Goal: Transaction & Acquisition: Purchase product/service

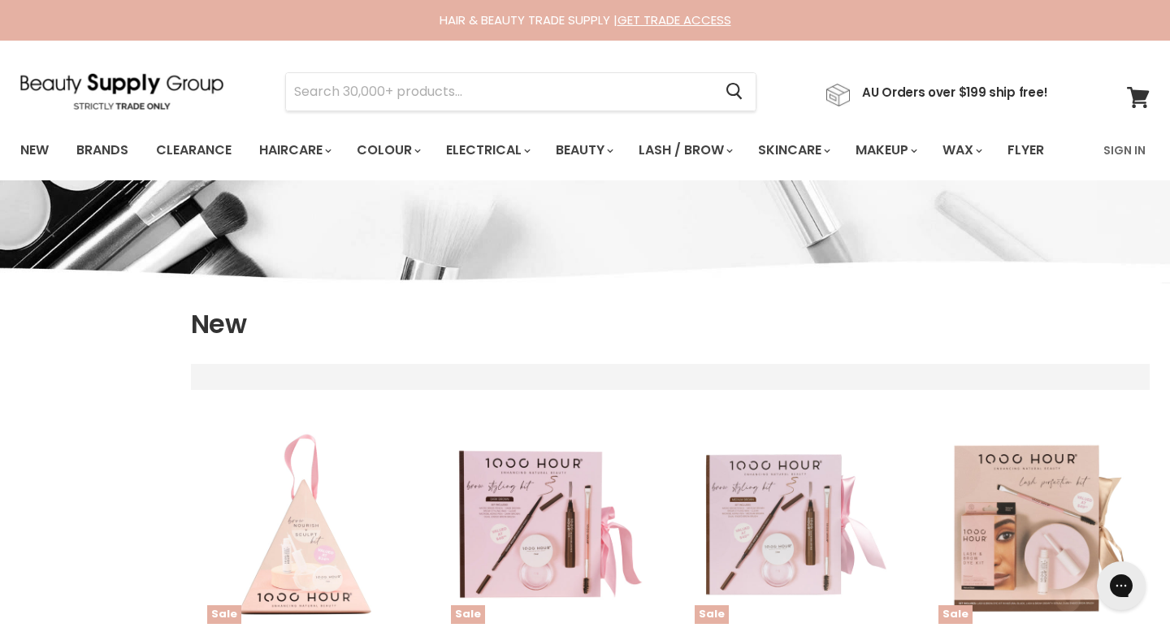
select select "created-descending"
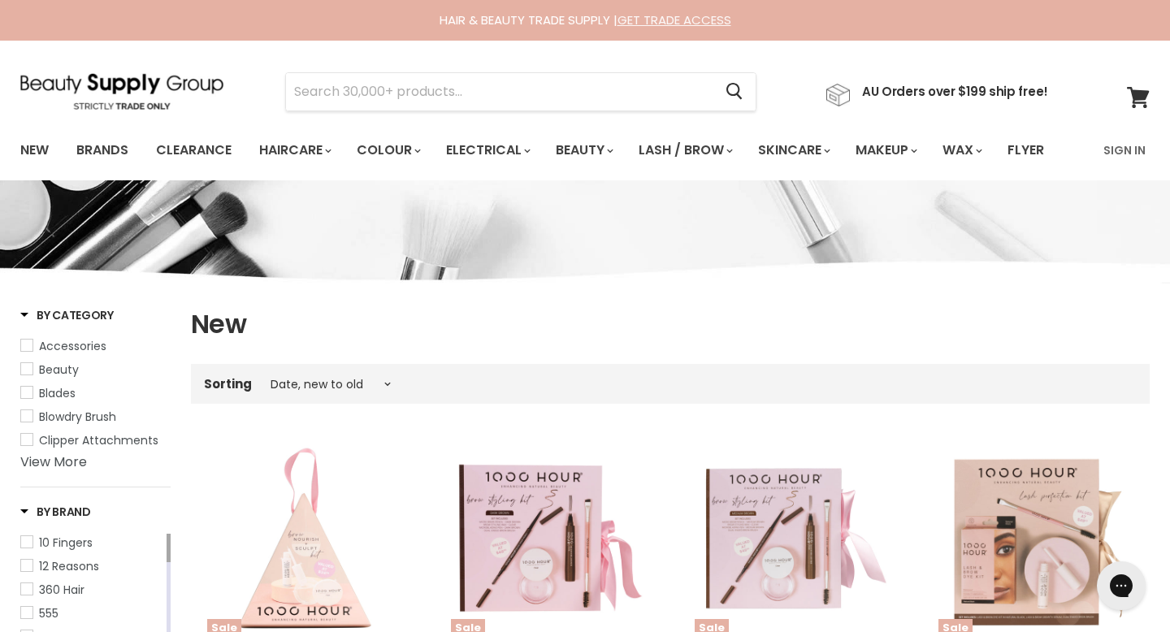
click at [675, 23] on link "GET TRADE ACCESS" at bounding box center [674, 19] width 114 height 17
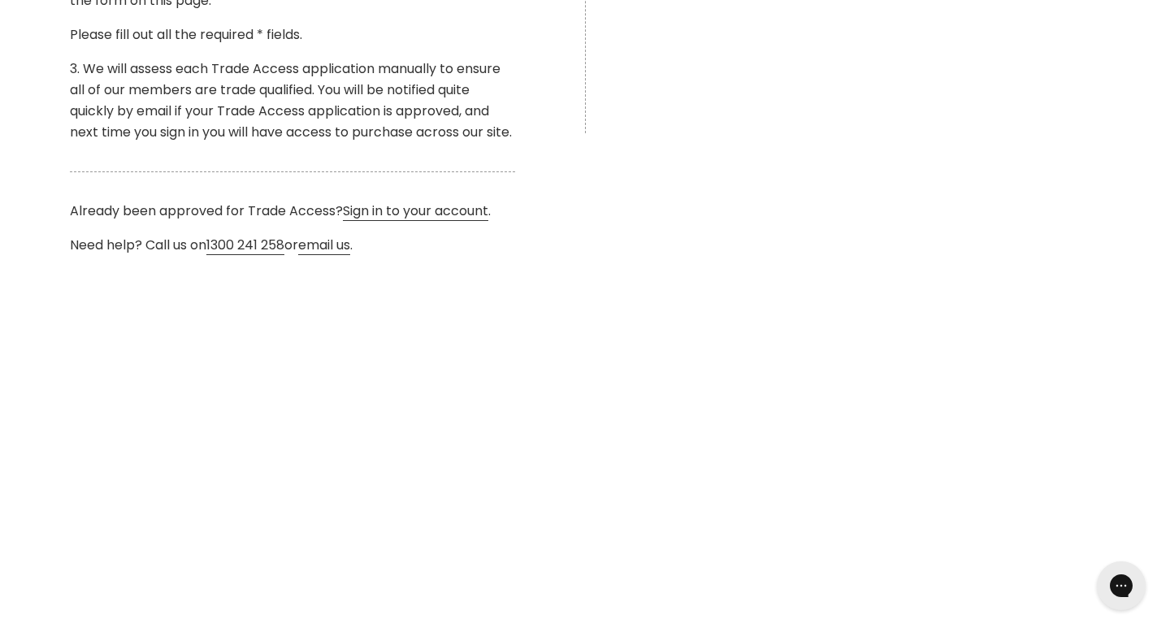
scroll to position [655, 0]
click at [455, 212] on link "Sign in to your account" at bounding box center [415, 210] width 145 height 19
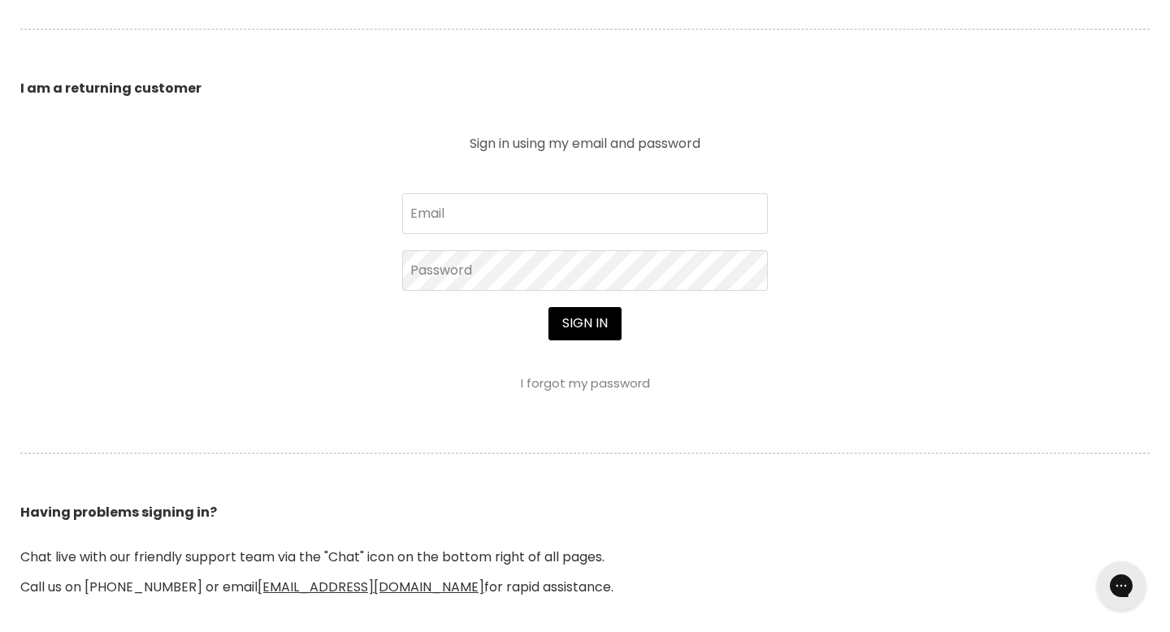
scroll to position [548, 0]
type input "[EMAIL_ADDRESS][DOMAIN_NAME]"
click at [581, 322] on button "Sign in" at bounding box center [584, 322] width 73 height 32
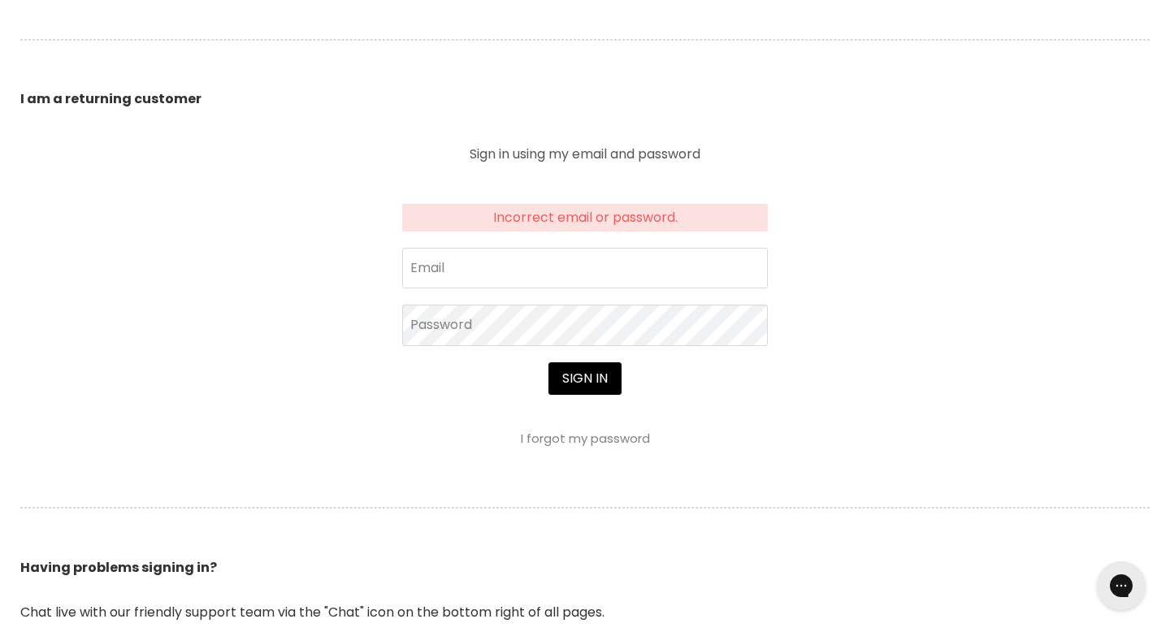
scroll to position [535, 0]
type input "bnvsbeauty@gmail.com"
click at [585, 375] on button "Sign in" at bounding box center [584, 379] width 73 height 32
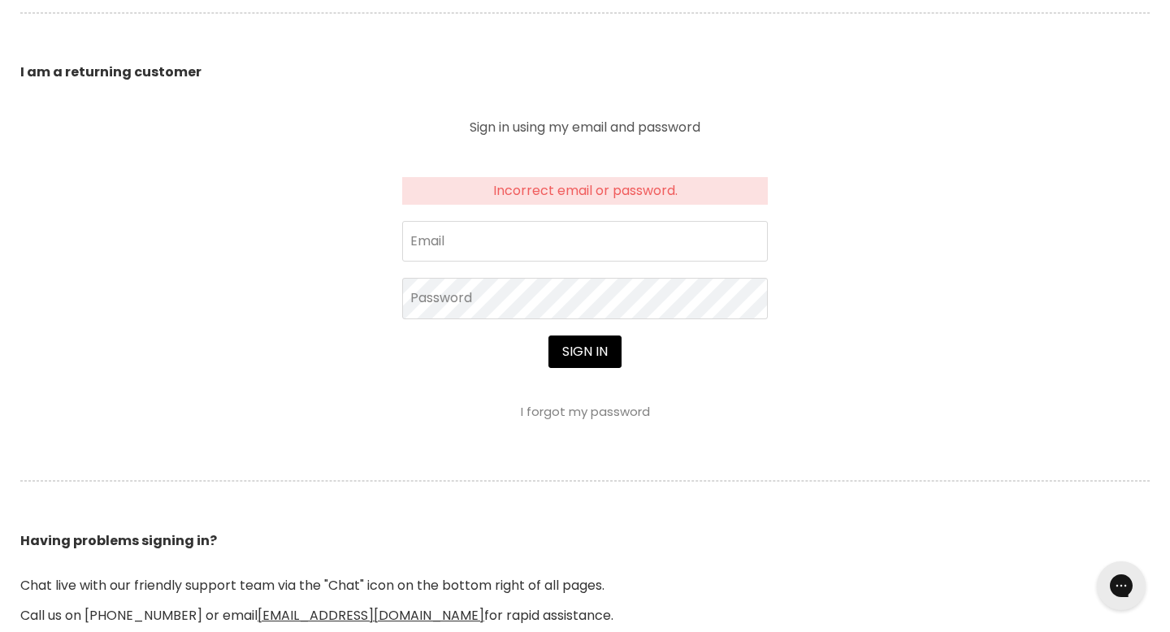
scroll to position [583, 0]
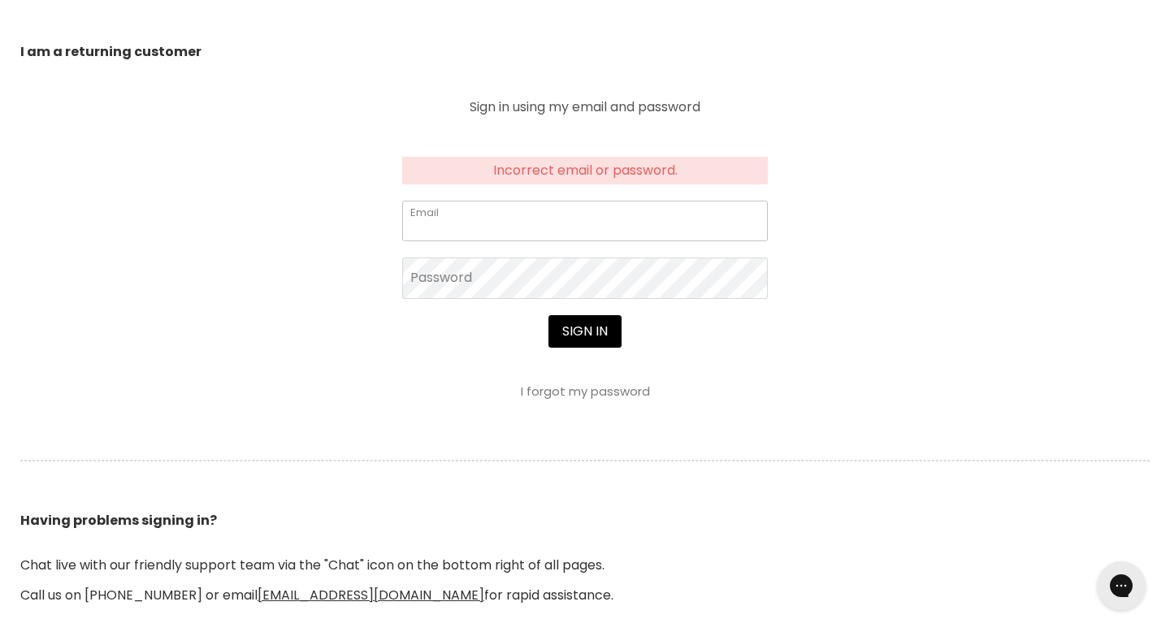
type input "[EMAIL_ADDRESS][DOMAIN_NAME]"
click at [568, 398] on link "I forgot my password" at bounding box center [585, 391] width 129 height 17
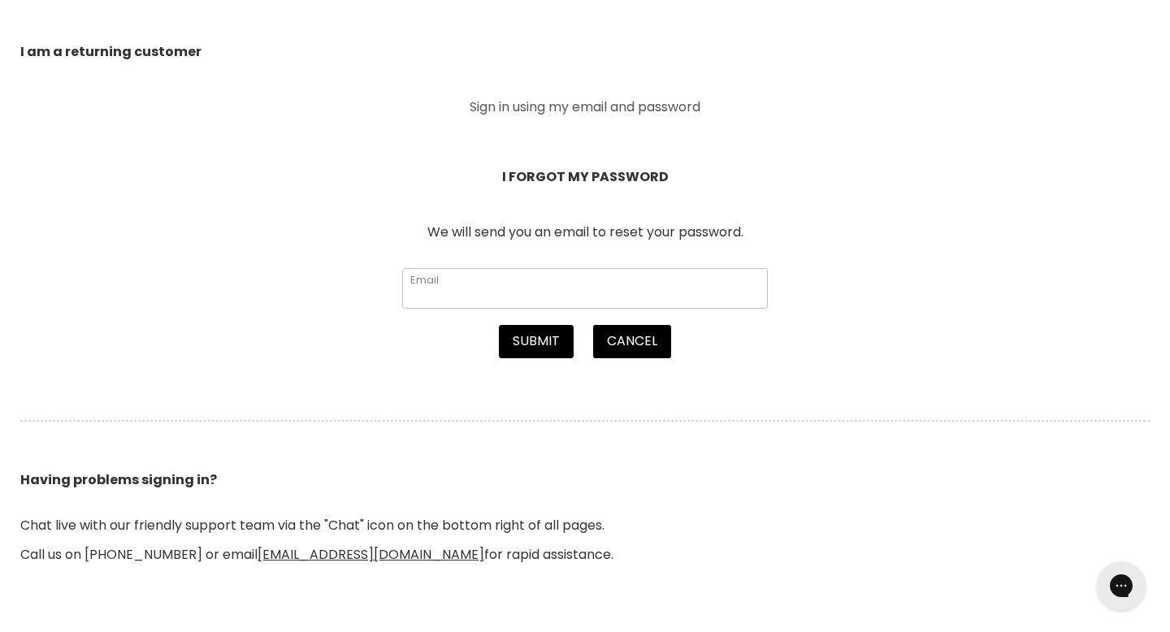
click at [445, 279] on input "Email" at bounding box center [585, 288] width 366 height 41
type input "[EMAIL_ADDRESS][DOMAIN_NAME]"
click at [536, 346] on button "Submit" at bounding box center [536, 341] width 75 height 32
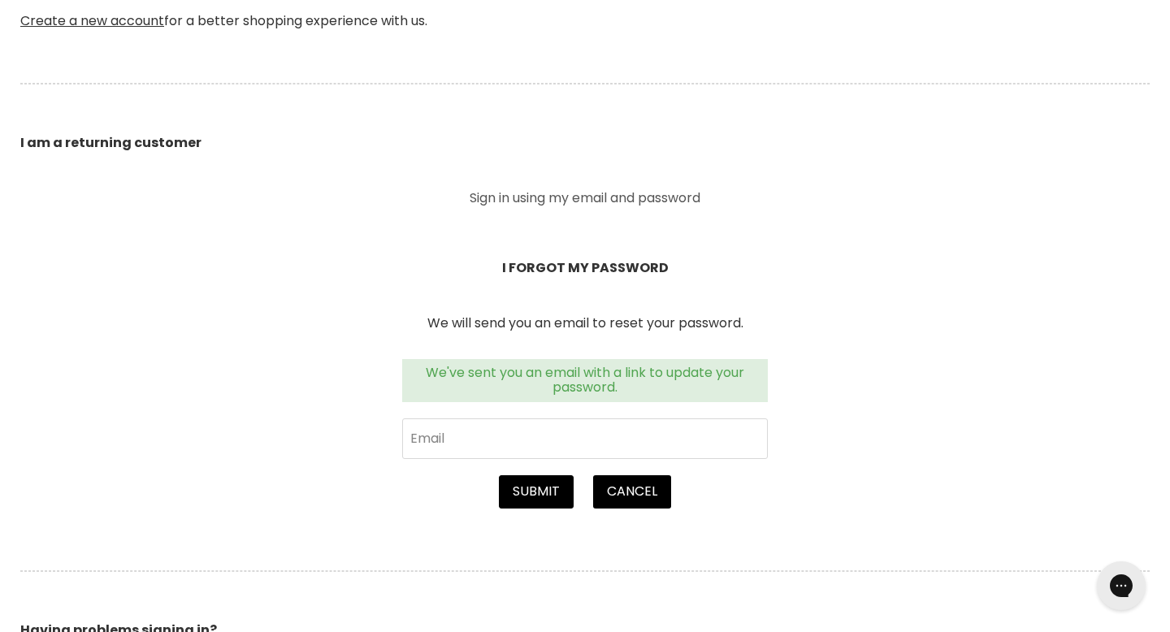
scroll to position [493, 0]
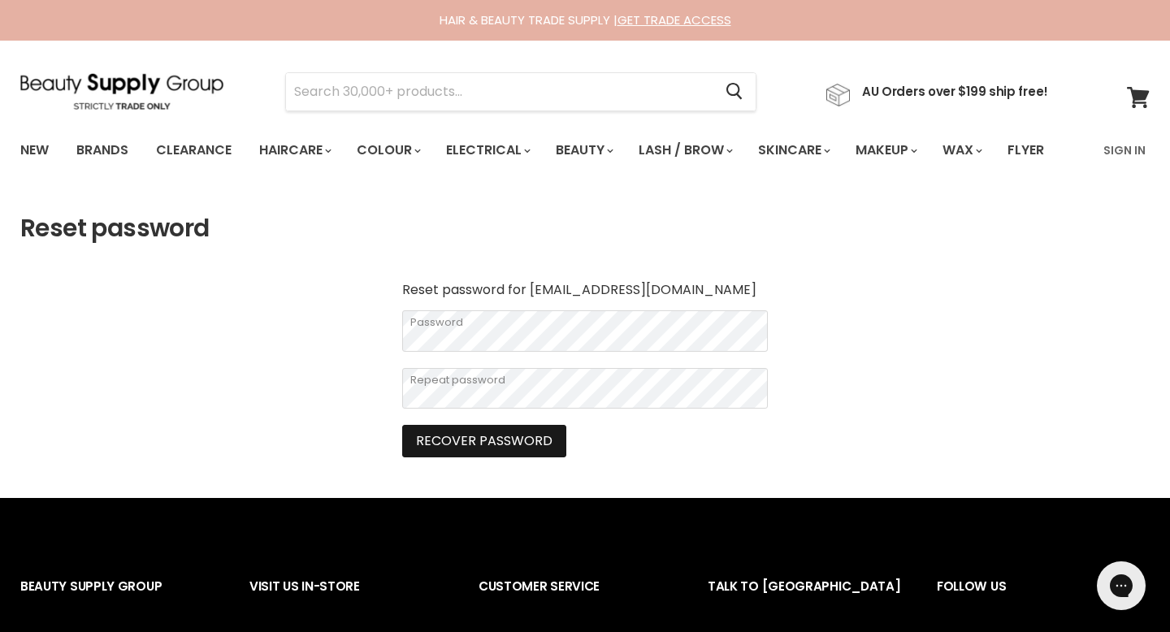
click at [474, 446] on button "Recover password" at bounding box center [484, 441] width 164 height 32
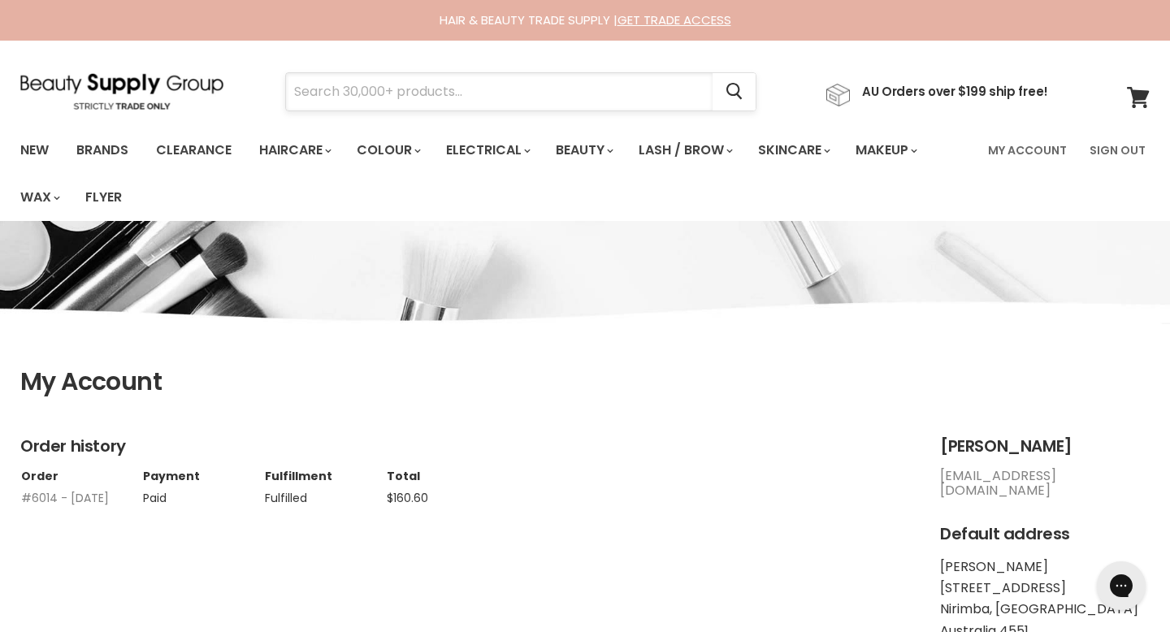
click at [351, 97] on input "Search" at bounding box center [499, 91] width 427 height 37
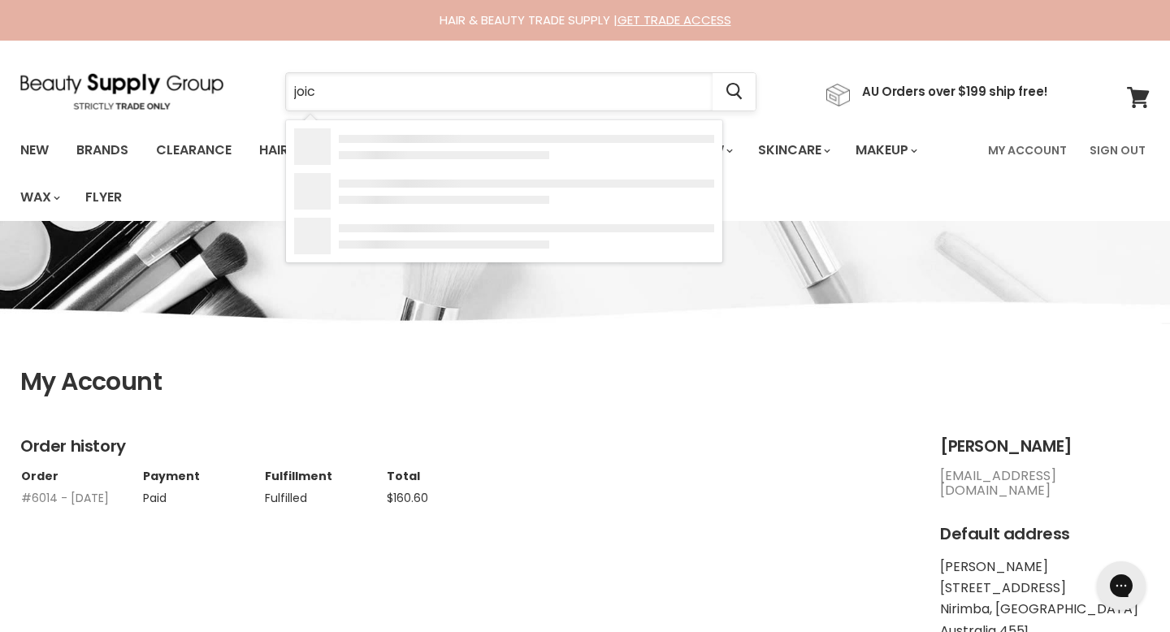
type input "joico"
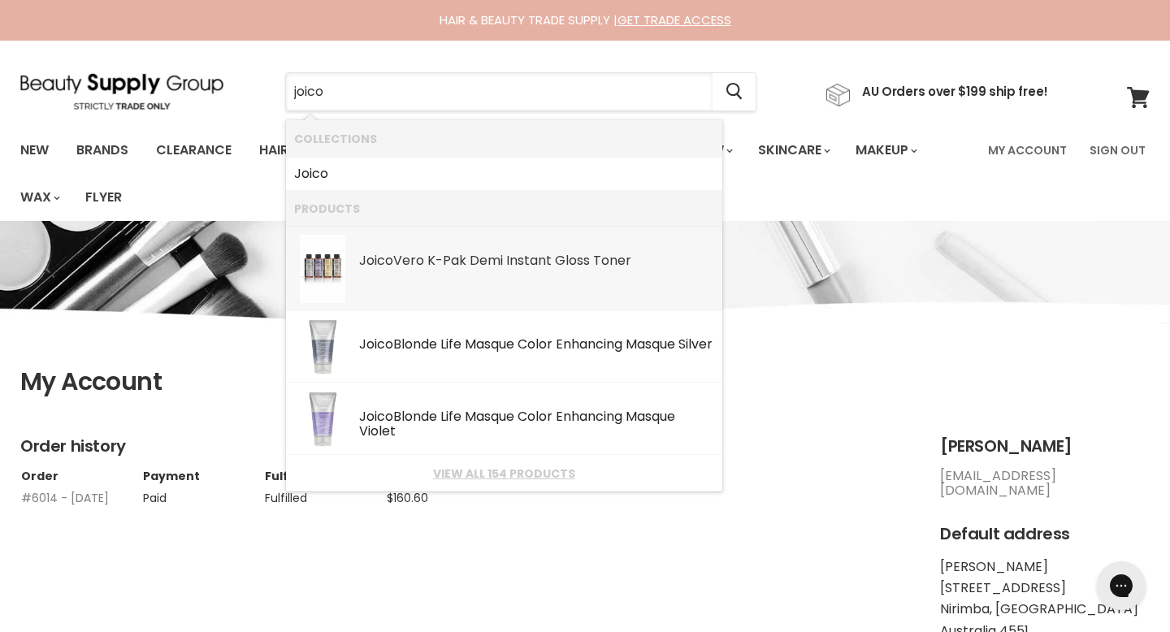
click at [448, 262] on div "Joico Vero K-Pak Demi Instant Gloss Toner" at bounding box center [536, 261] width 355 height 17
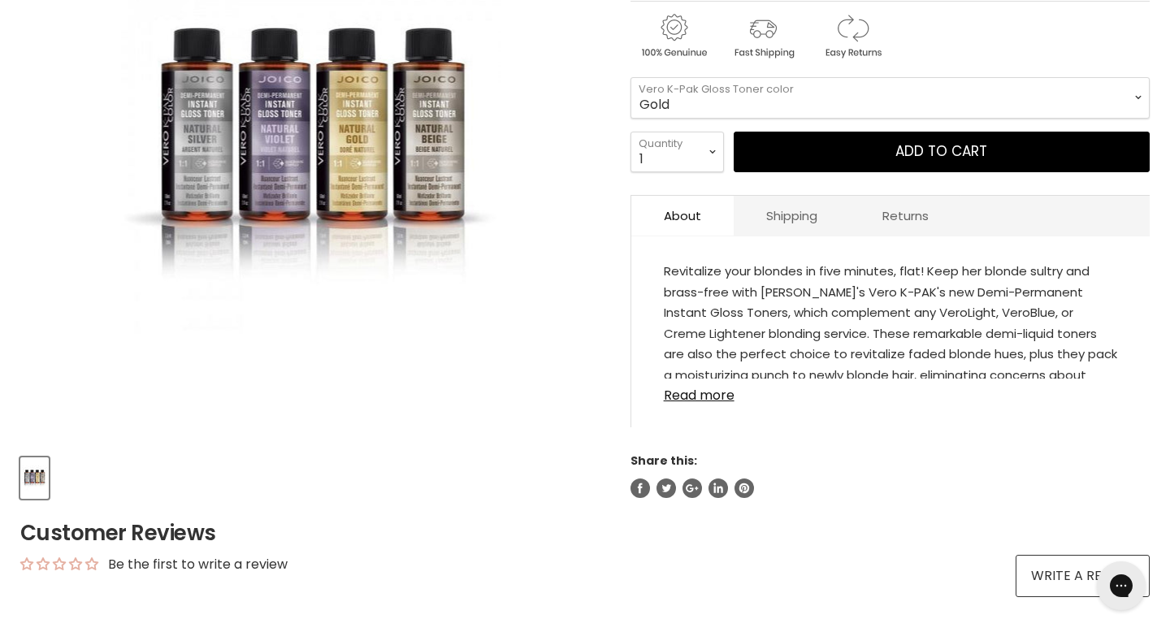
scroll to position [373, 0]
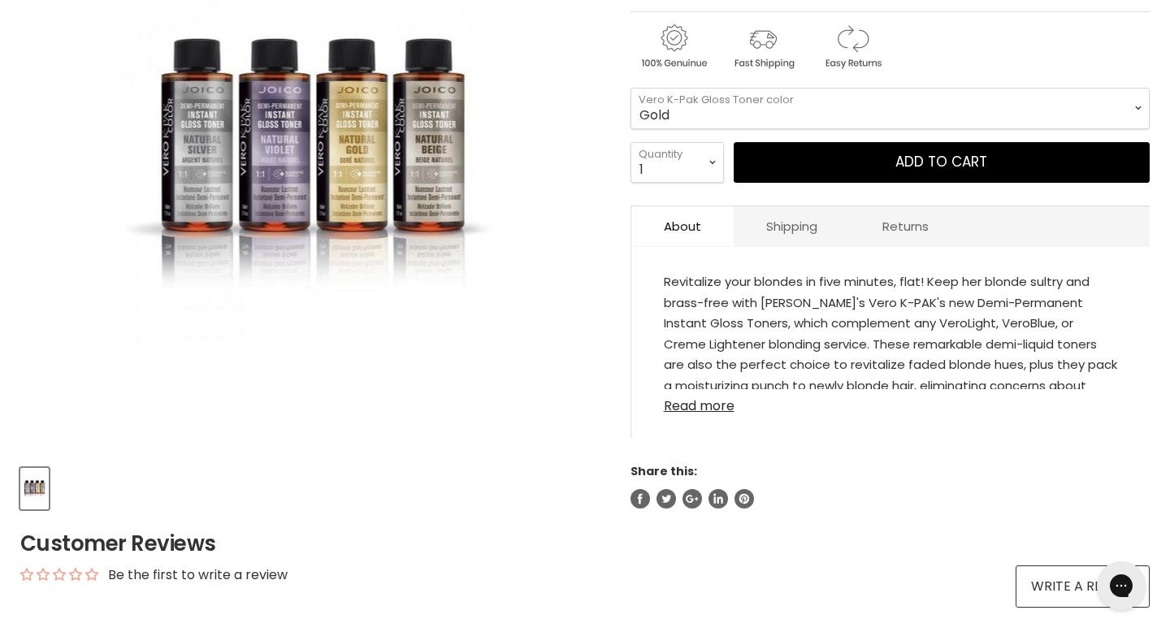
click at [704, 408] on link "Read more" at bounding box center [890, 401] width 453 height 24
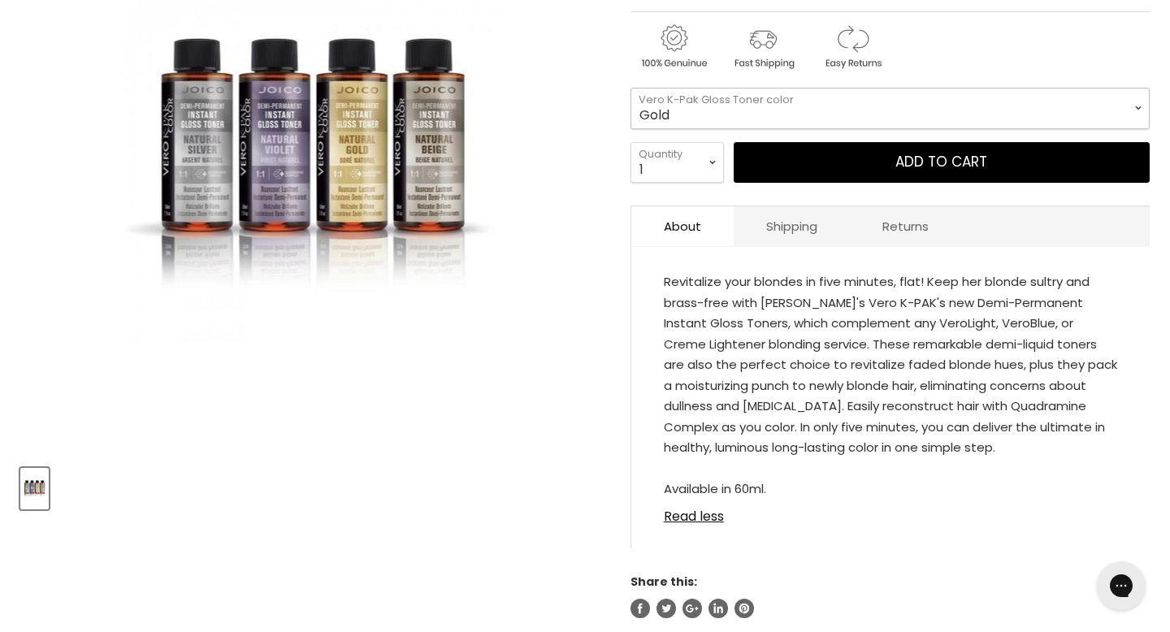
click at [1138, 104] on select "Beige Violet Silver Gold" at bounding box center [889, 108] width 519 height 41
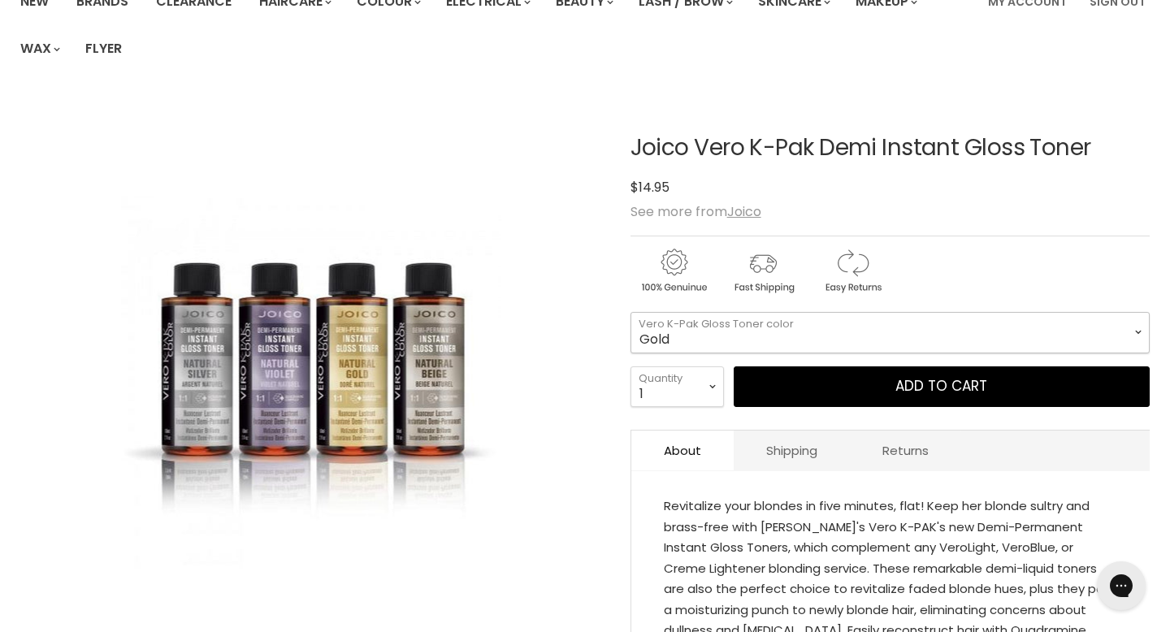
scroll to position [145, 0]
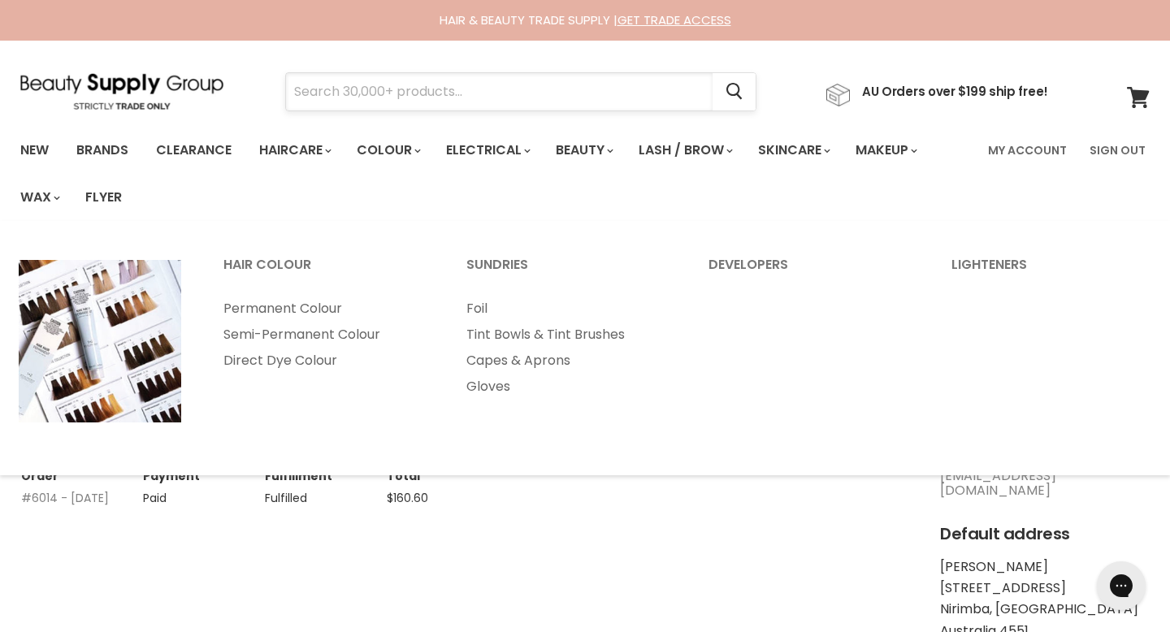
click at [348, 88] on input "Search" at bounding box center [499, 91] width 427 height 37
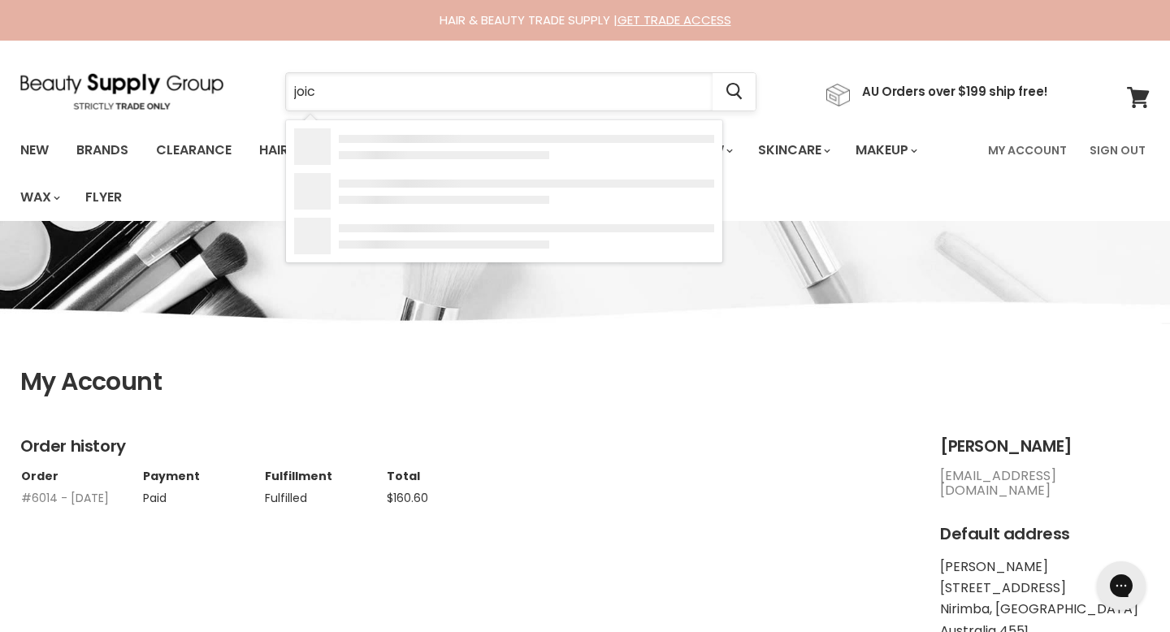
type input "joico"
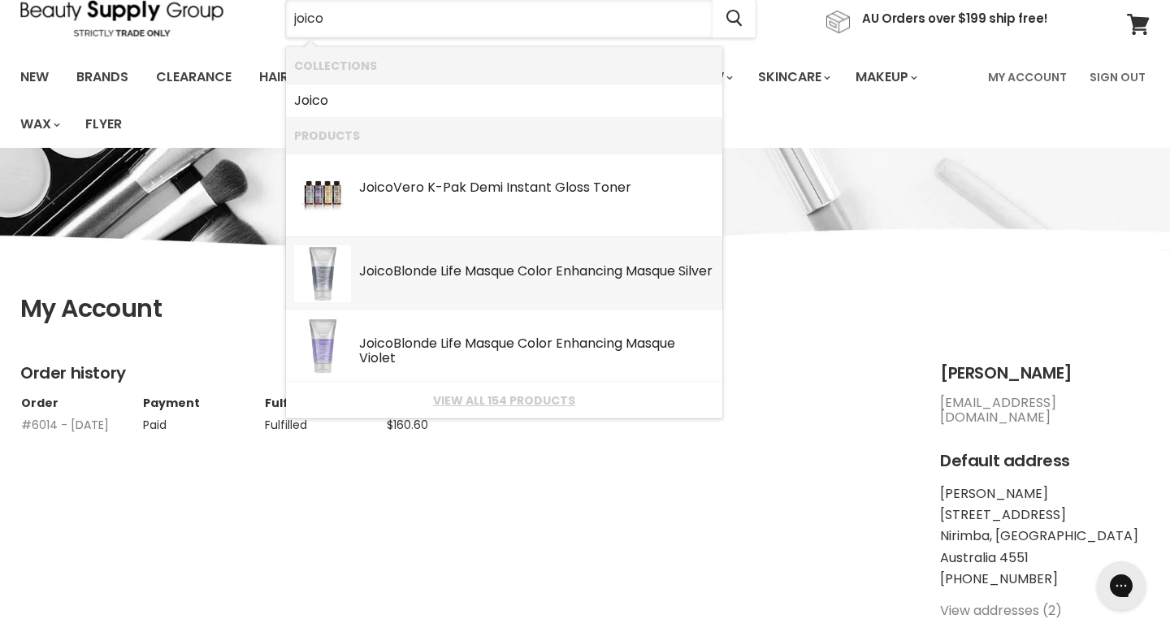
scroll to position [76, 0]
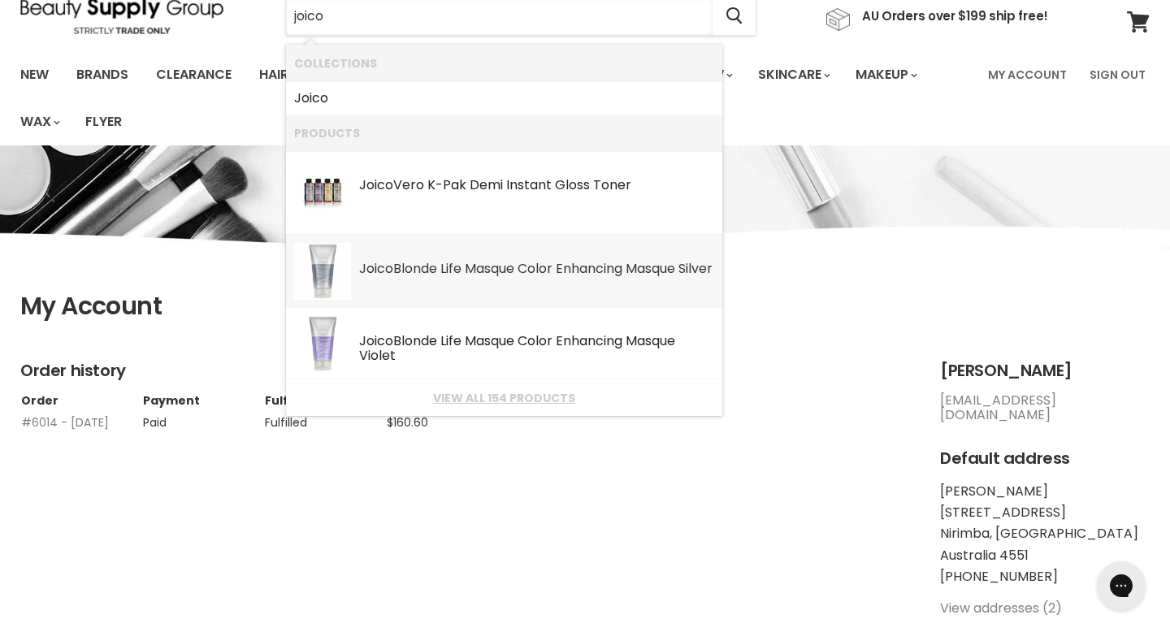
click at [474, 279] on div "Joico Blonde Life Masque Color Enhancing Masque Silver" at bounding box center [536, 270] width 355 height 17
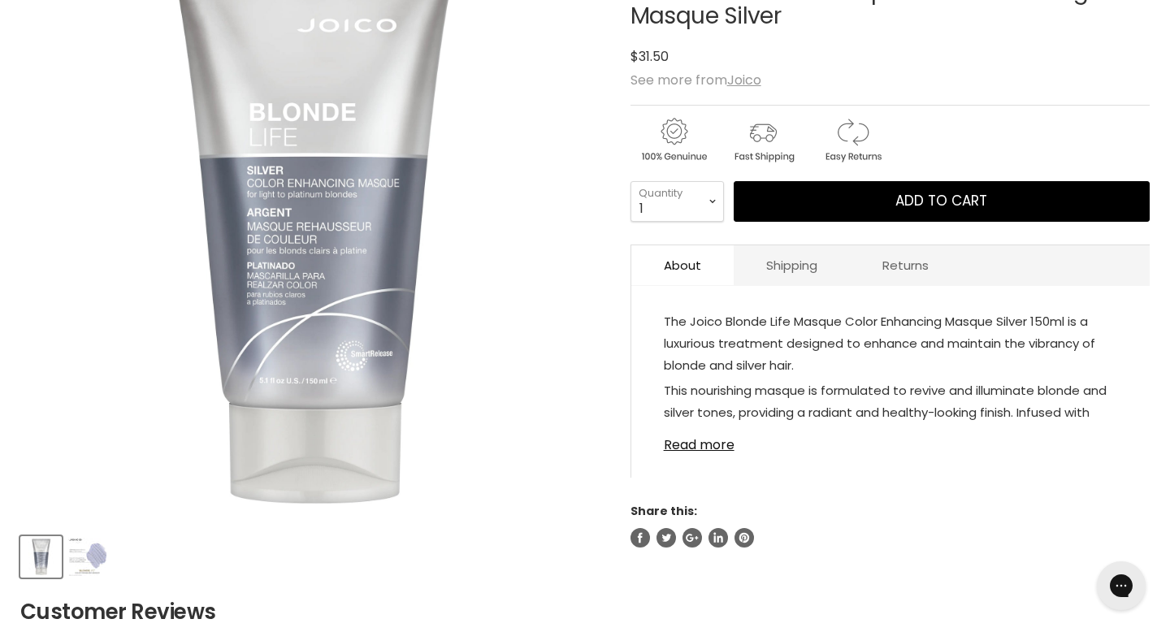
scroll to position [307, 0]
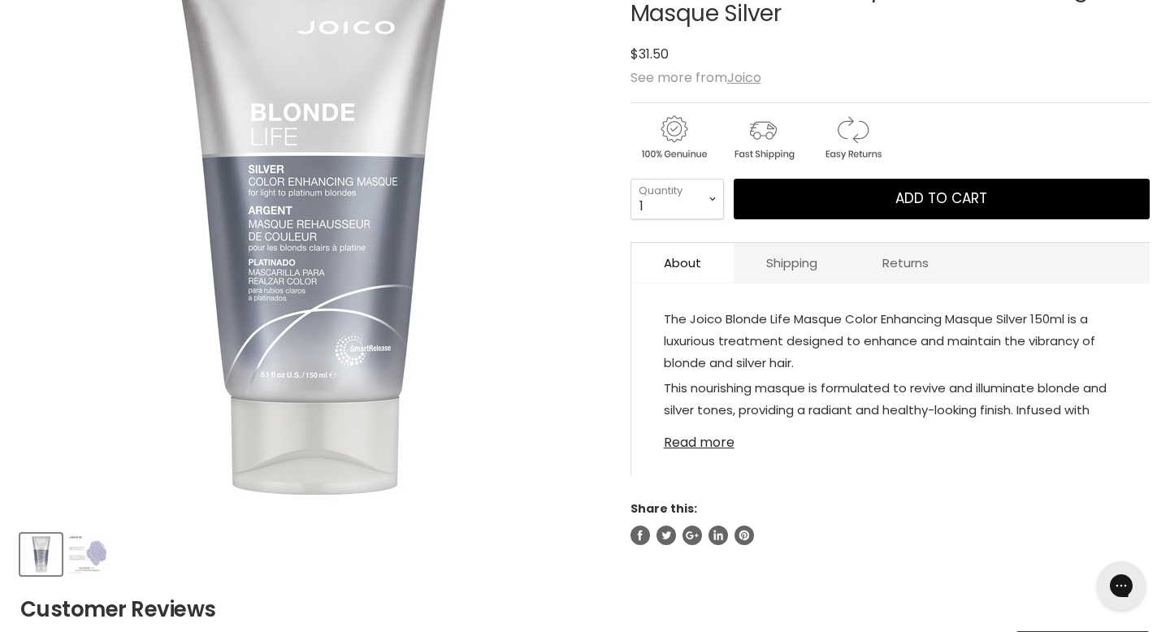
click at [707, 444] on link "Read more" at bounding box center [890, 438] width 453 height 24
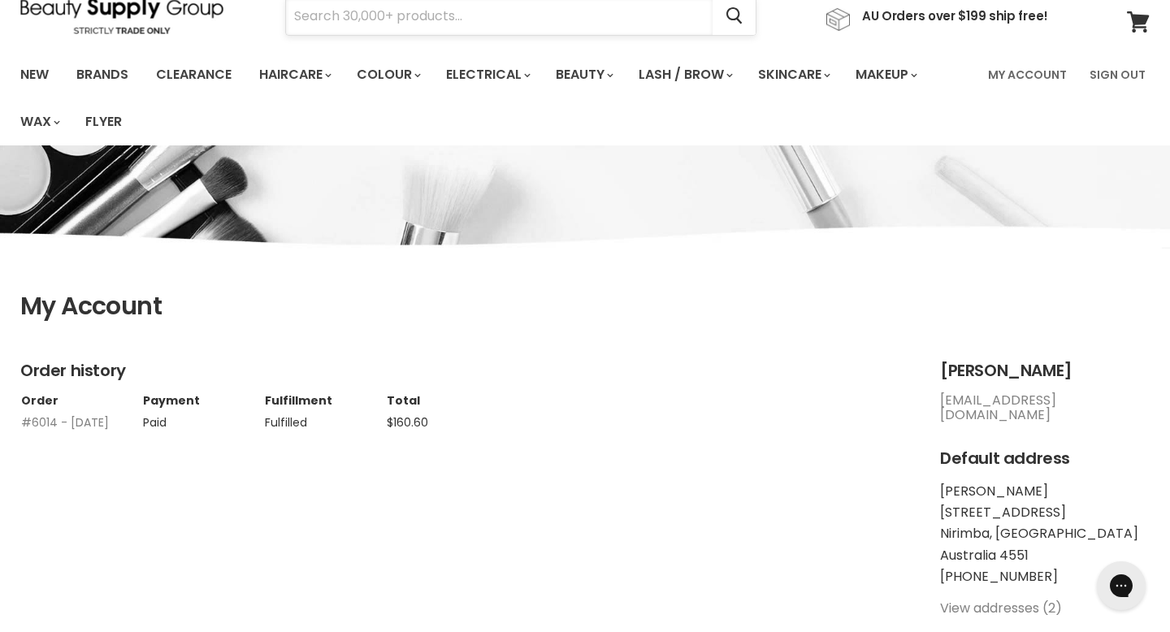
click at [343, 22] on input "Search" at bounding box center [499, 16] width 427 height 37
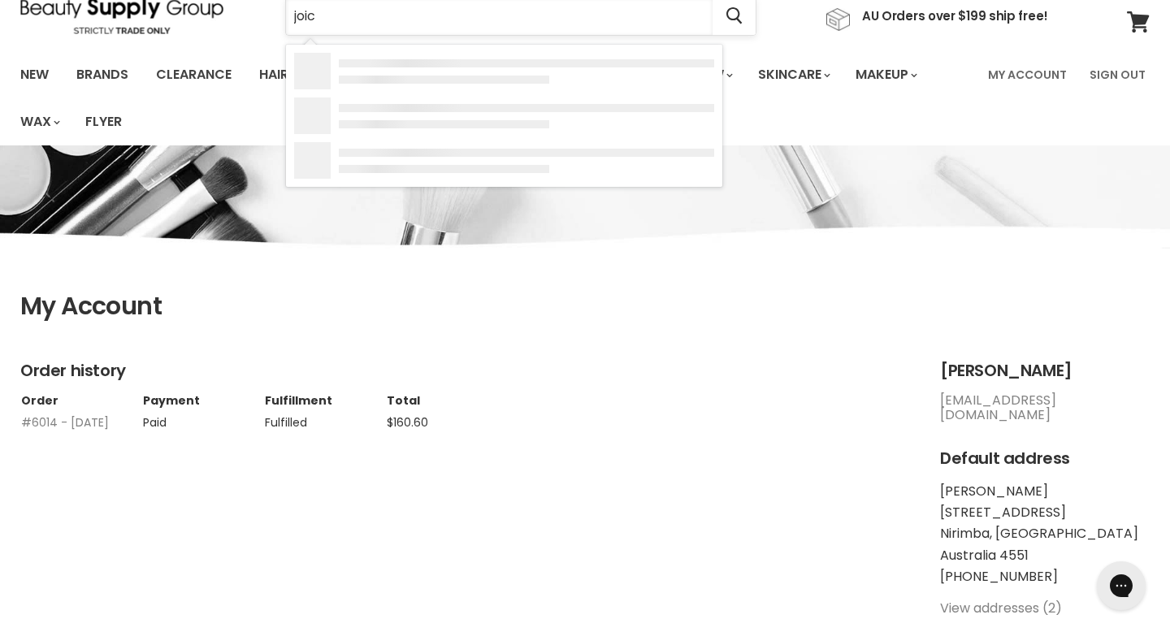
type input "joico"
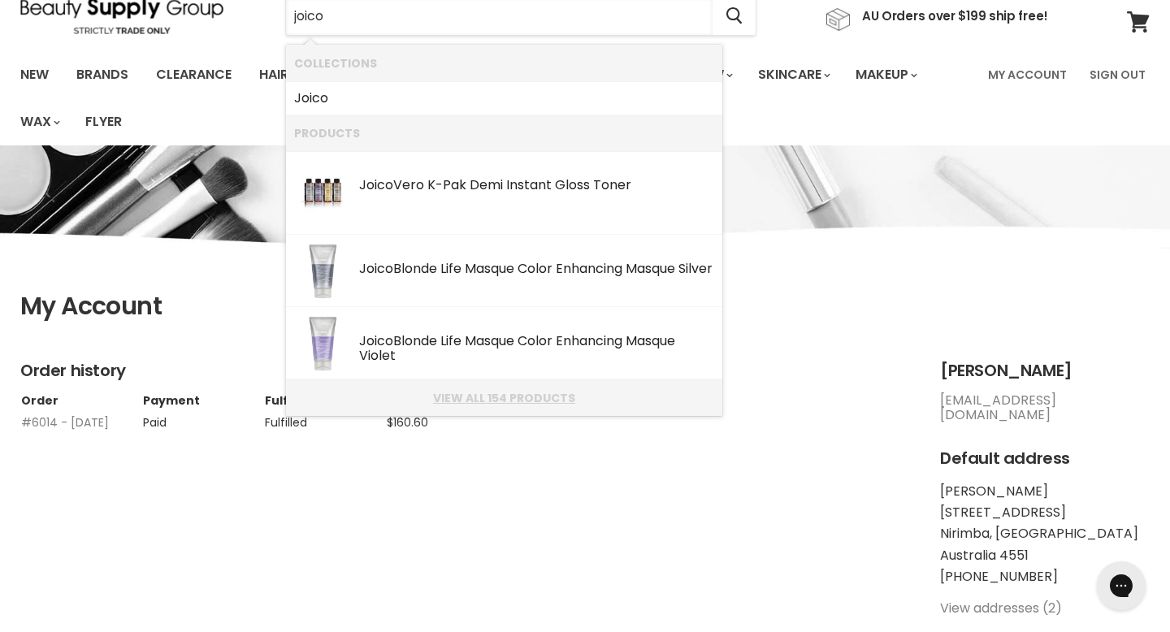
click at [475, 396] on link "View all 154 products" at bounding box center [504, 398] width 420 height 13
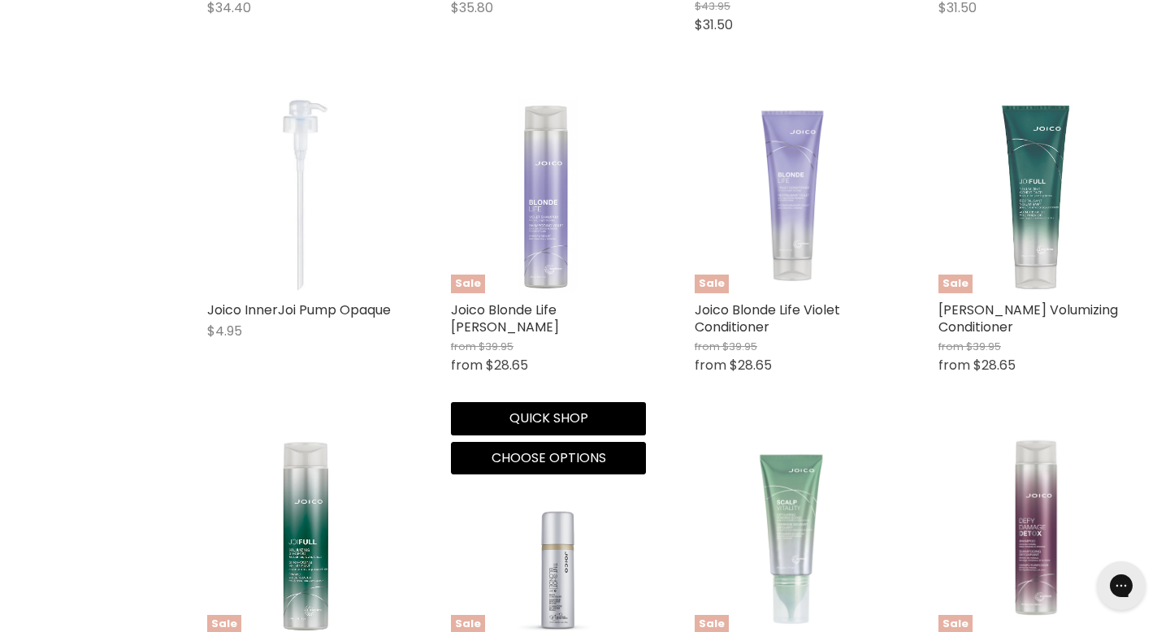
scroll to position [1034, 0]
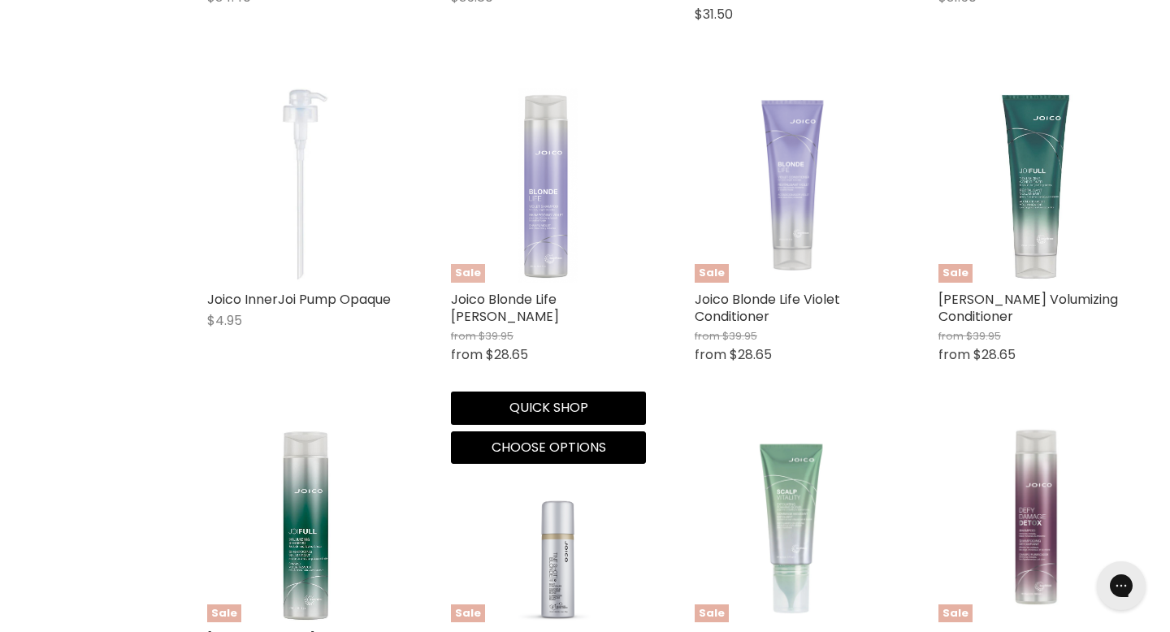
click at [541, 262] on img "Main content" at bounding box center [548, 185] width 195 height 195
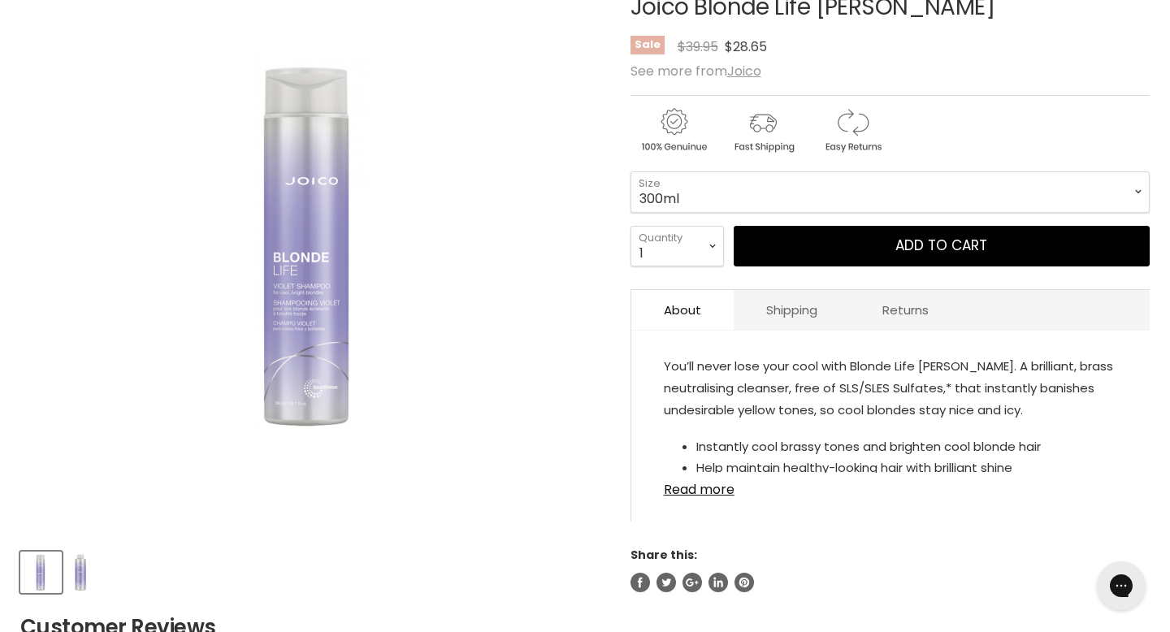
scroll to position [380, 0]
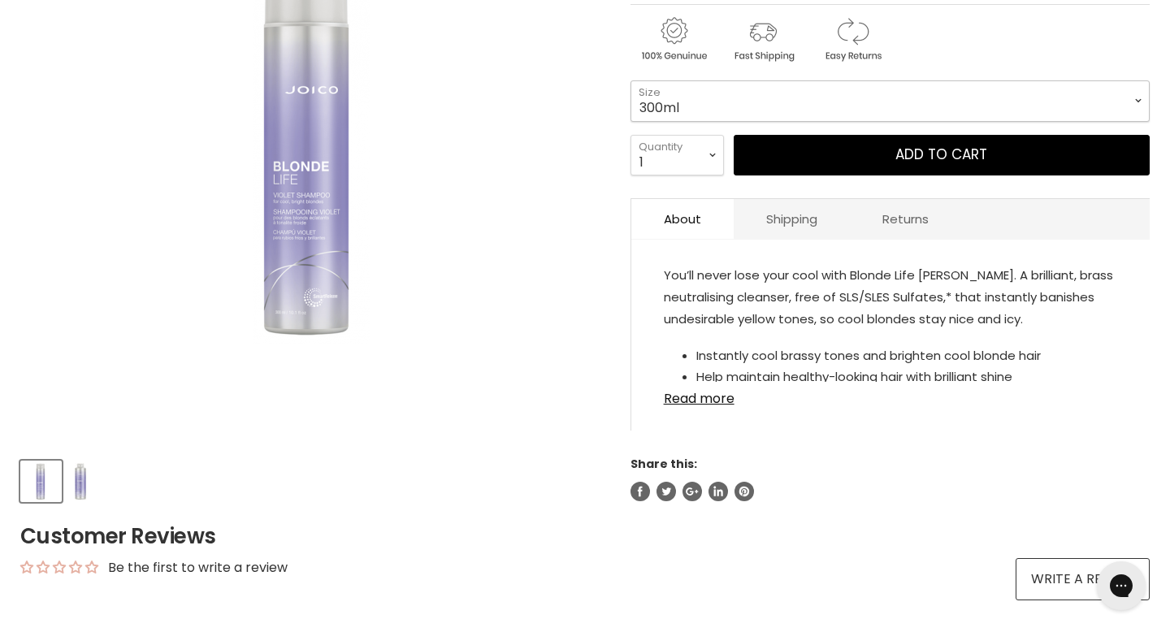
click at [1133, 98] on select "300ml 1Litre" at bounding box center [889, 100] width 519 height 41
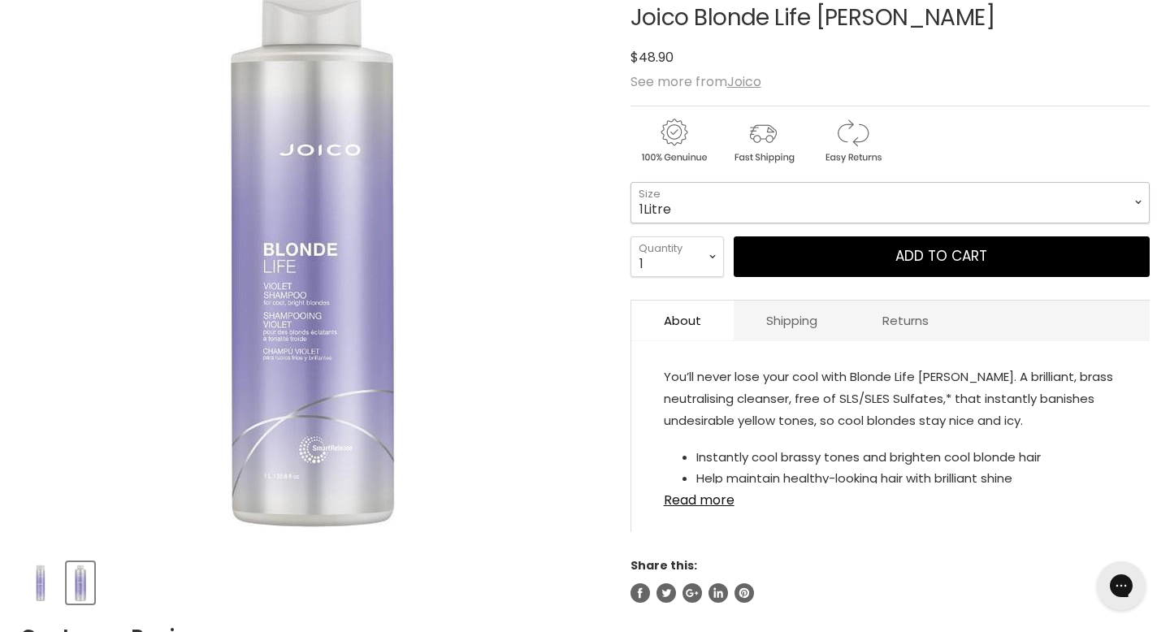
scroll to position [271, 0]
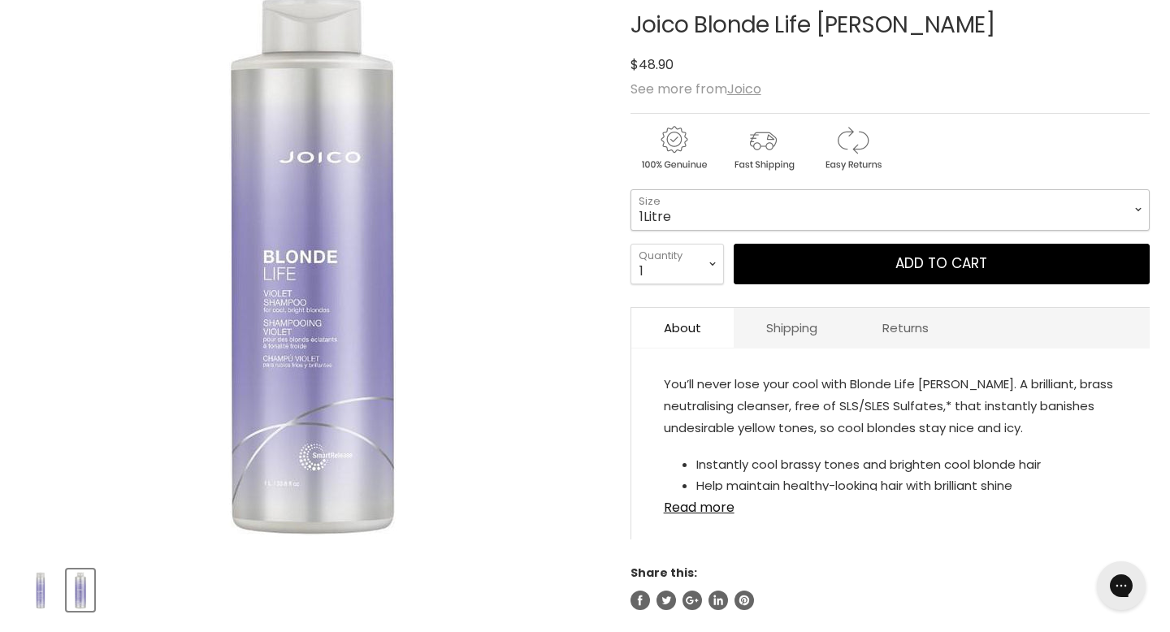
click at [983, 212] on select "300ml 1Litre" at bounding box center [889, 209] width 519 height 41
select select "300ml"
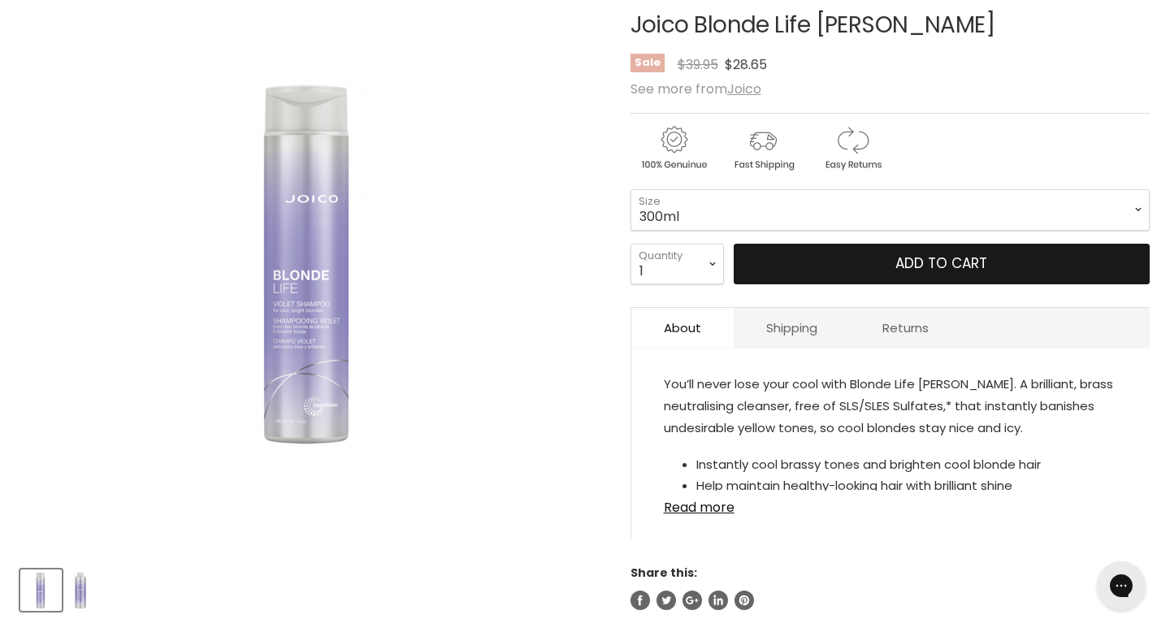
click at [873, 269] on button "Add to cart" at bounding box center [942, 264] width 416 height 41
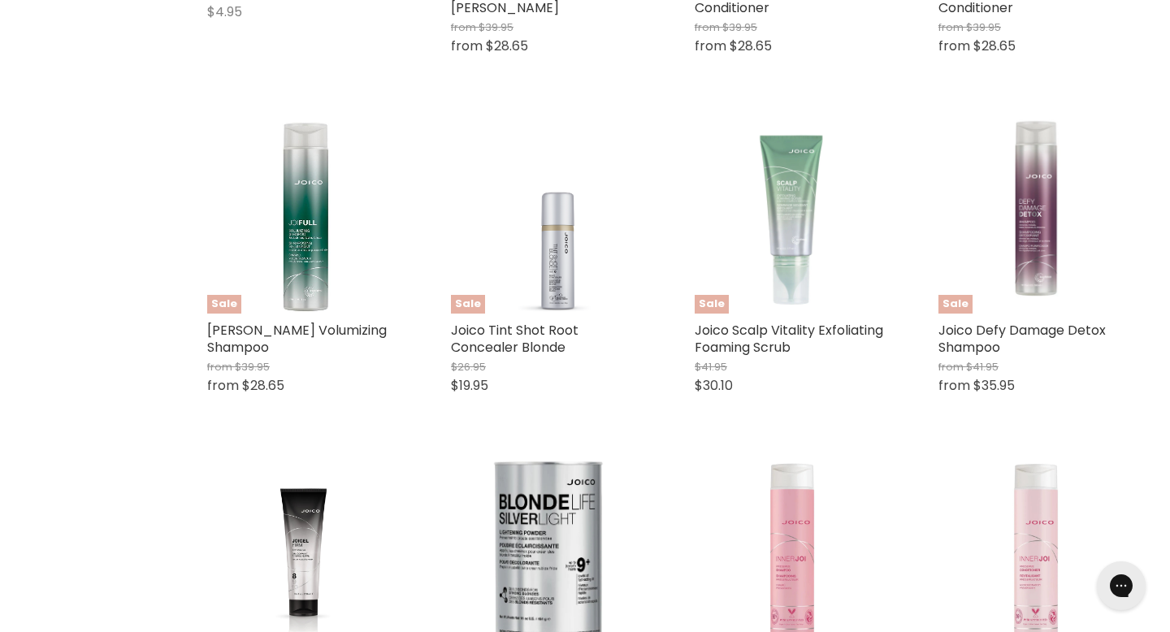
scroll to position [1345, 0]
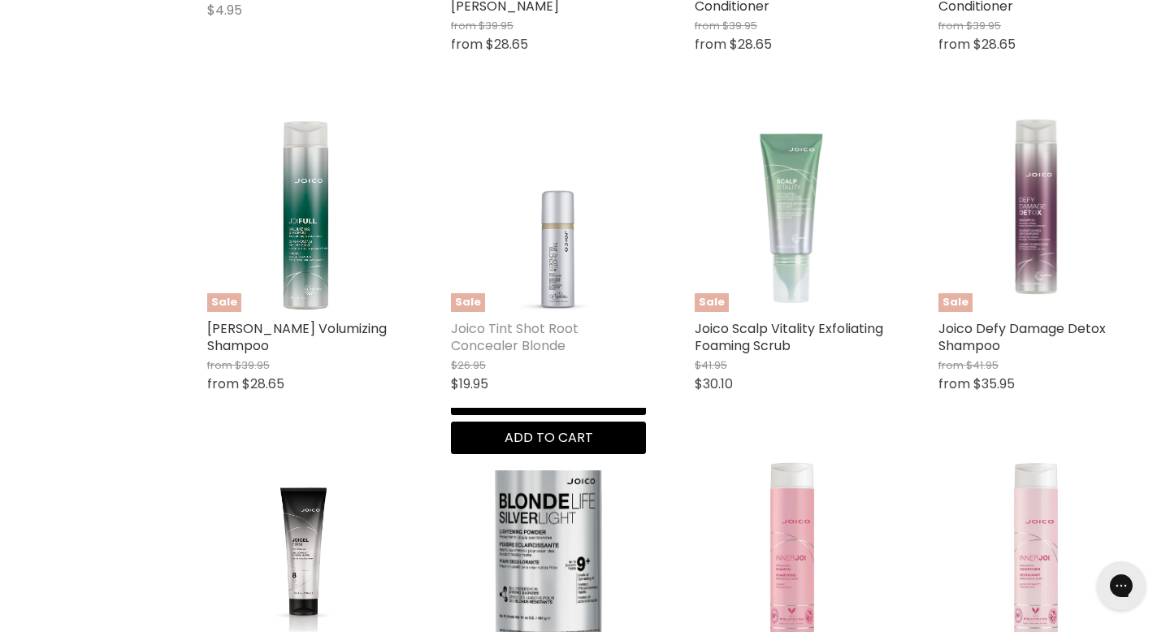
click at [543, 335] on link "Joico Tint Shot Root Concealer Blonde" at bounding box center [515, 337] width 128 height 36
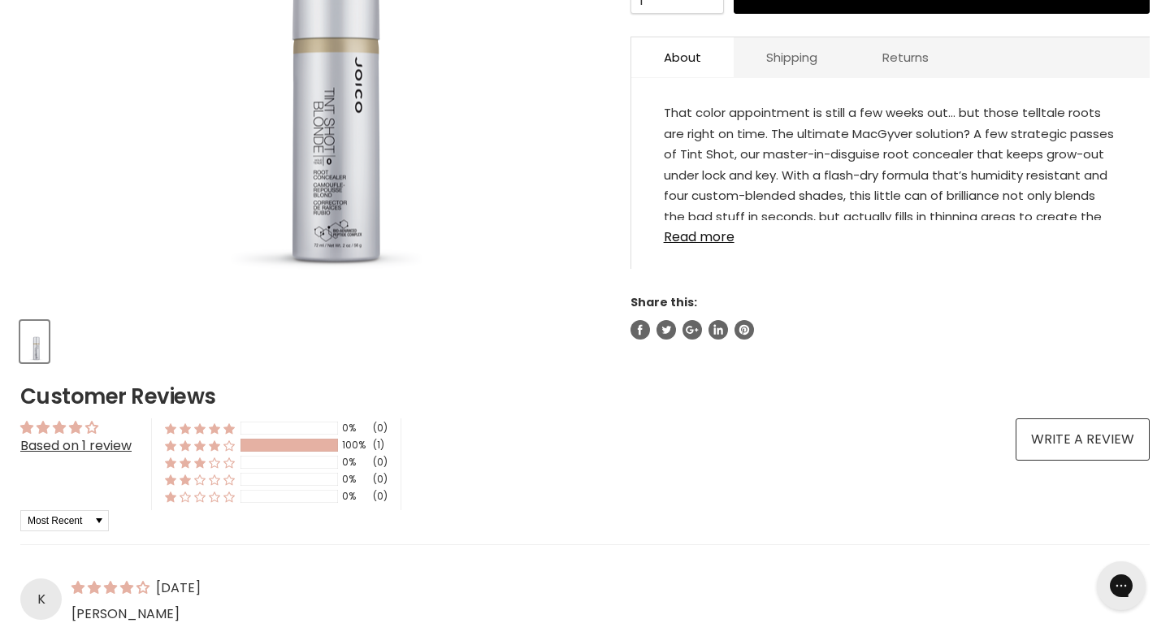
scroll to position [524, 0]
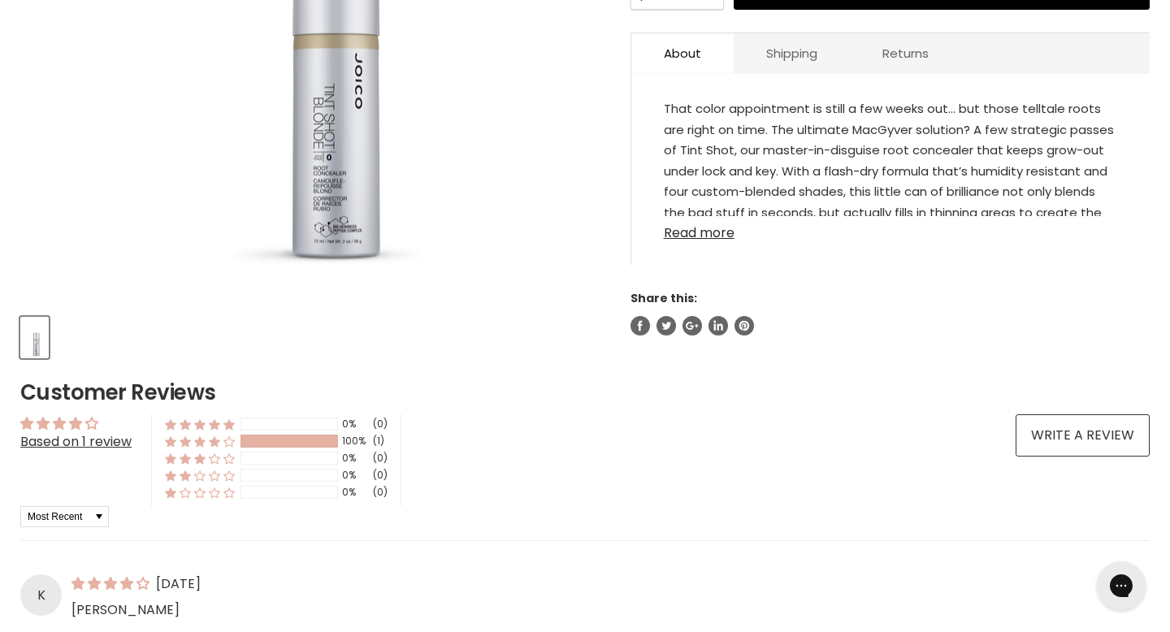
click at [687, 235] on link "Read more" at bounding box center [890, 228] width 453 height 24
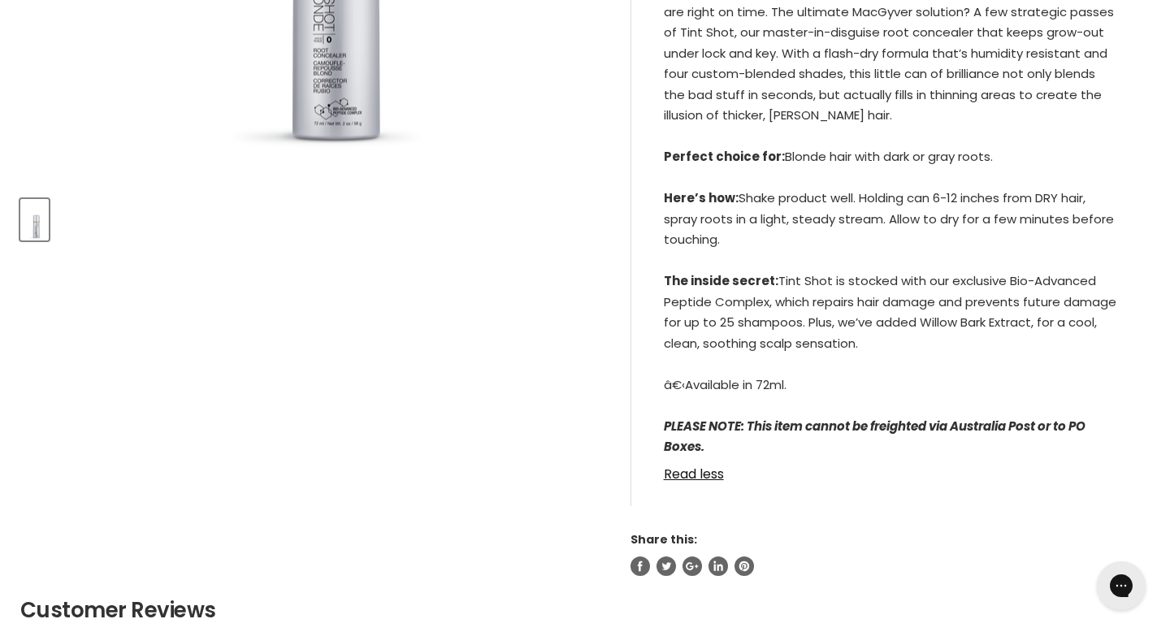
scroll to position [645, 0]
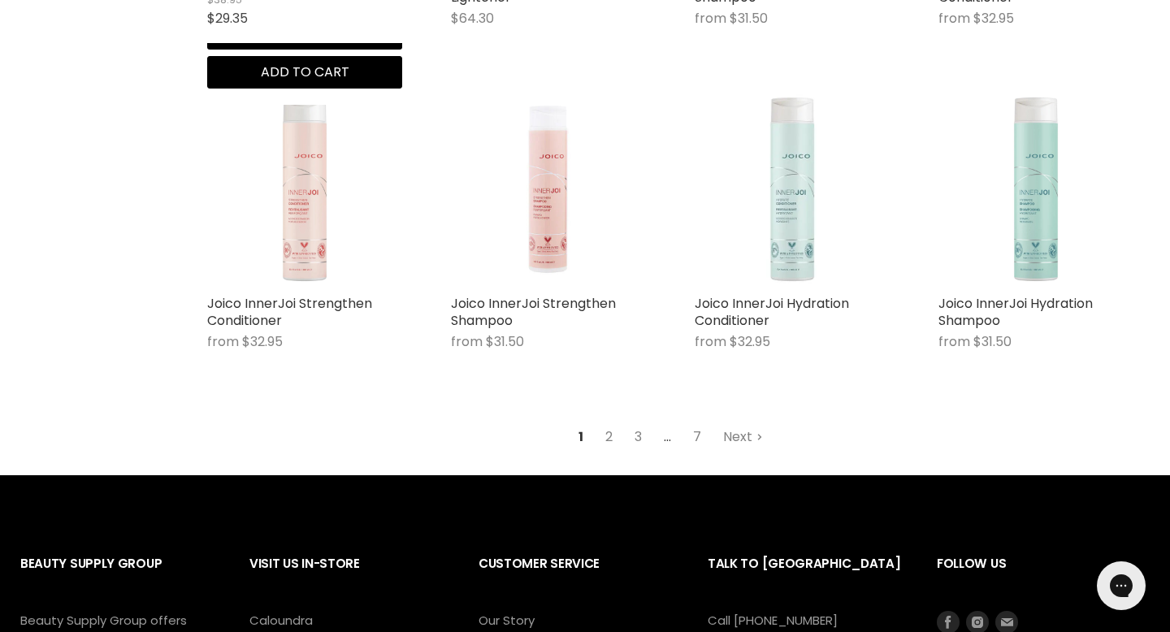
scroll to position [2045, 0]
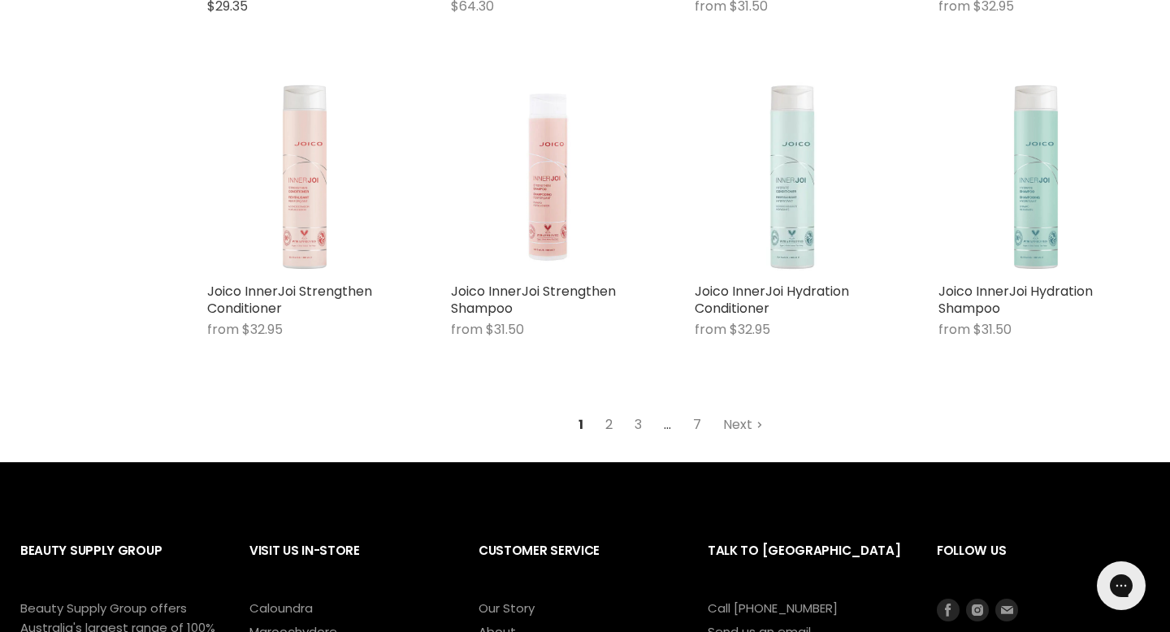
click at [606, 430] on link "2" at bounding box center [608, 424] width 25 height 29
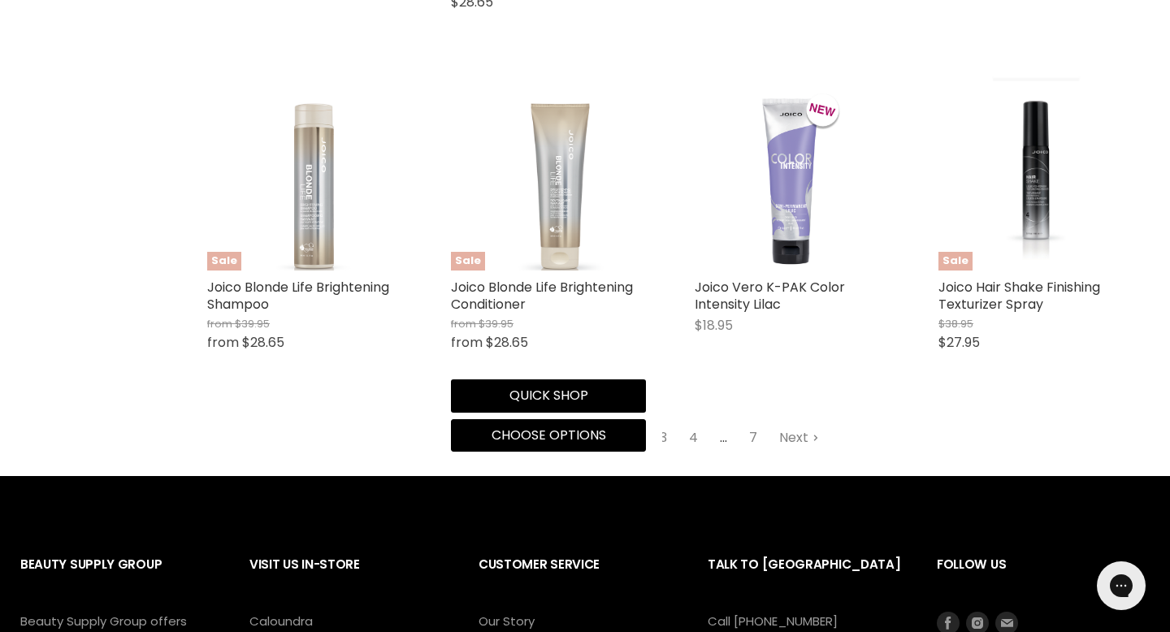
scroll to position [2100, 0]
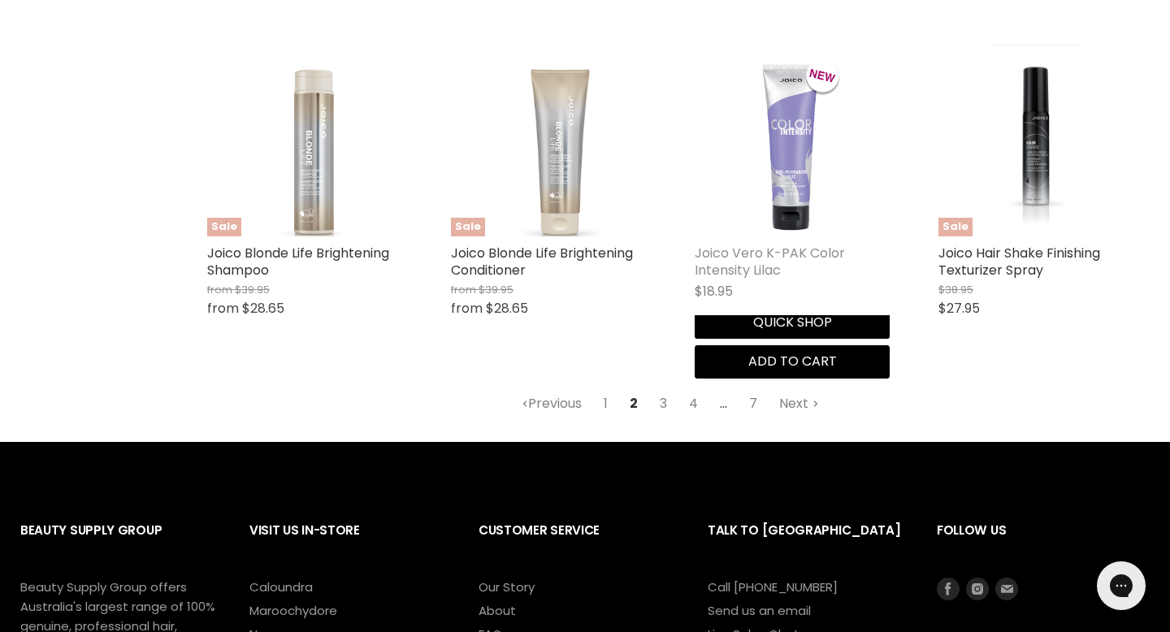
click at [729, 271] on link "Joico Vero K-PAK Color Intensity Lilac" at bounding box center [770, 262] width 150 height 36
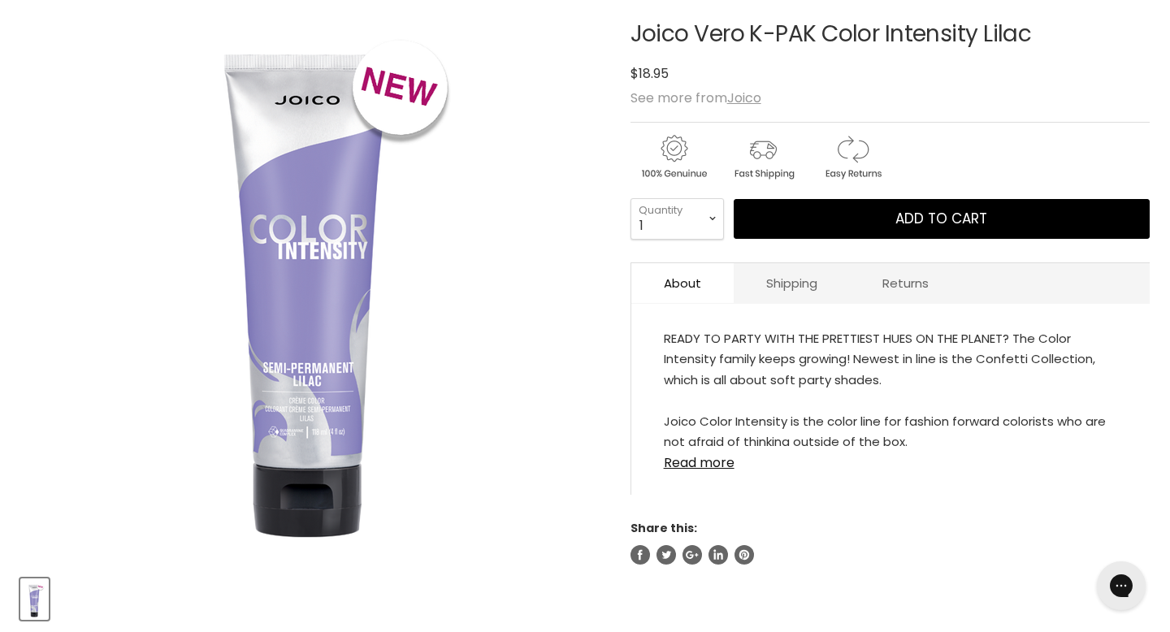
scroll to position [264, 0]
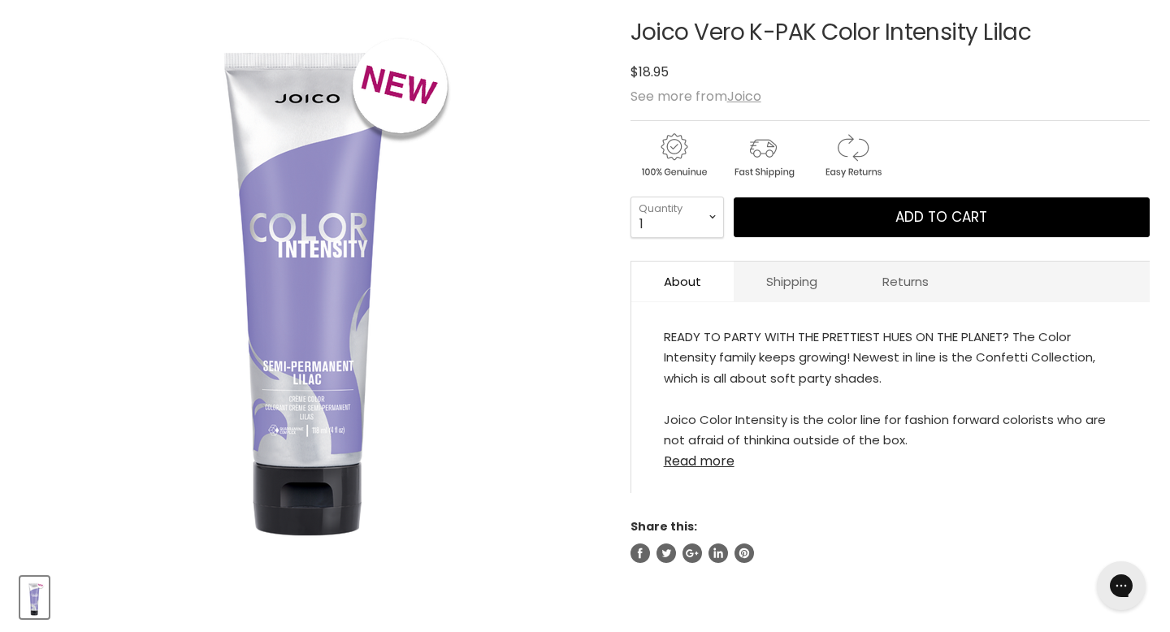
click at [704, 466] on link "Read more" at bounding box center [890, 456] width 453 height 24
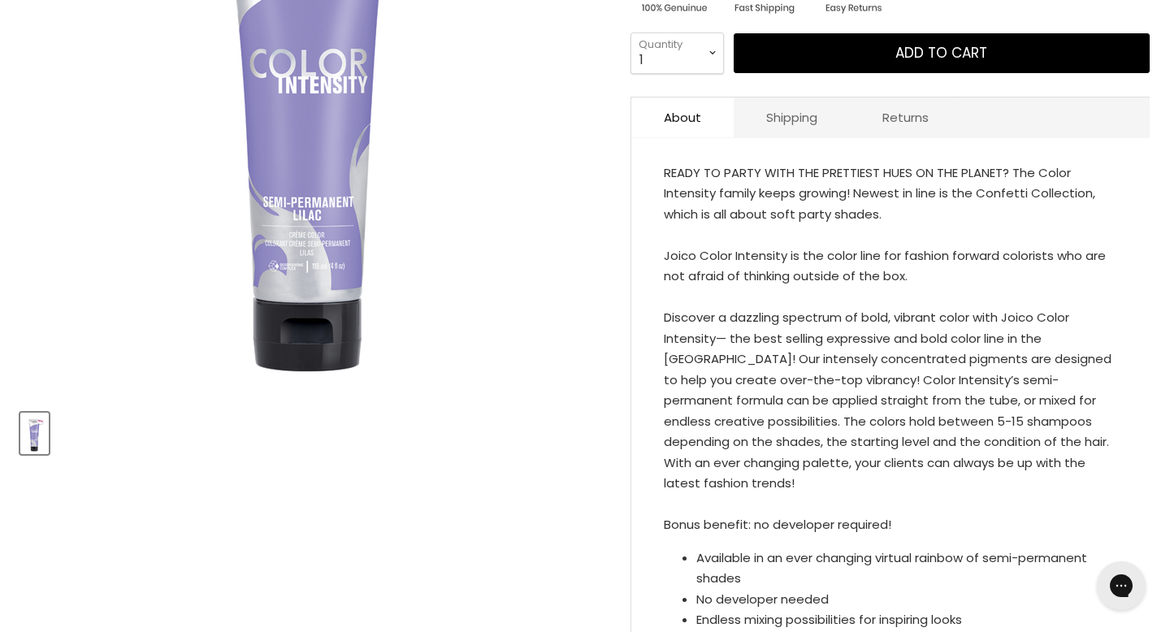
scroll to position [481, 0]
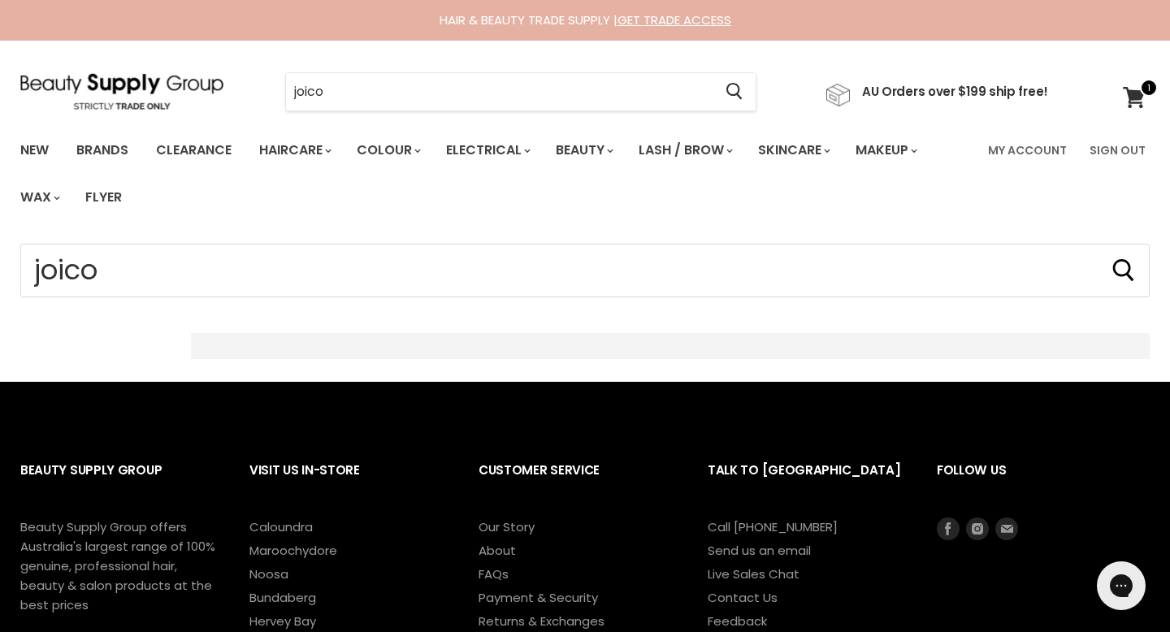
scroll to position [2126, 0]
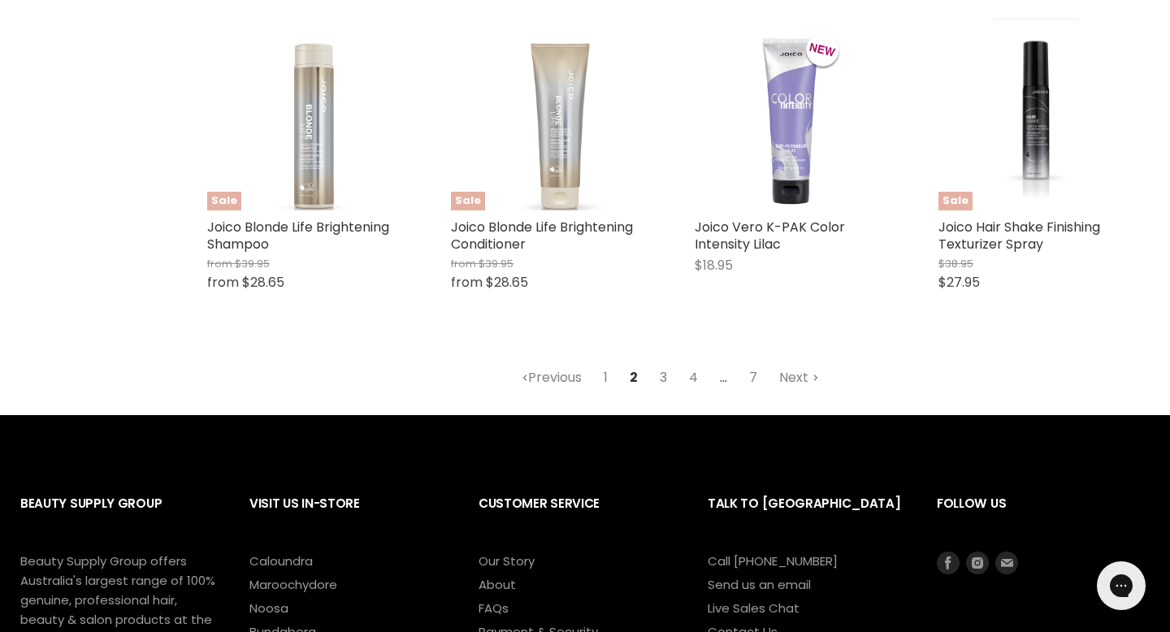
click at [665, 378] on link "3" at bounding box center [663, 377] width 25 height 29
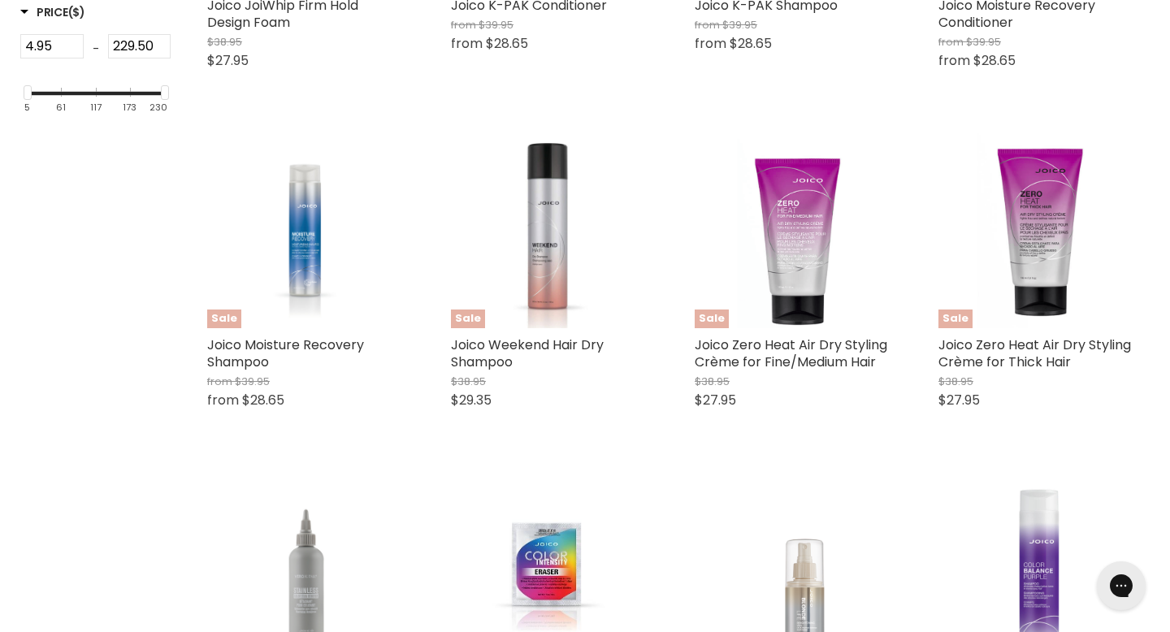
scroll to position [651, 0]
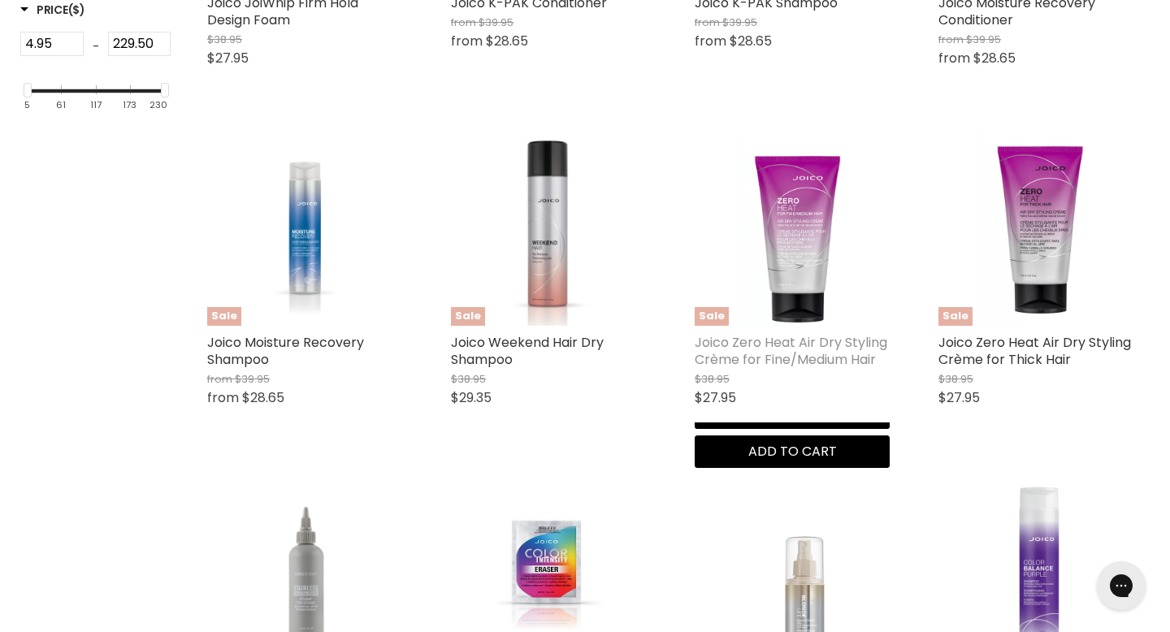
click at [779, 351] on link "Joico Zero Heat Air Dry Styling Crème for Fine/Medium Hair" at bounding box center [791, 351] width 193 height 36
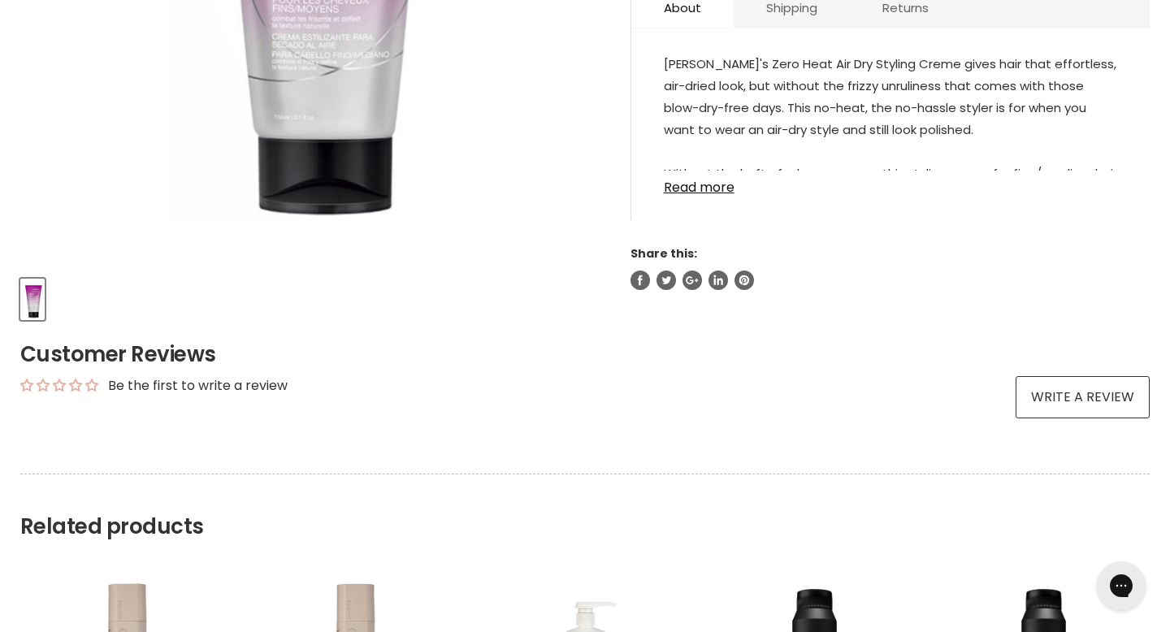
scroll to position [565, 0]
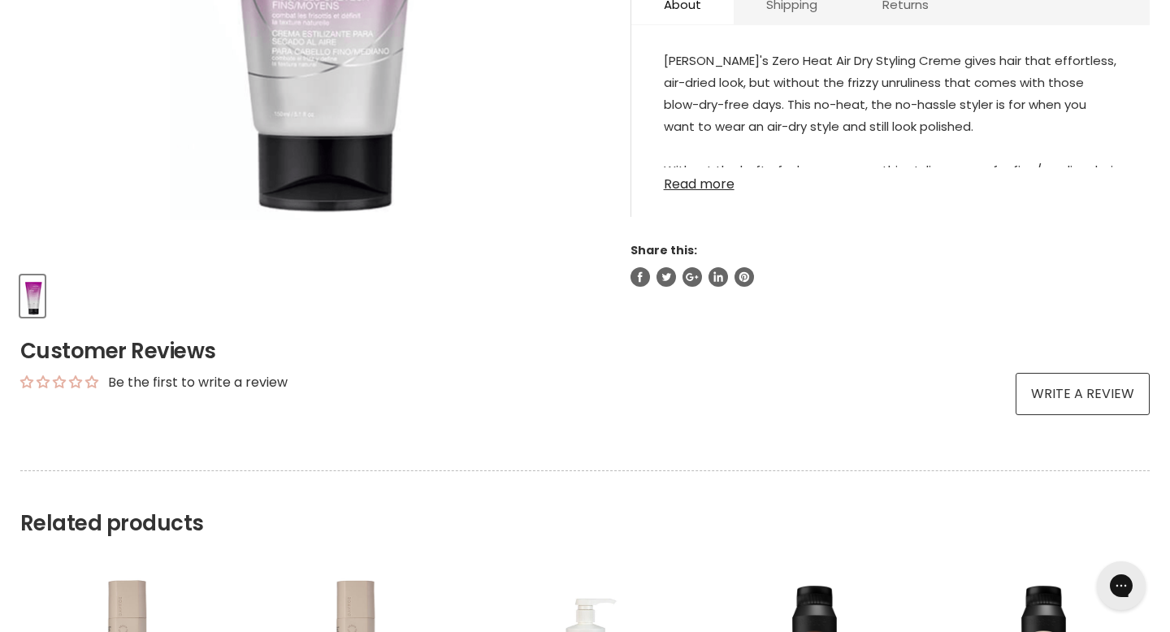
click at [710, 185] on link "Read more" at bounding box center [890, 179] width 453 height 24
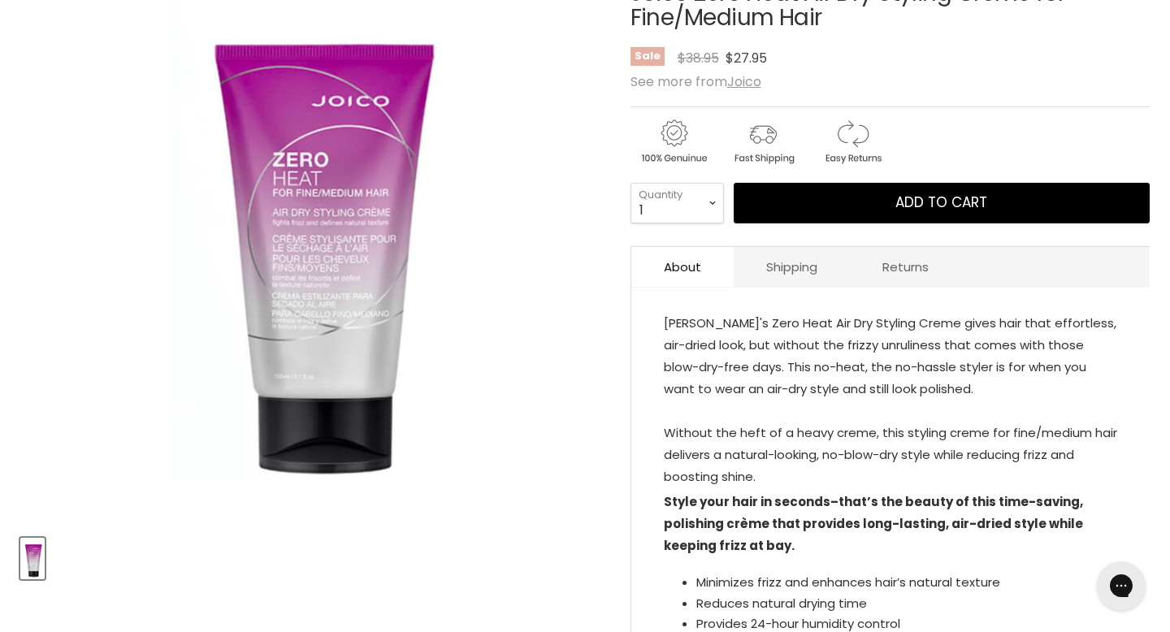
scroll to position [150, 0]
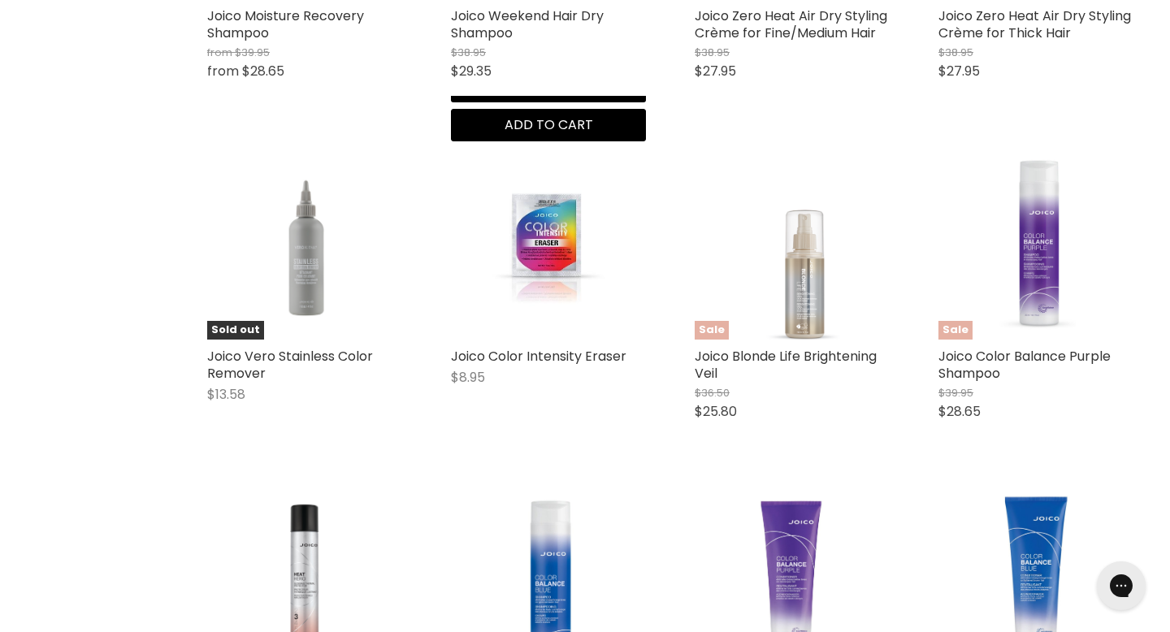
scroll to position [1058, 0]
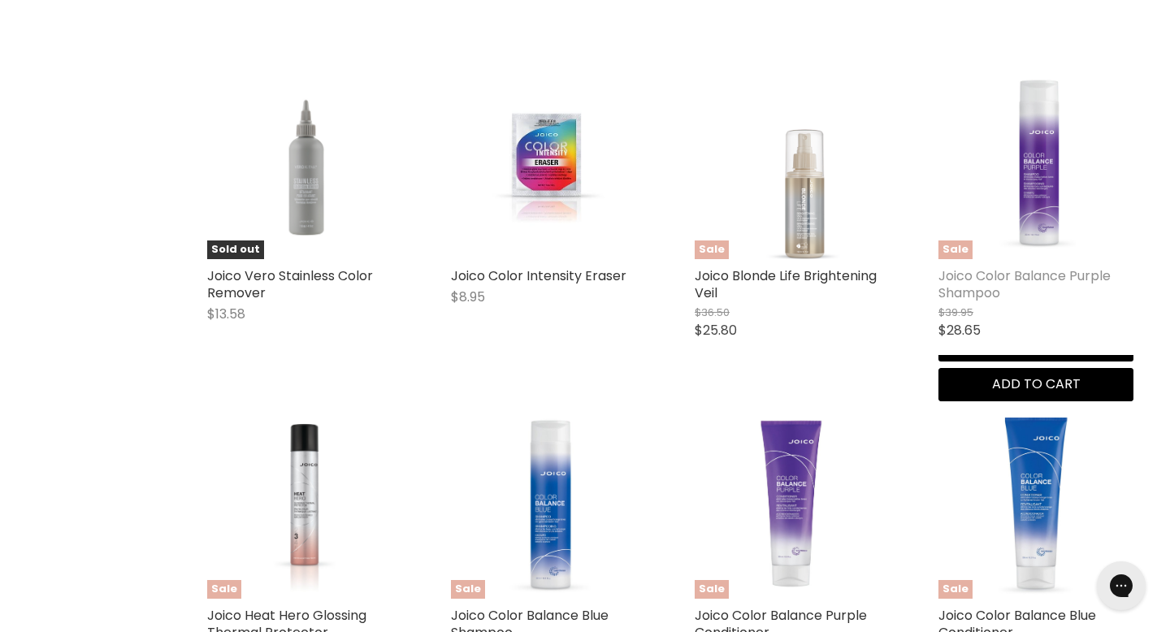
click at [982, 279] on link "Joico Color Balance Purple Shampoo" at bounding box center [1024, 284] width 172 height 36
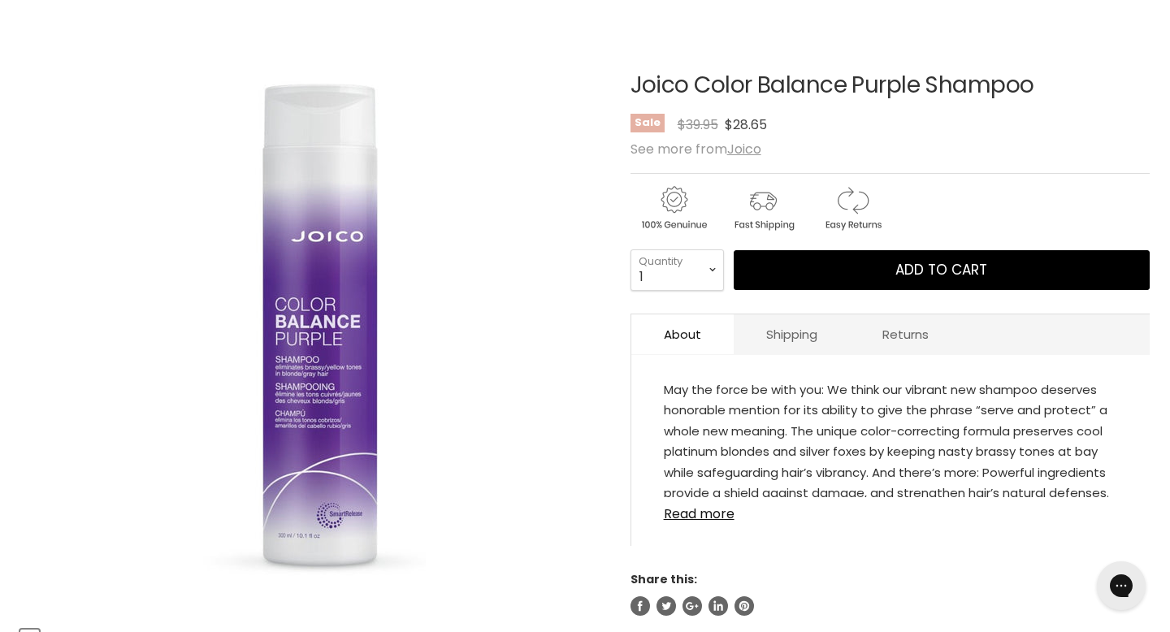
scroll to position [292, 0]
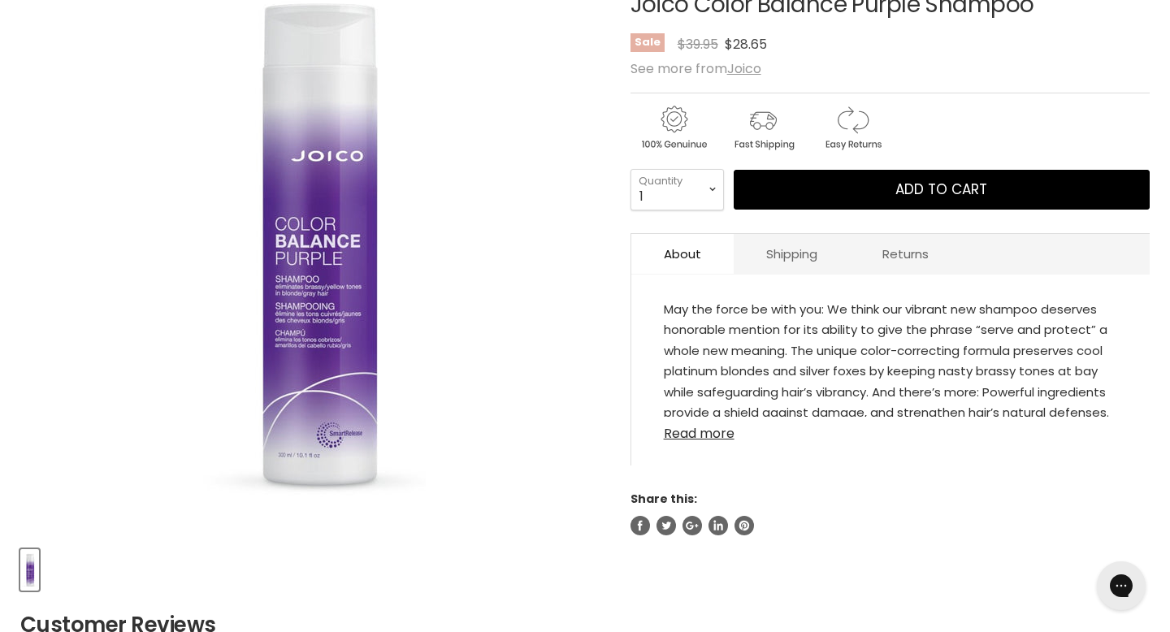
click at [703, 435] on link "Read more" at bounding box center [890, 429] width 453 height 24
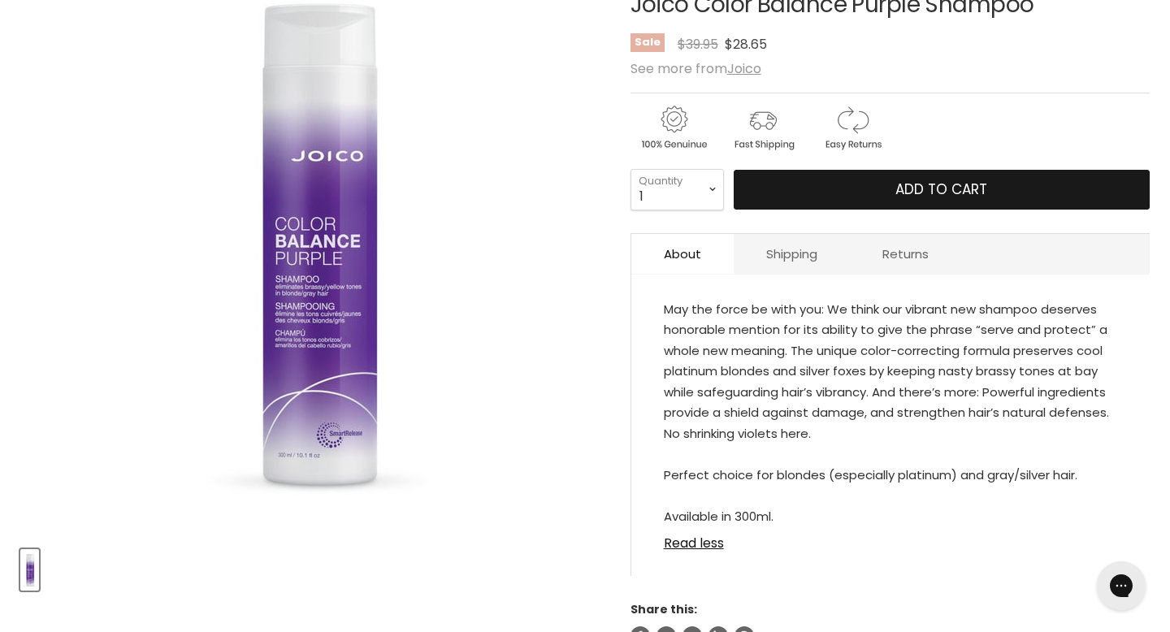
click at [809, 197] on button "Add to cart" at bounding box center [942, 190] width 416 height 41
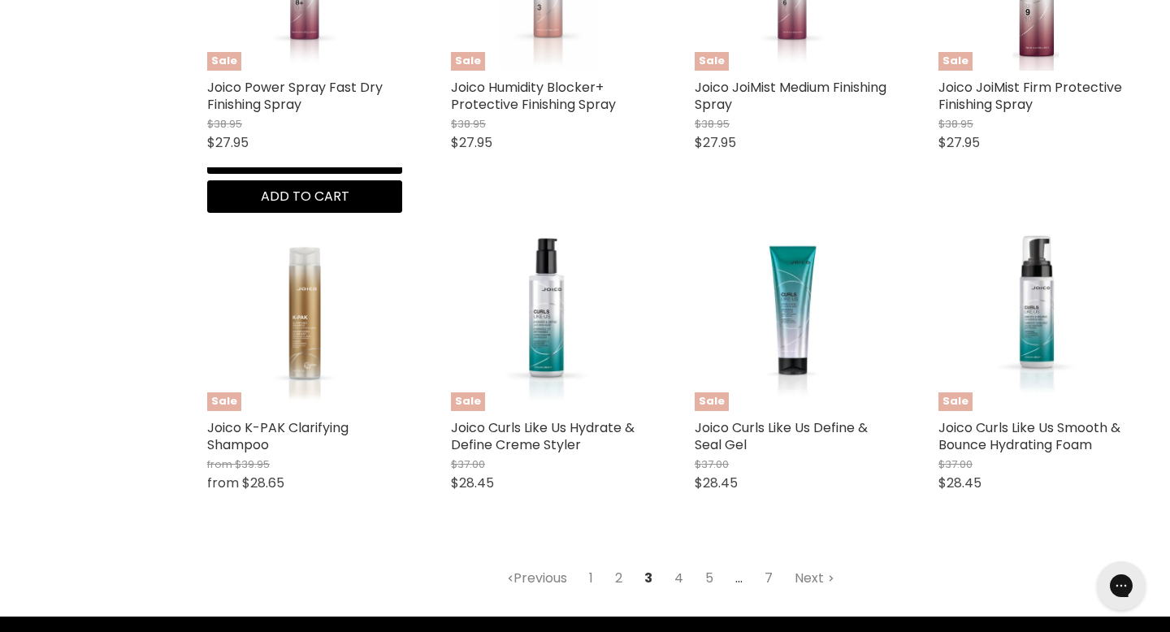
scroll to position [1928, 0]
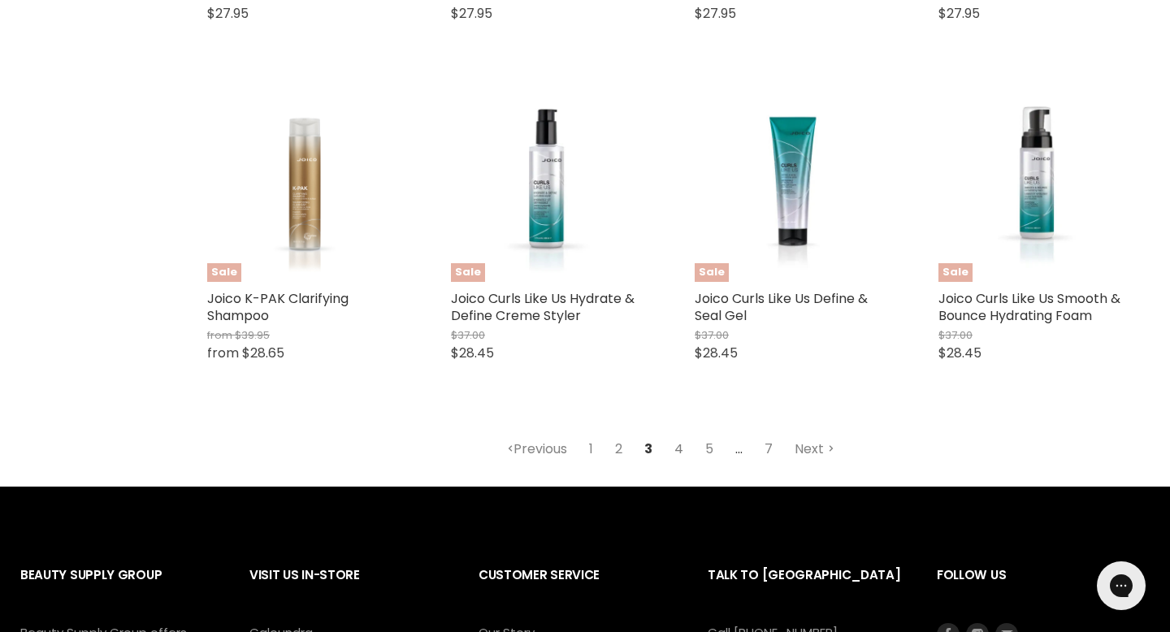
click at [679, 451] on link "4" at bounding box center [678, 449] width 27 height 29
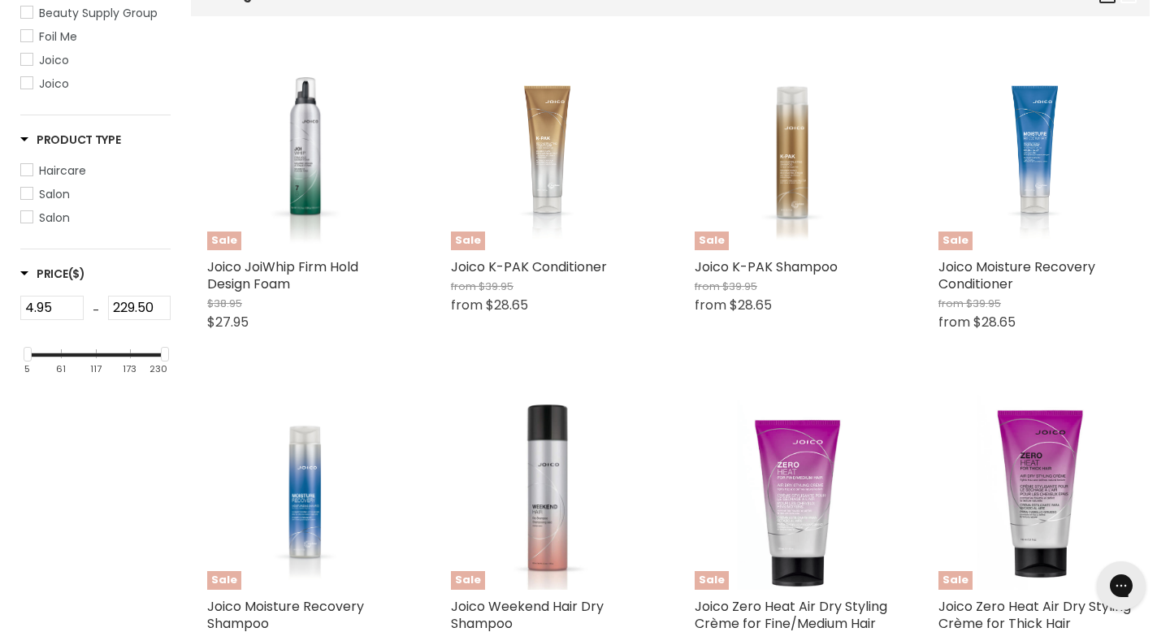
scroll to position [384, 0]
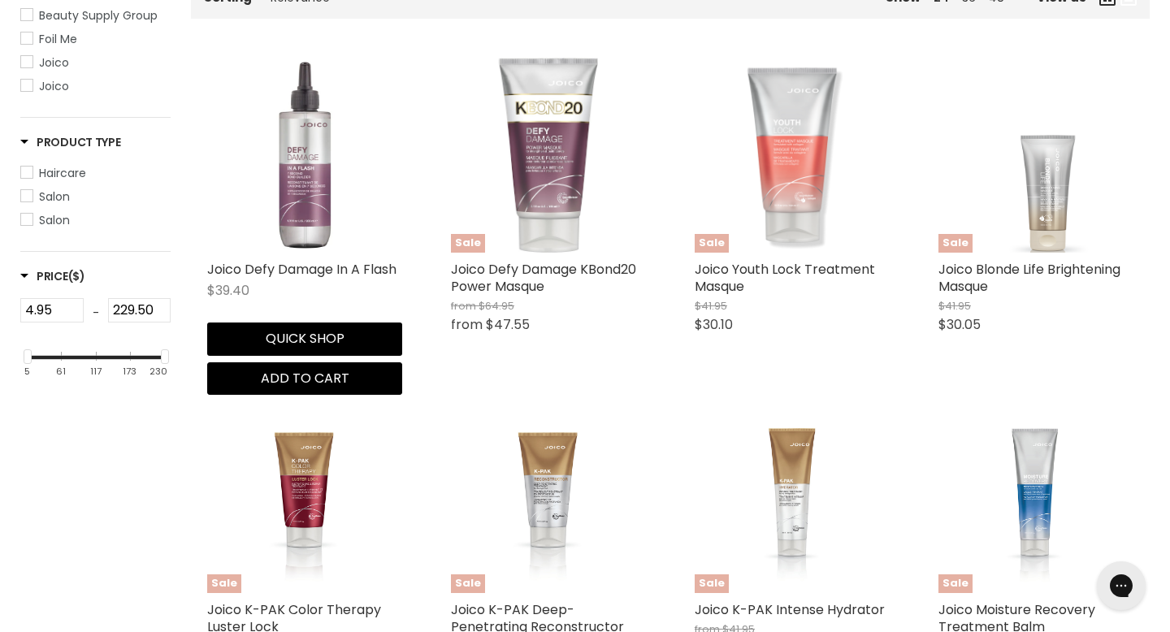
click at [310, 214] on img "Main content" at bounding box center [304, 155] width 195 height 195
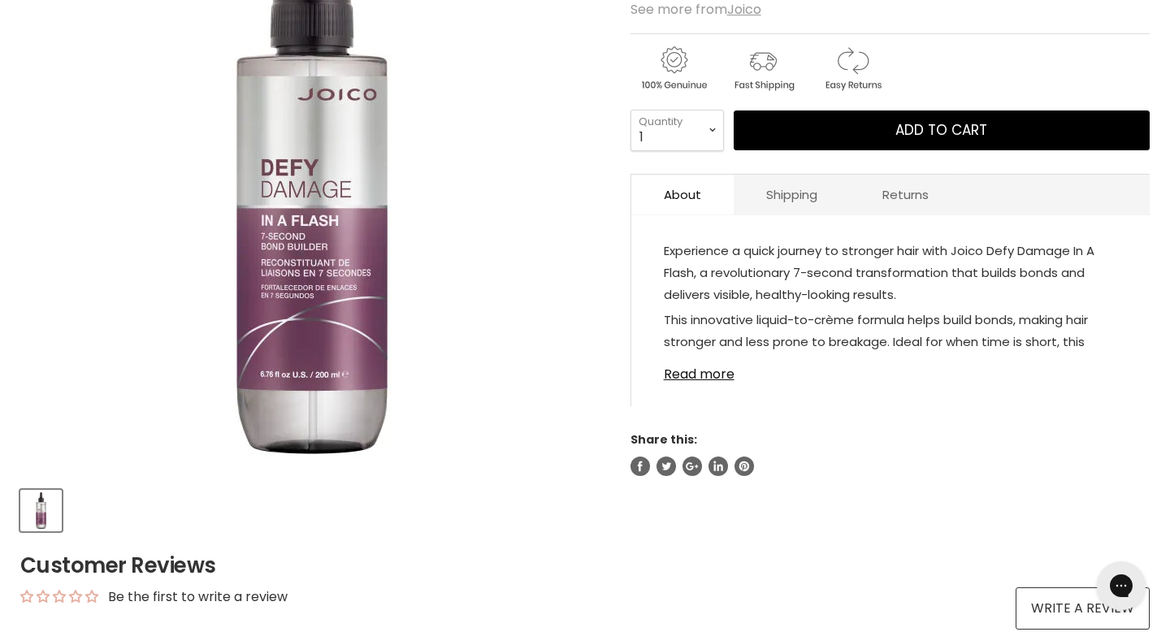
scroll to position [352, 0]
click at [711, 377] on link "Read more" at bounding box center [890, 369] width 453 height 24
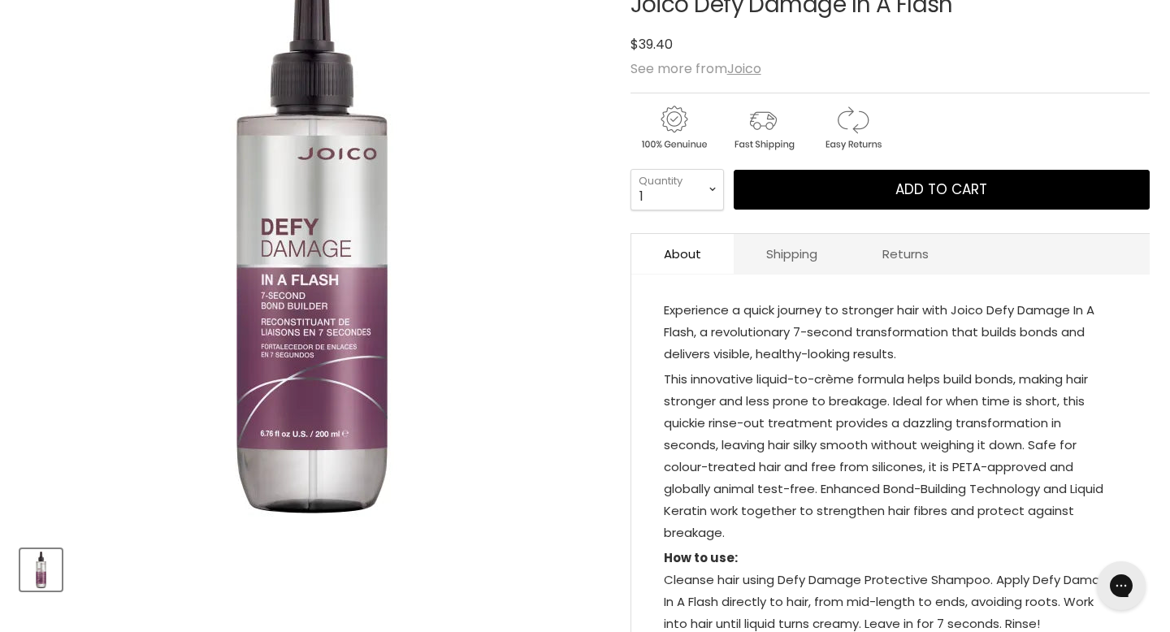
scroll to position [227, 0]
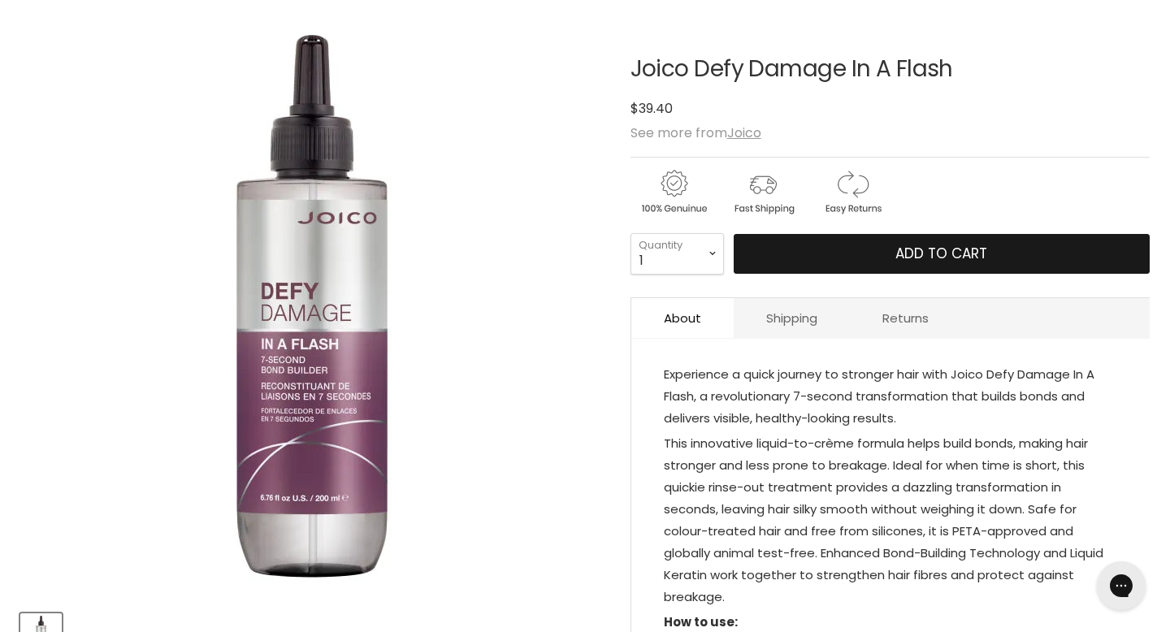
click at [785, 258] on button "Add to cart" at bounding box center [942, 254] width 416 height 41
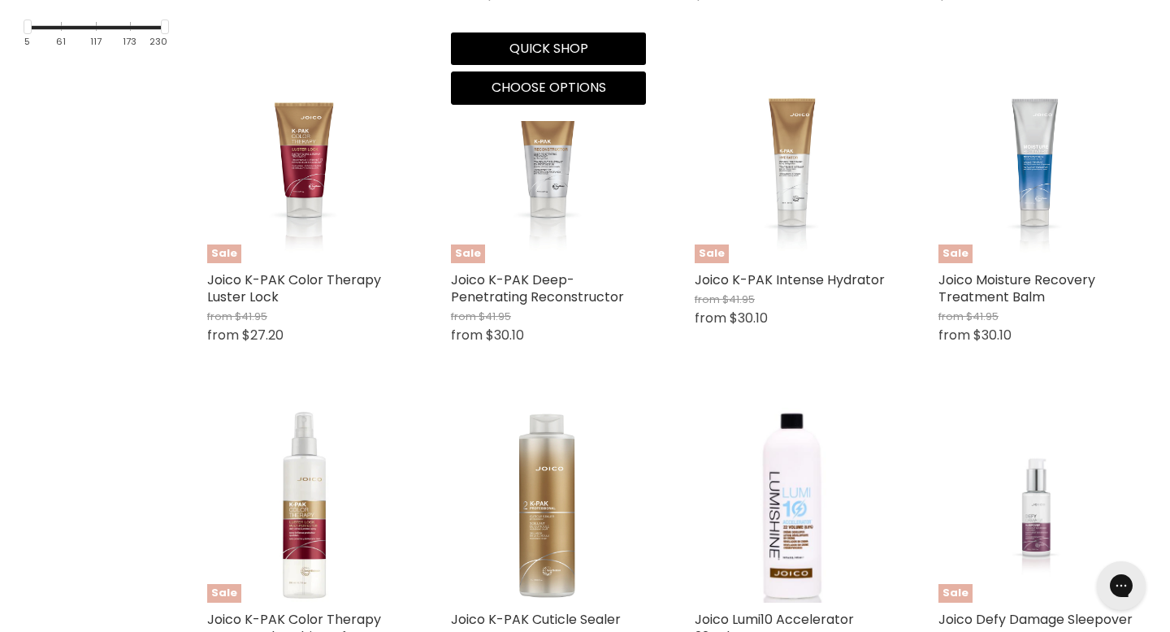
scroll to position [726, 0]
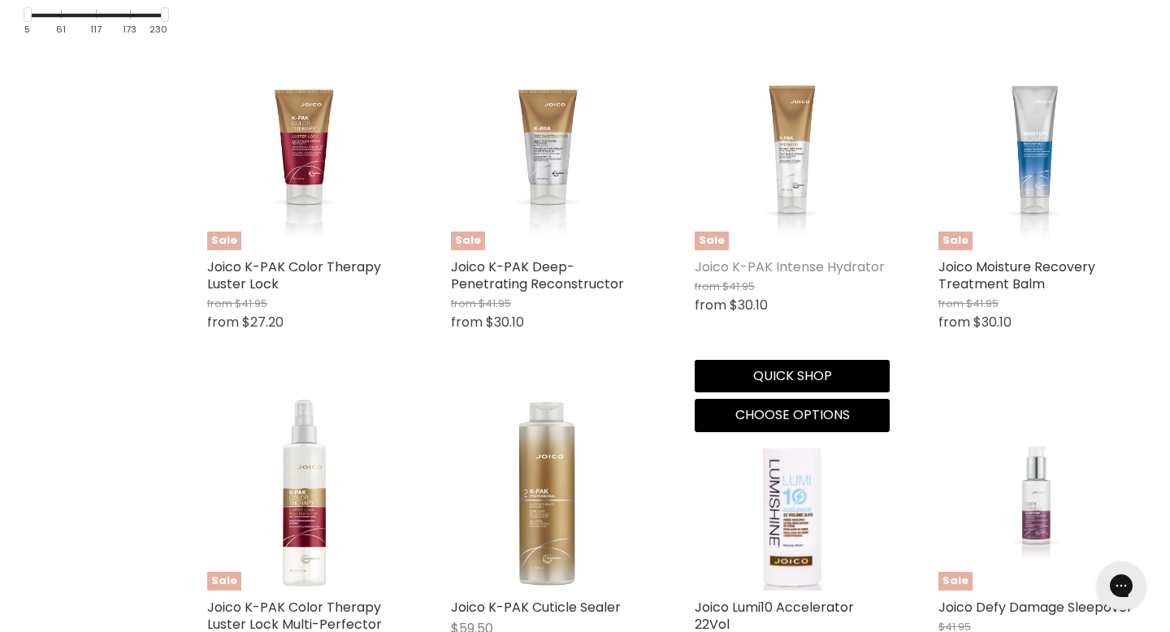
click at [735, 266] on link "Joico K-PAK Intense Hydrator" at bounding box center [790, 267] width 190 height 19
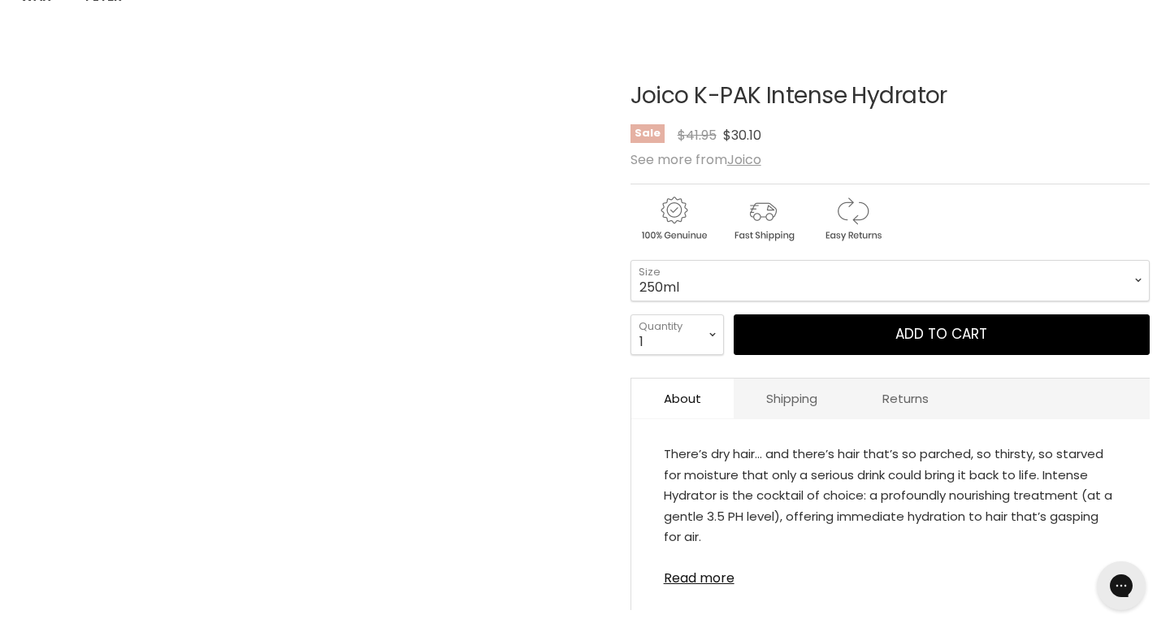
scroll to position [204, 0]
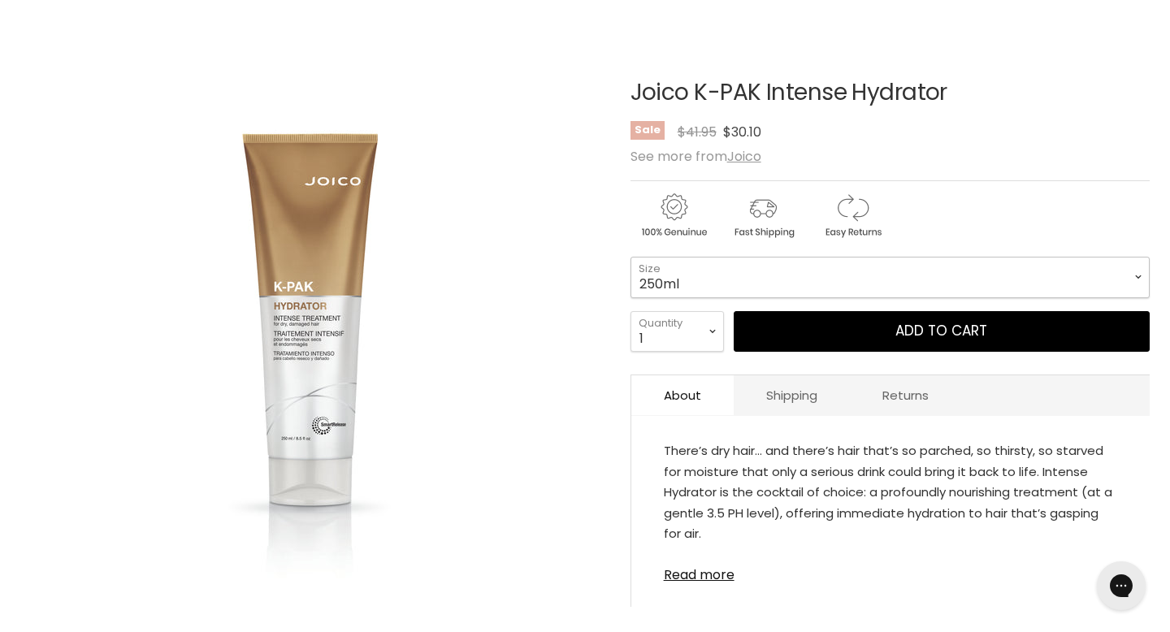
click at [729, 271] on select "250ml 1 Litre" at bounding box center [889, 277] width 519 height 41
click at [696, 575] on link "Read more" at bounding box center [890, 570] width 453 height 24
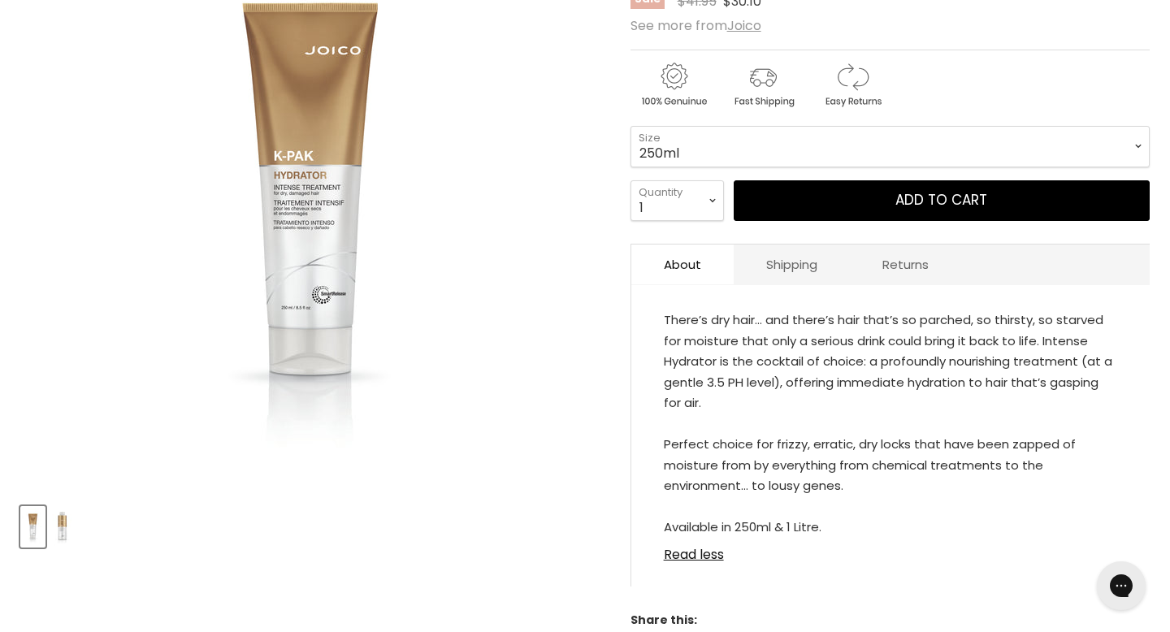
scroll to position [330, 0]
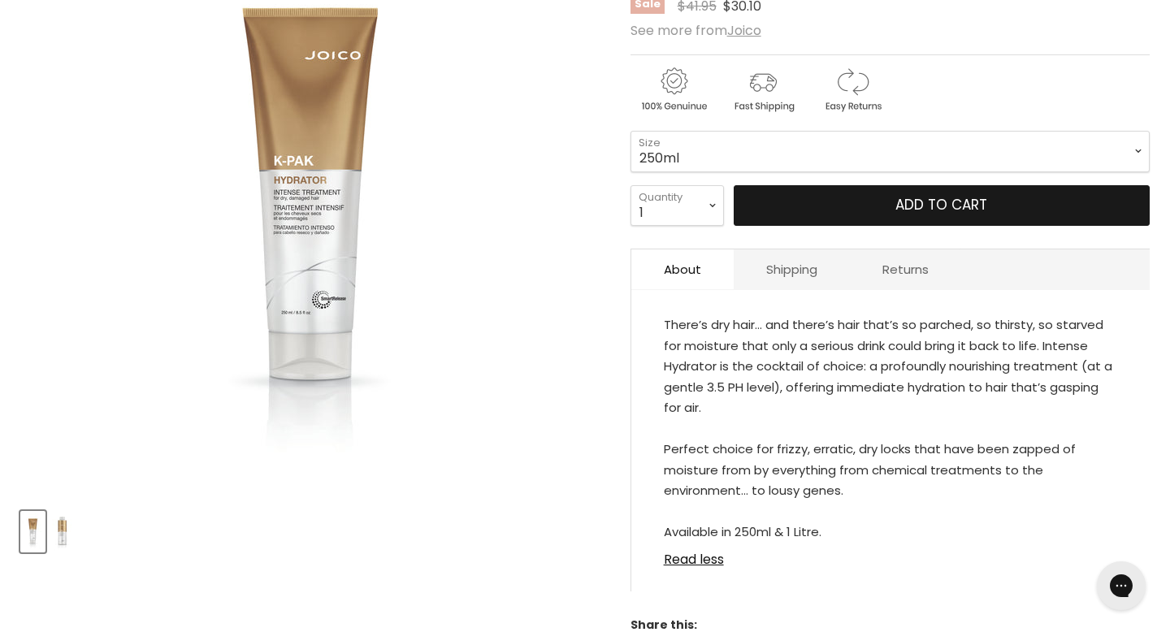
click at [827, 210] on button "Add to cart" at bounding box center [942, 205] width 416 height 41
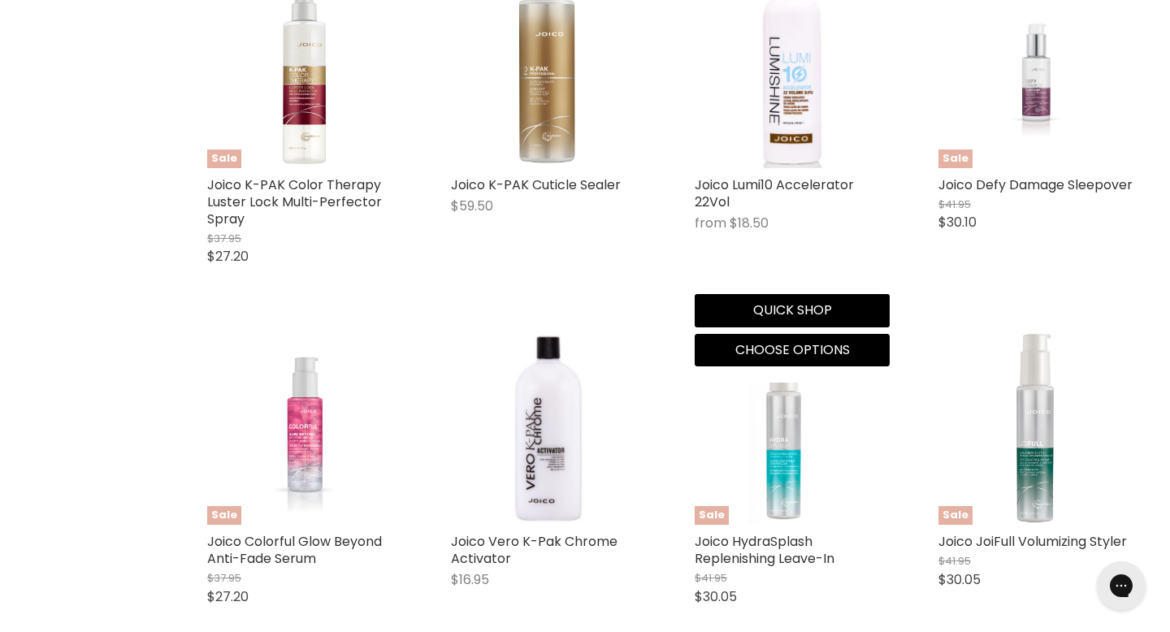
scroll to position [1111, 0]
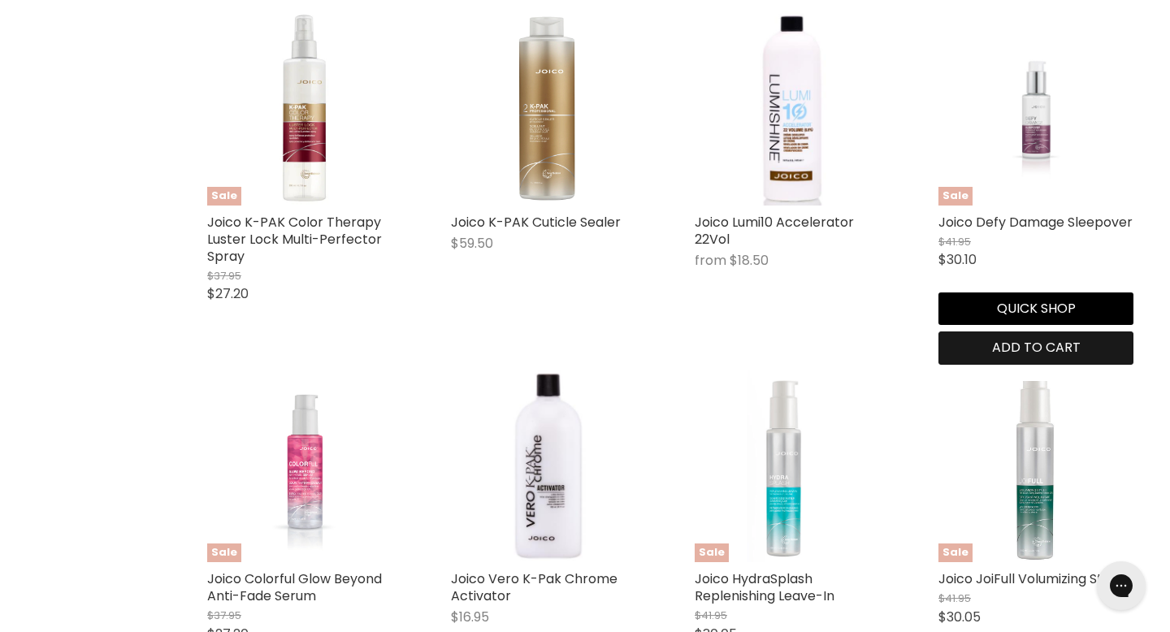
click at [1068, 351] on span "Add to cart" at bounding box center [1036, 347] width 89 height 19
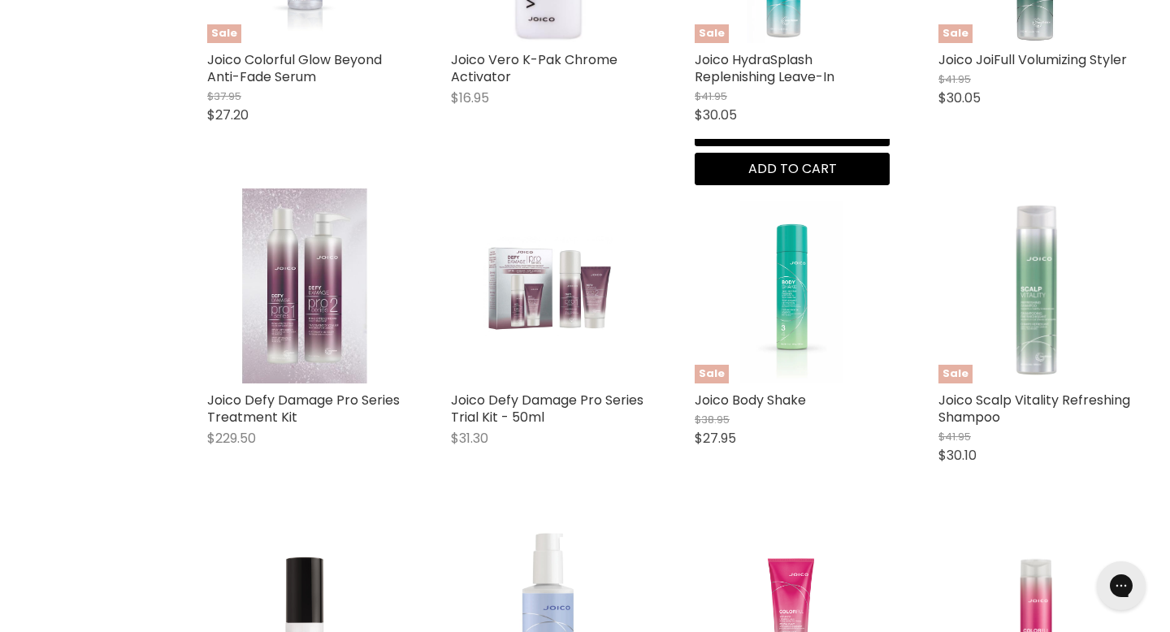
scroll to position [1634, 0]
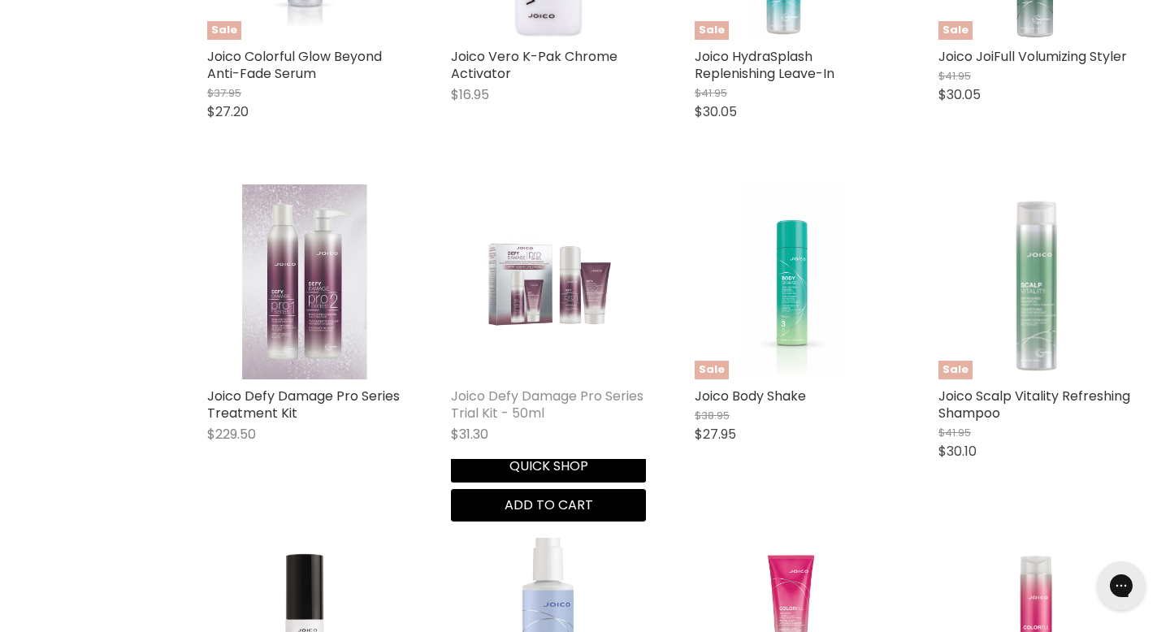
click at [508, 398] on link "Joico Defy Damage Pro Series Trial Kit - 50ml" at bounding box center [547, 405] width 193 height 36
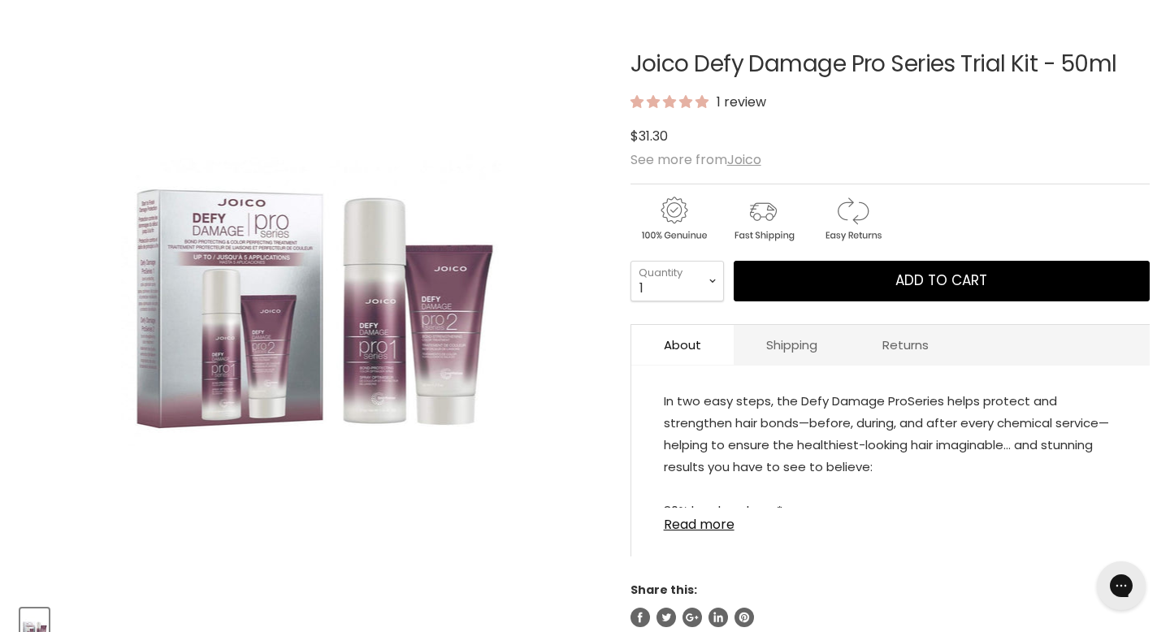
scroll to position [236, 0]
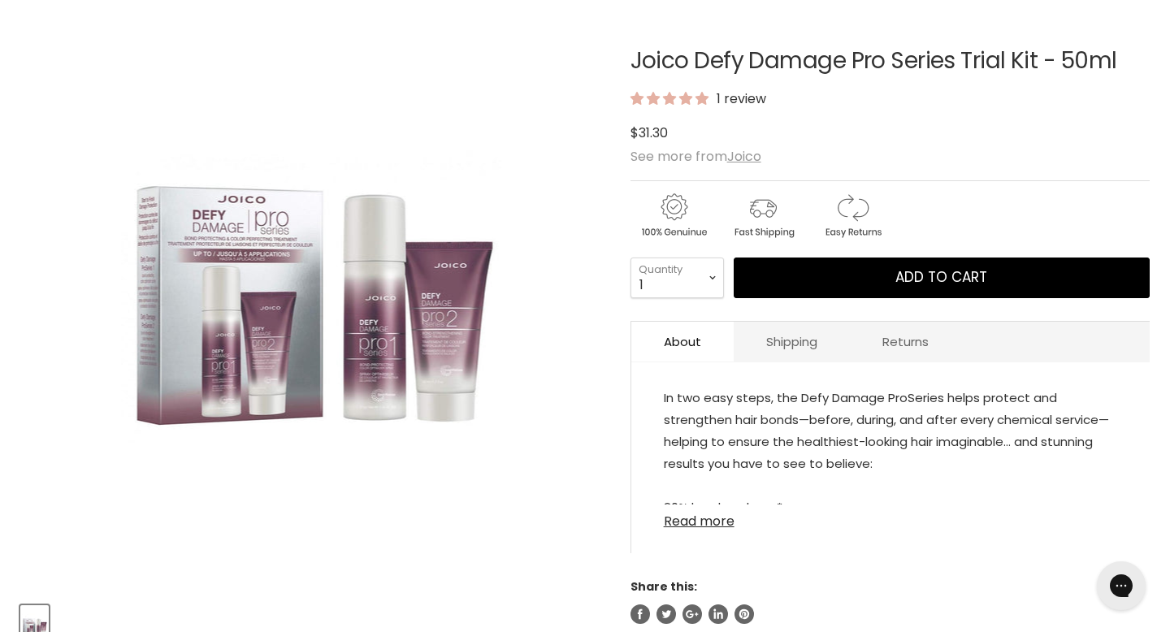
click at [705, 519] on link "Read more" at bounding box center [890, 517] width 453 height 24
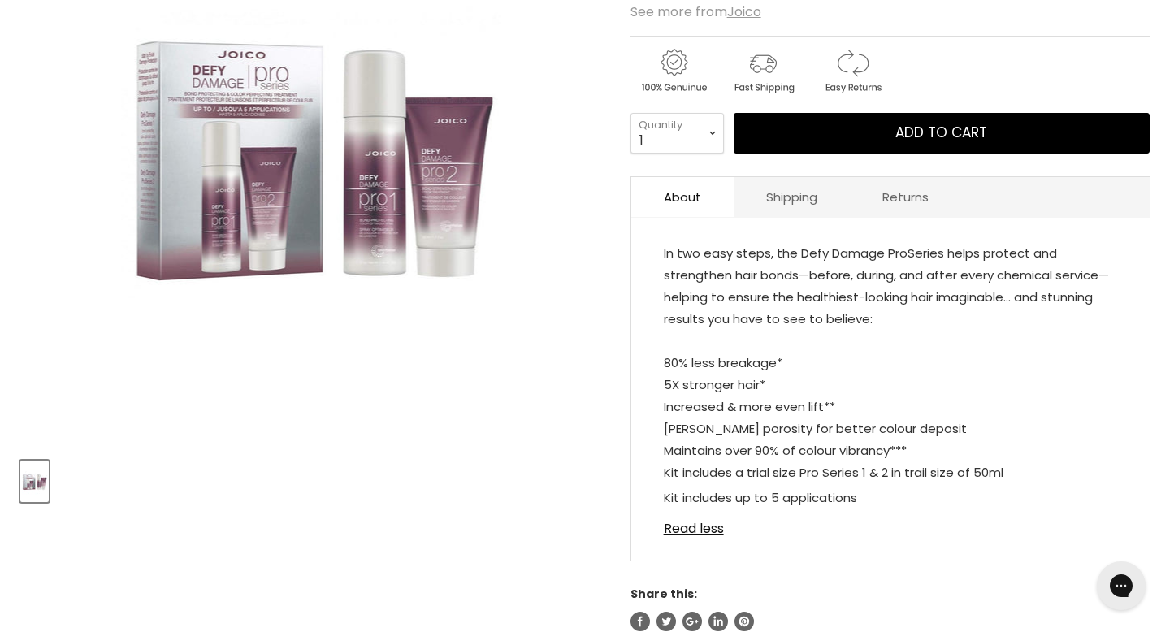
scroll to position [383, 0]
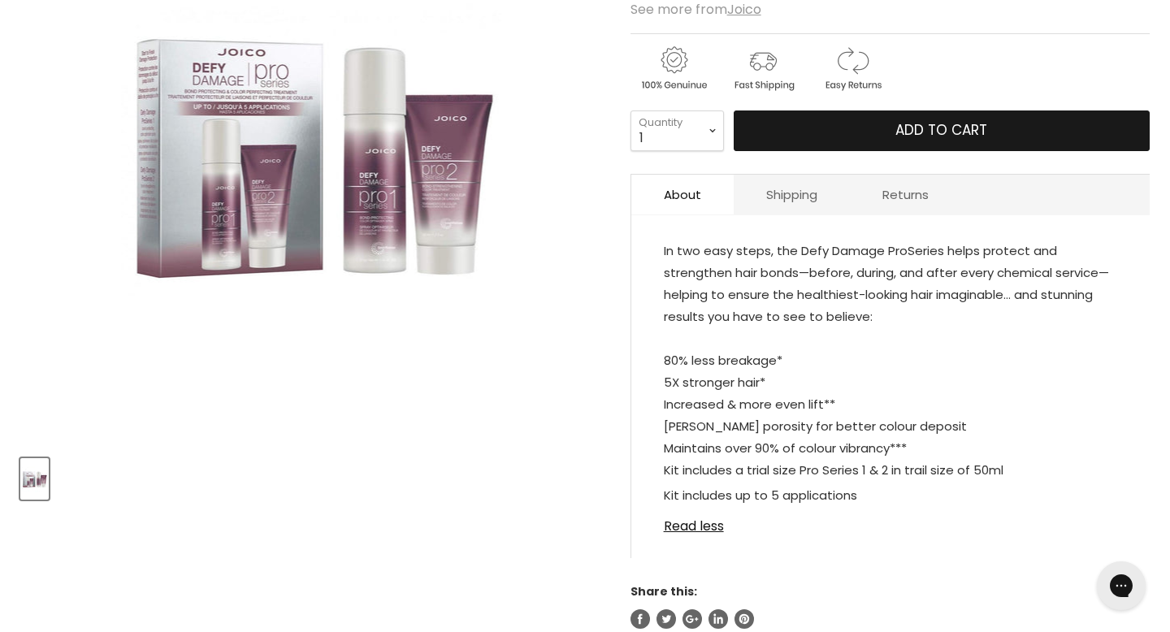
click at [880, 135] on button "Add to cart" at bounding box center [942, 130] width 416 height 41
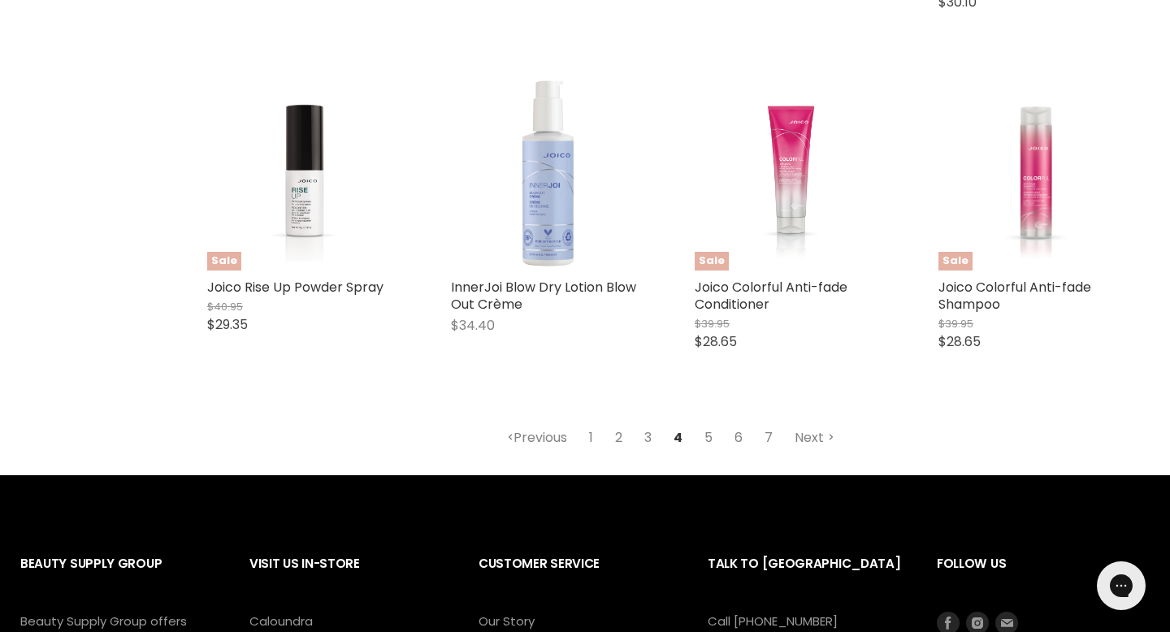
scroll to position [2092, 0]
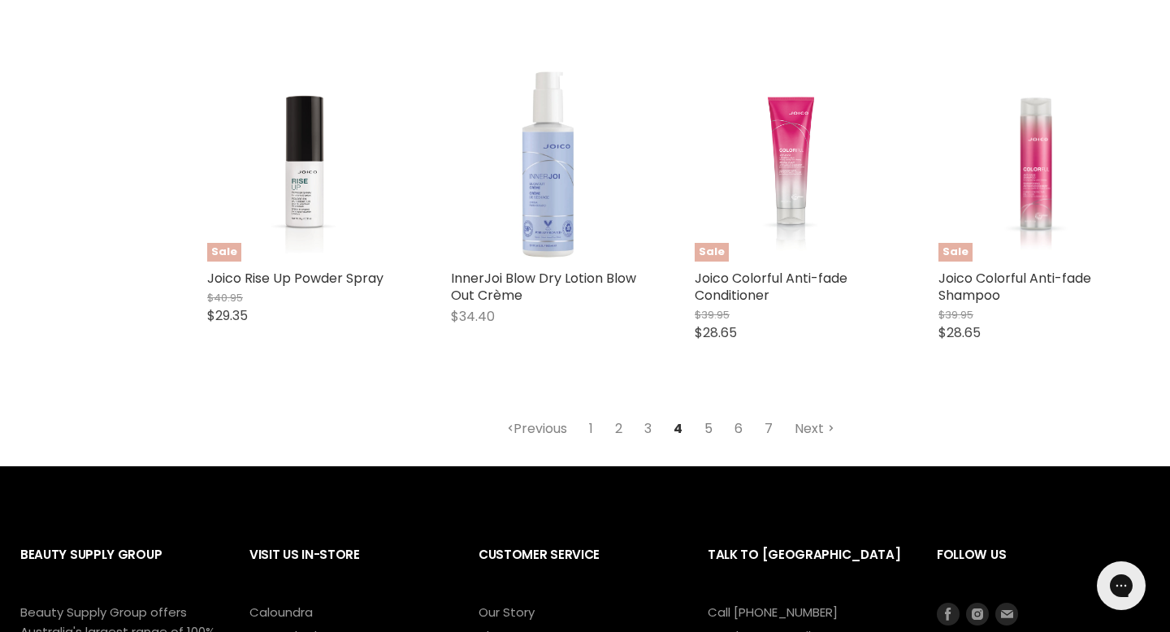
click at [713, 429] on link "5" at bounding box center [708, 428] width 26 height 29
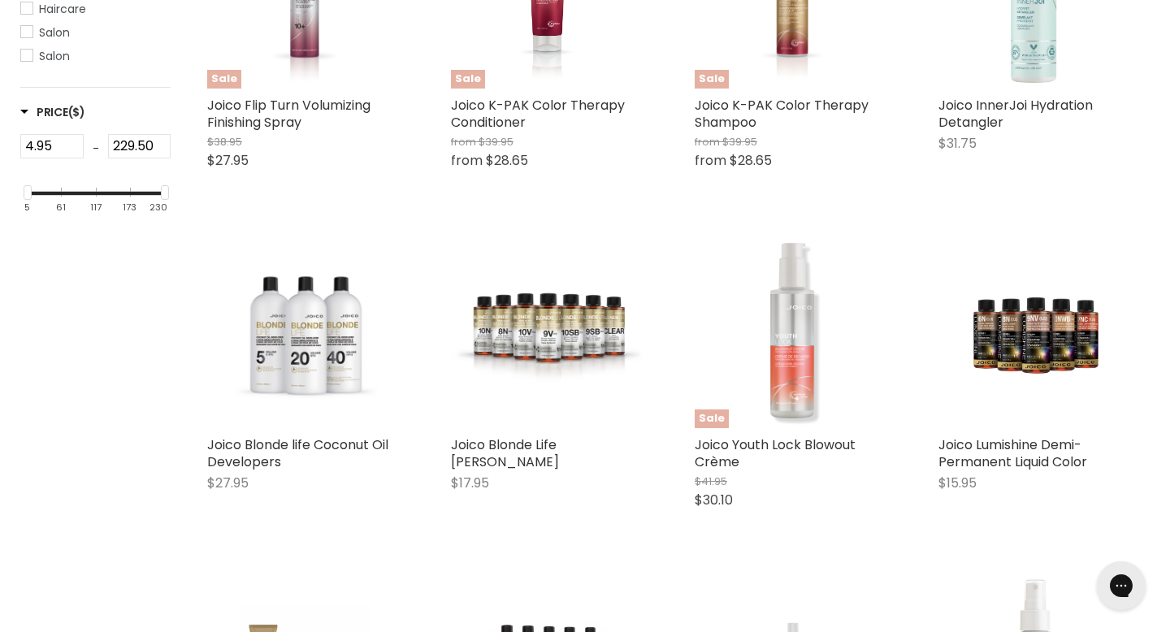
scroll to position [552, 0]
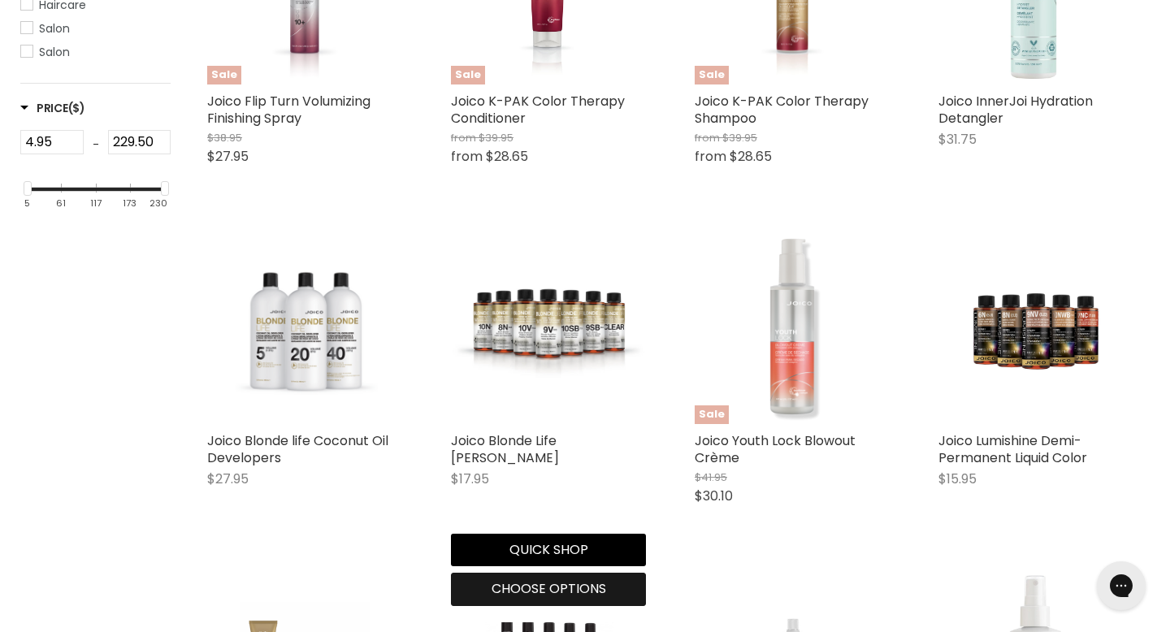
click at [526, 581] on span "Choose options" at bounding box center [549, 588] width 115 height 19
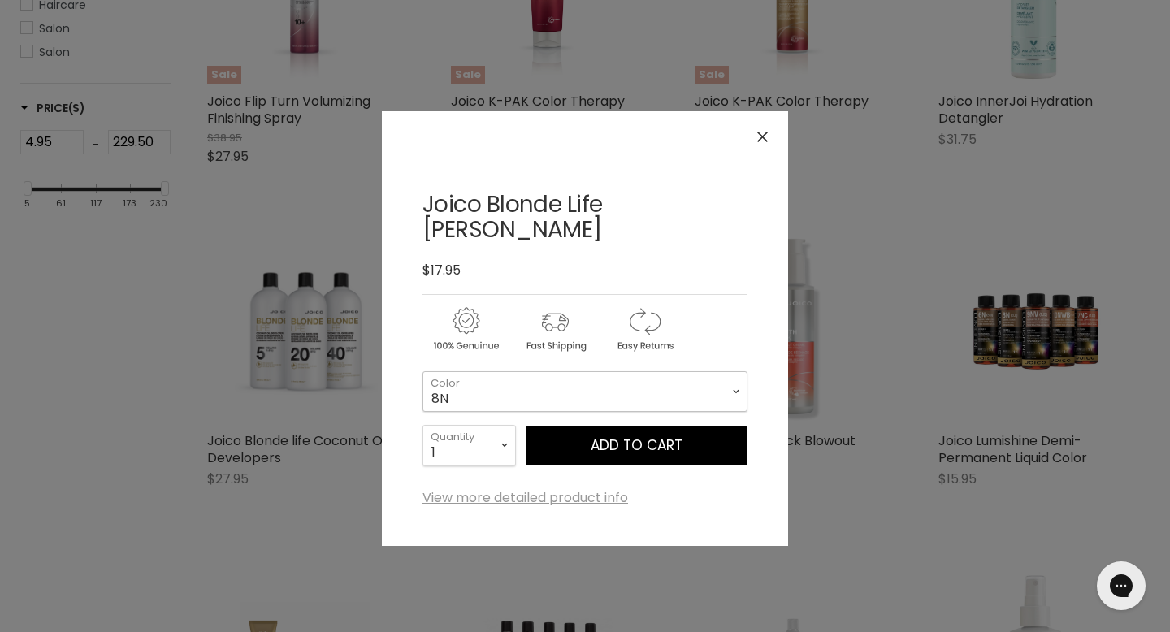
click at [731, 371] on select "8N 9BV 9G 9SB 9T 9V 10BV 10G 10N 10SB 10T 10V 12N 12T 12V" at bounding box center [584, 391] width 325 height 41
click at [535, 491] on link "View more detailed product info" at bounding box center [525, 498] width 206 height 15
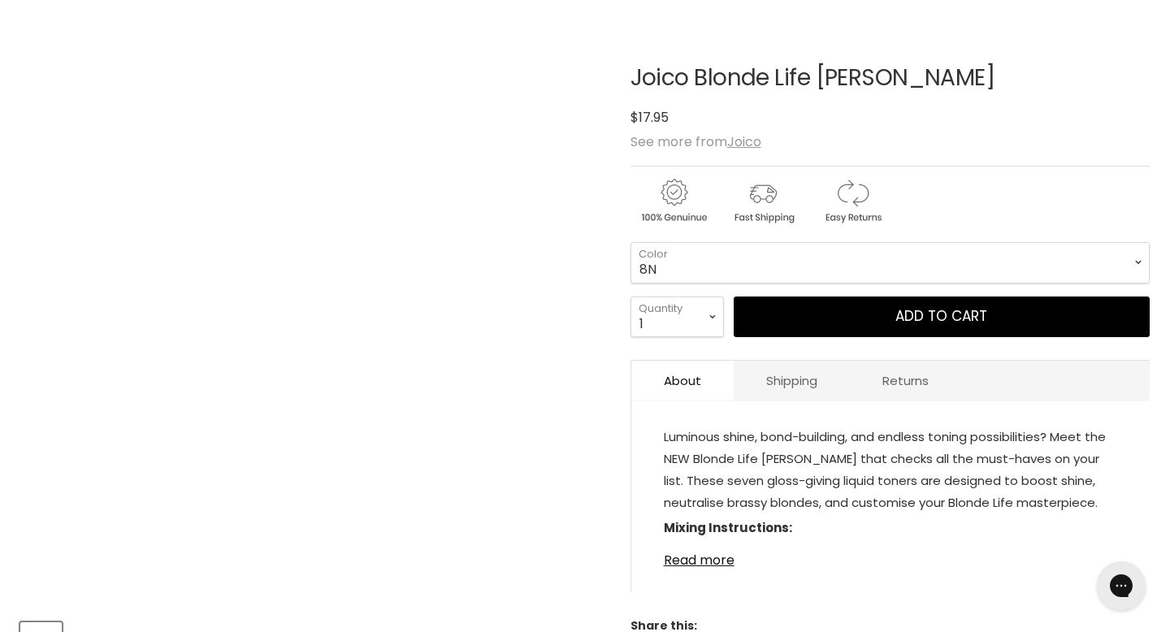
scroll to position [358, 0]
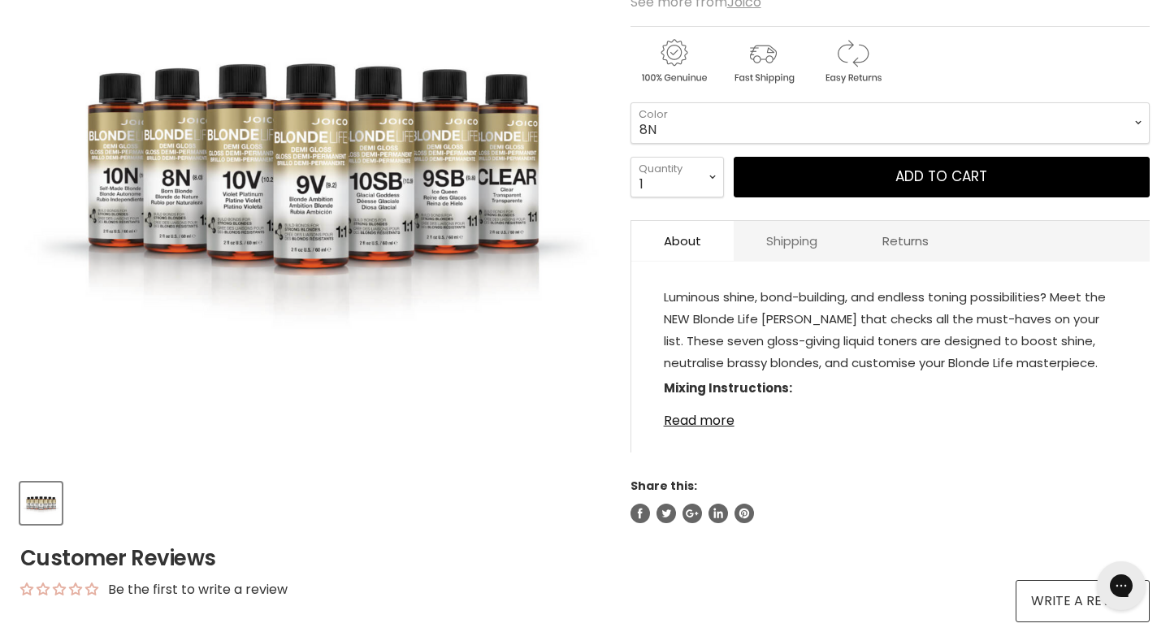
click at [777, 242] on link "Shipping" at bounding box center [792, 241] width 116 height 40
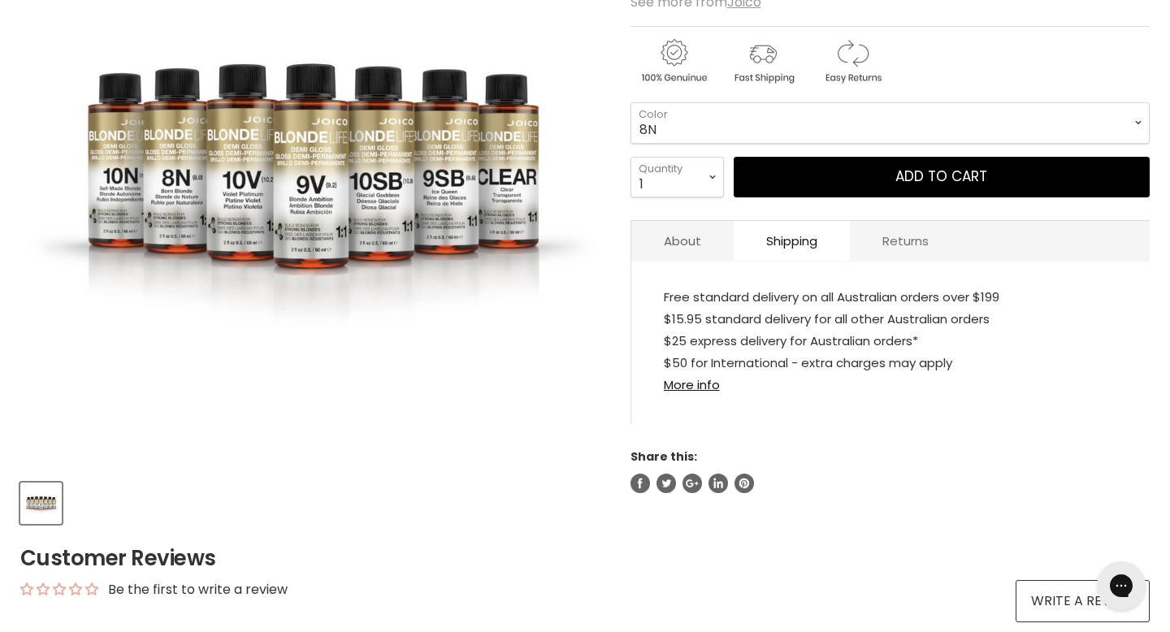
click at [887, 246] on link "Returns" at bounding box center [905, 241] width 111 height 40
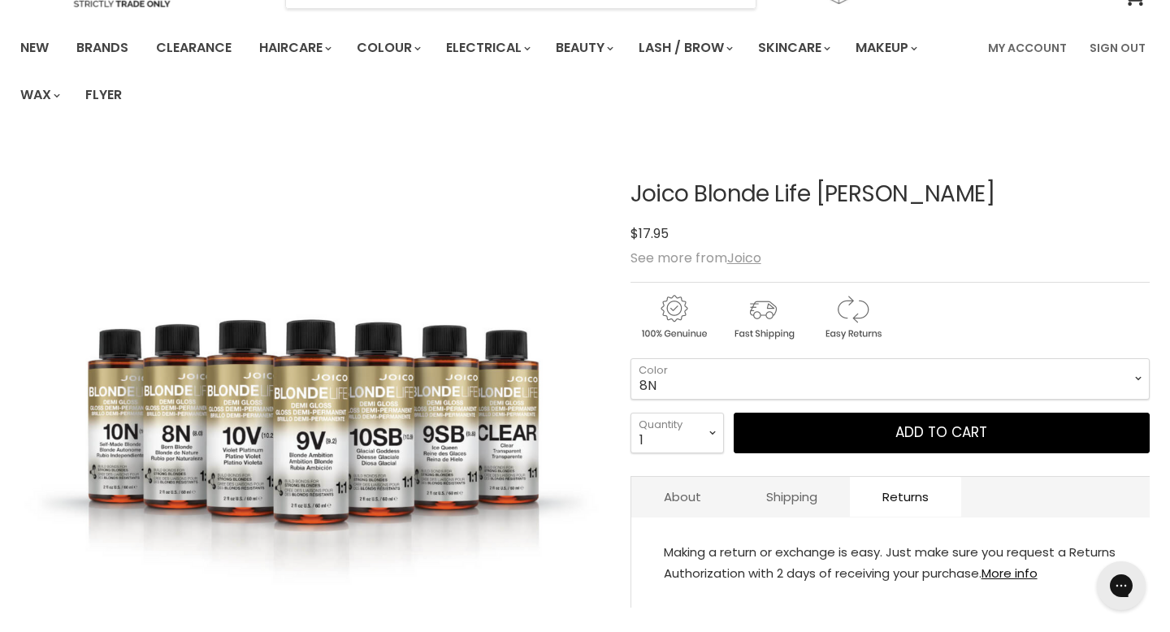
scroll to position [99, 0]
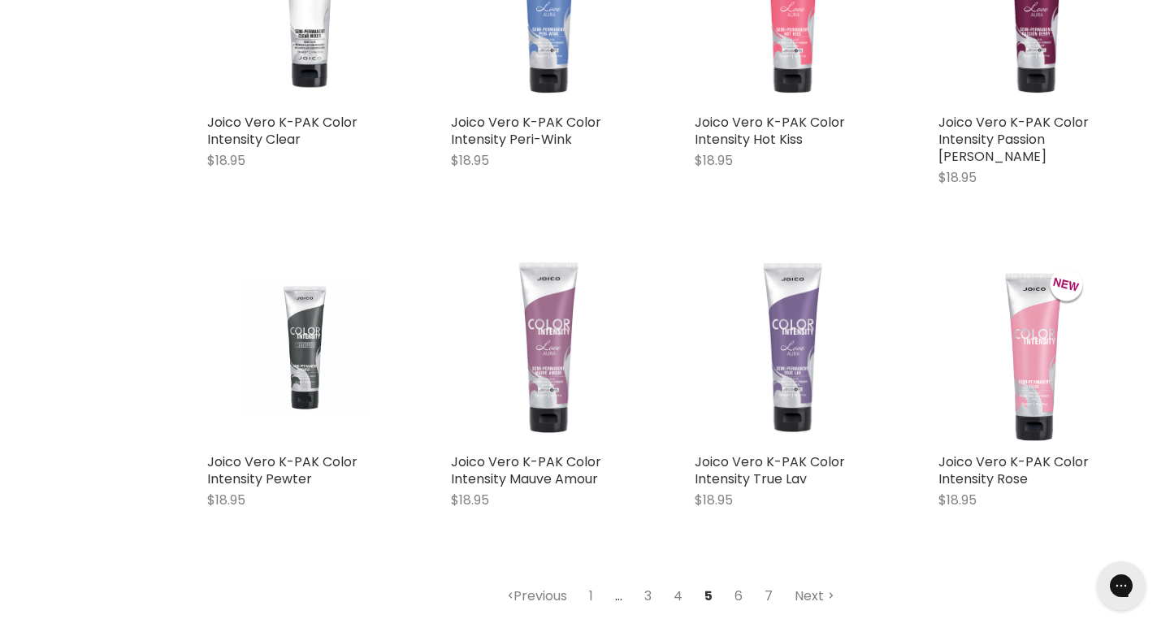
scroll to position [1876, 0]
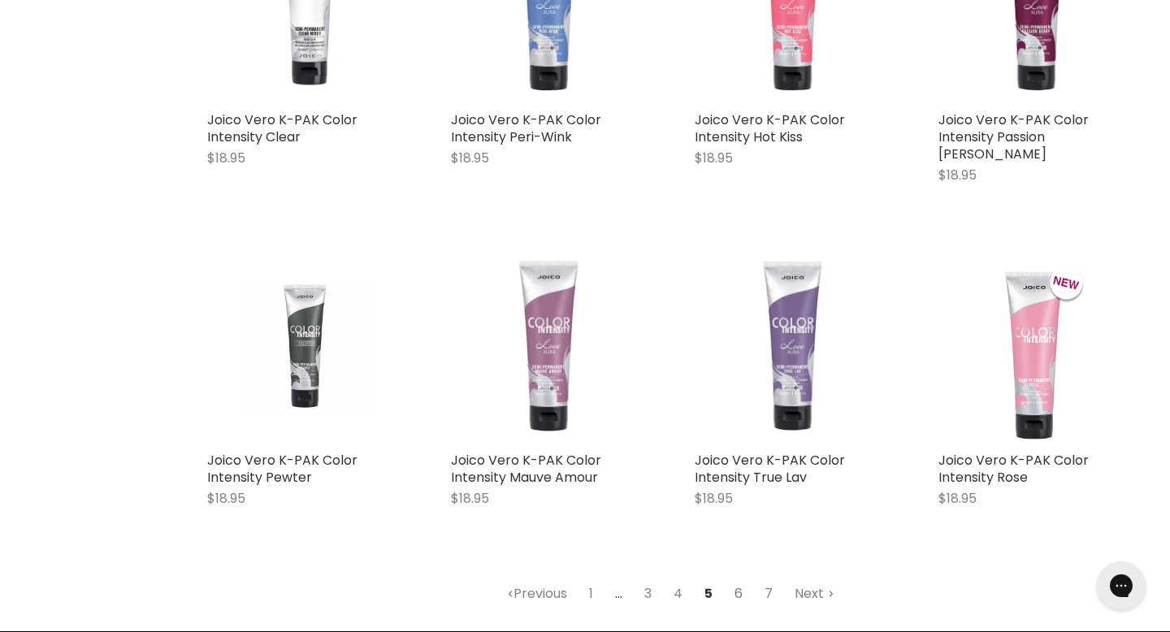
click at [746, 579] on link "6" at bounding box center [739, 593] width 26 height 29
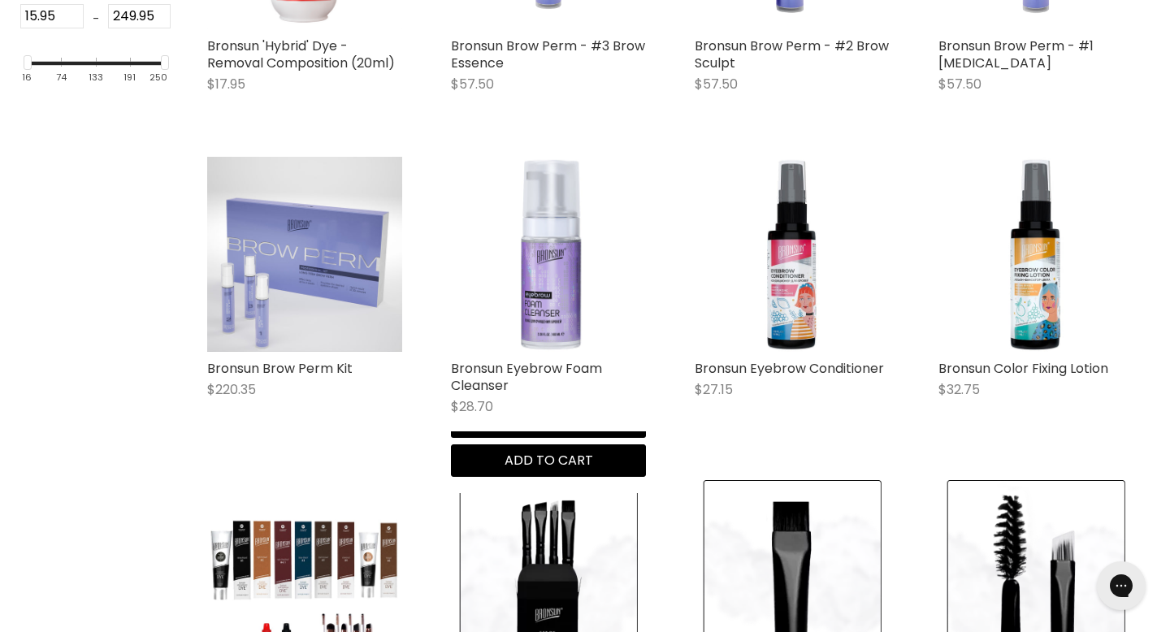
scroll to position [620, 0]
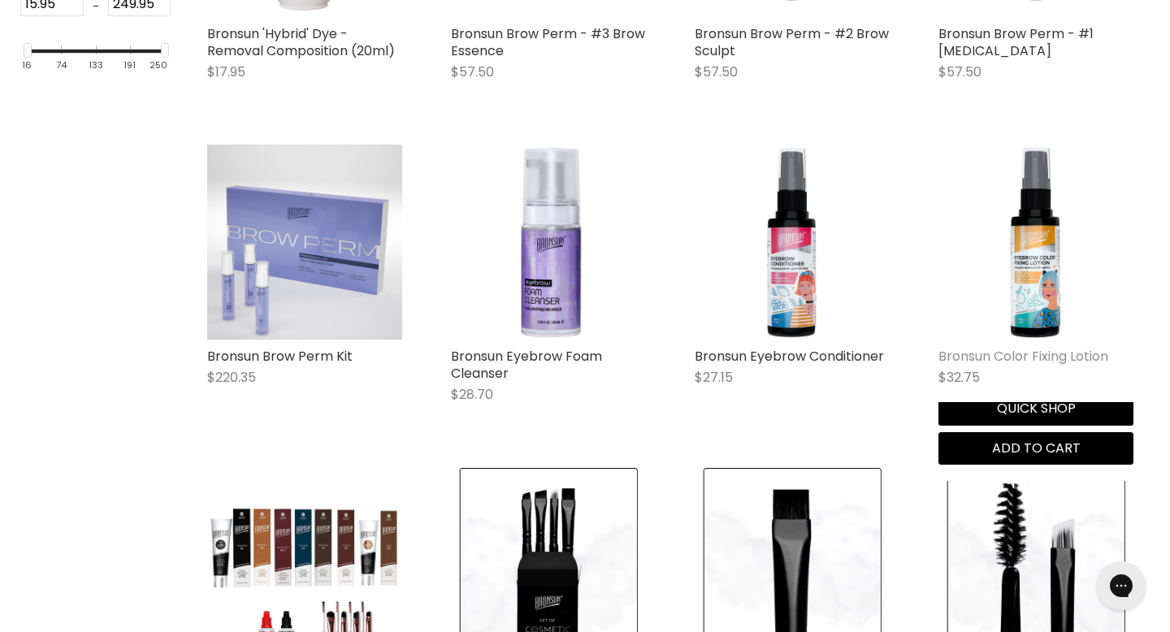
click at [1011, 356] on link "Bronsun Color Fixing Lotion" at bounding box center [1023, 356] width 170 height 19
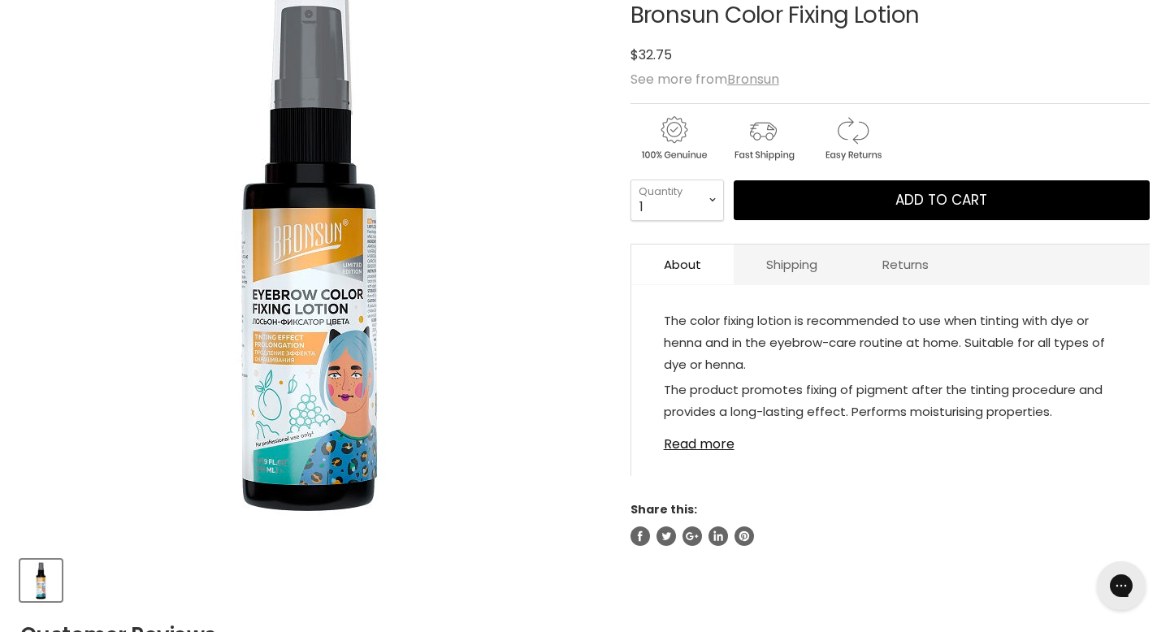
scroll to position [284, 0]
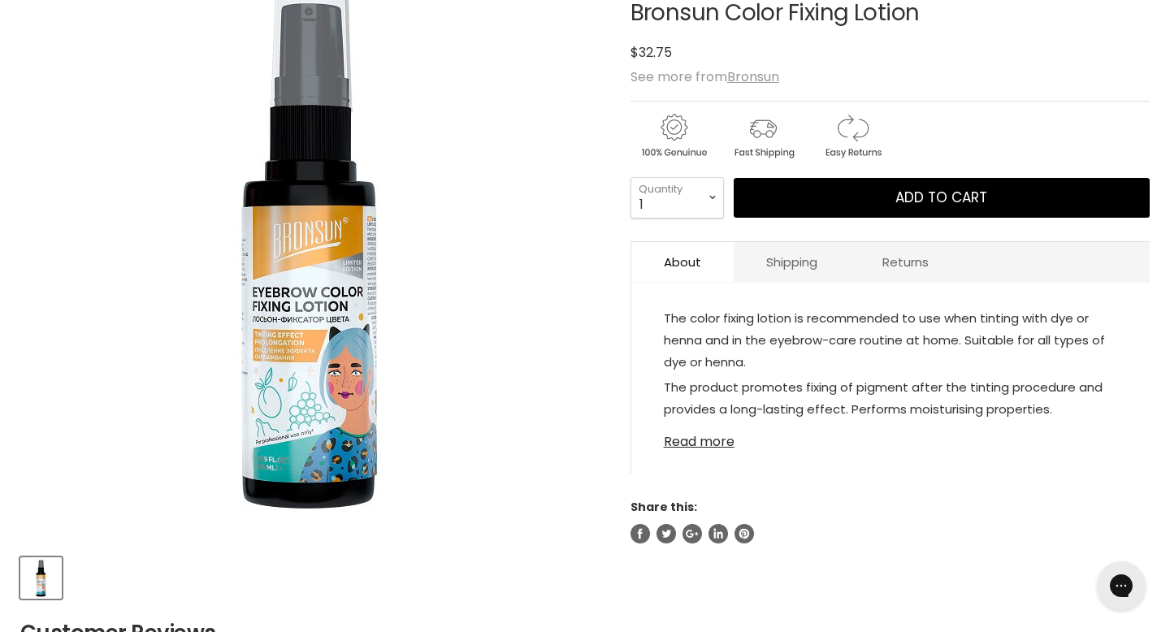
click at [721, 441] on link "Read more" at bounding box center [890, 437] width 453 height 24
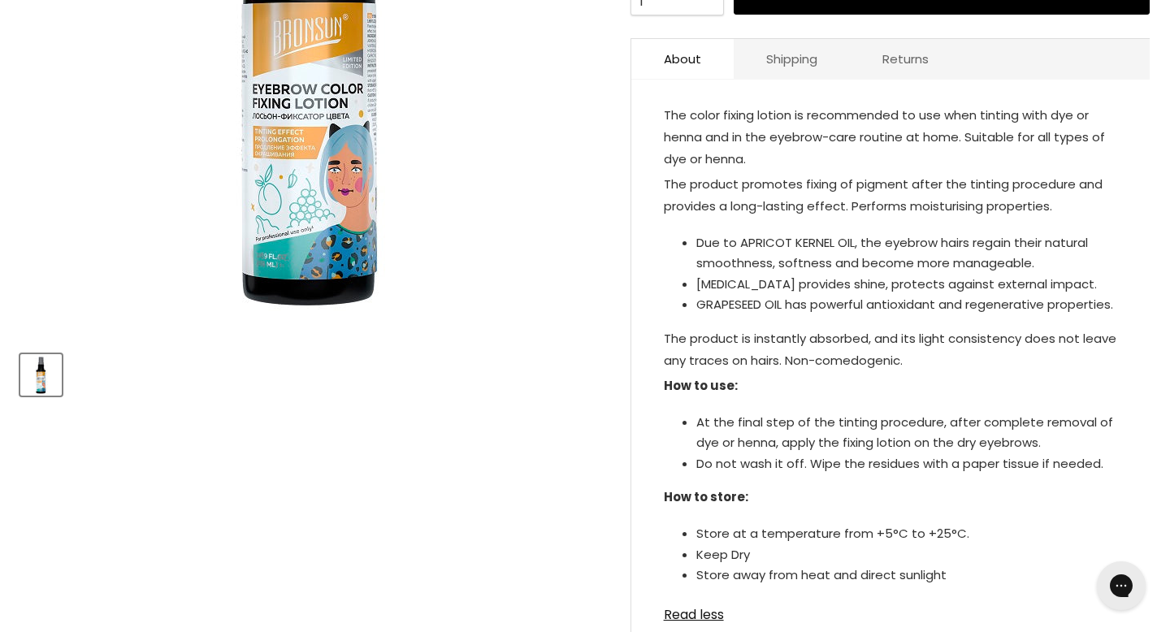
scroll to position [470, 0]
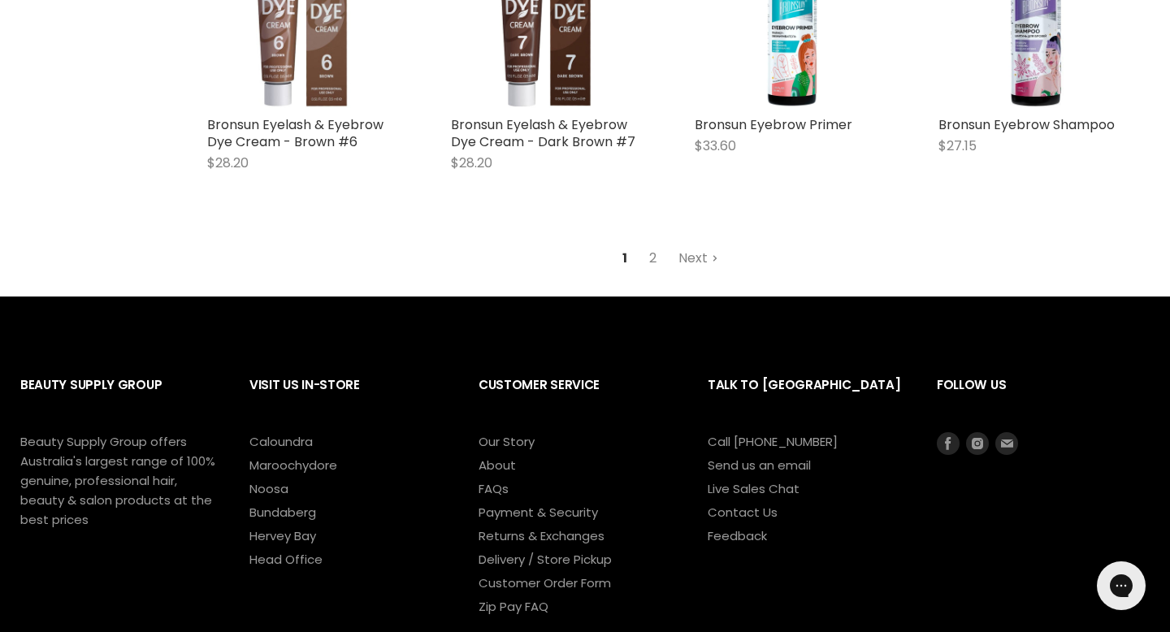
scroll to position [2150, 0]
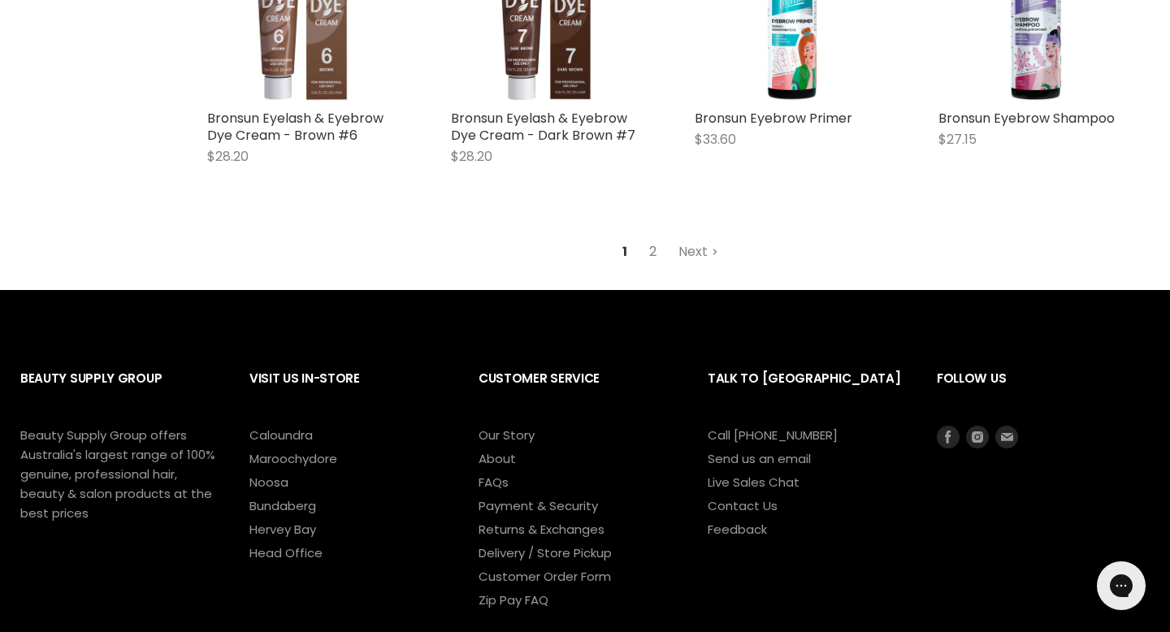
click at [652, 250] on link "2" at bounding box center [652, 251] width 25 height 29
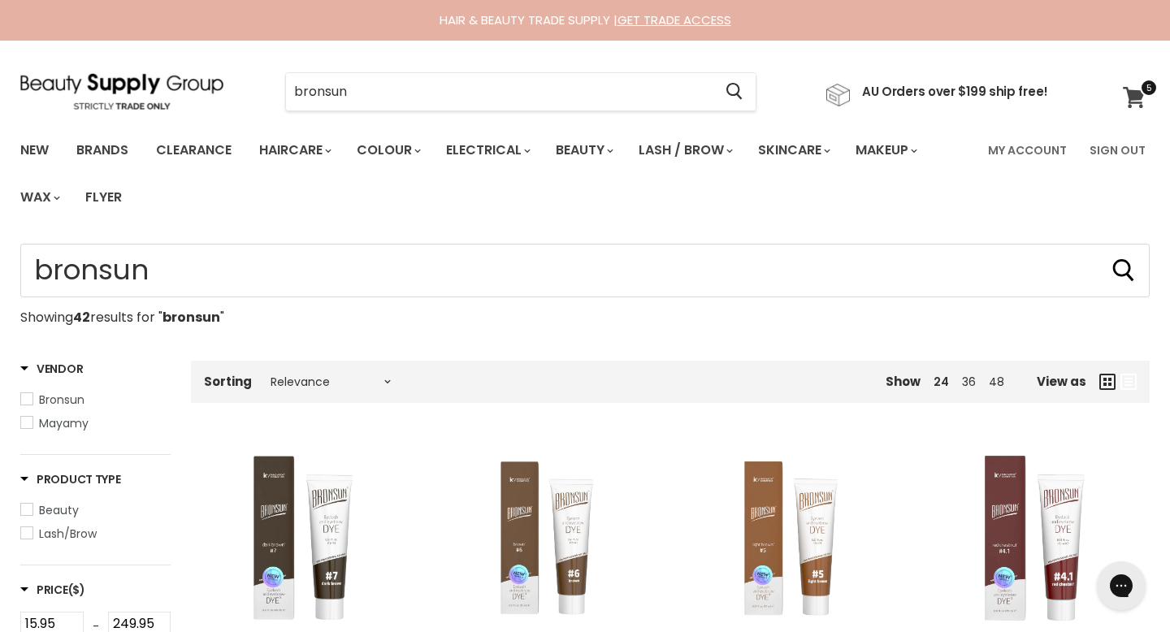
click at [1138, 85] on link "View cart" at bounding box center [1136, 97] width 43 height 37
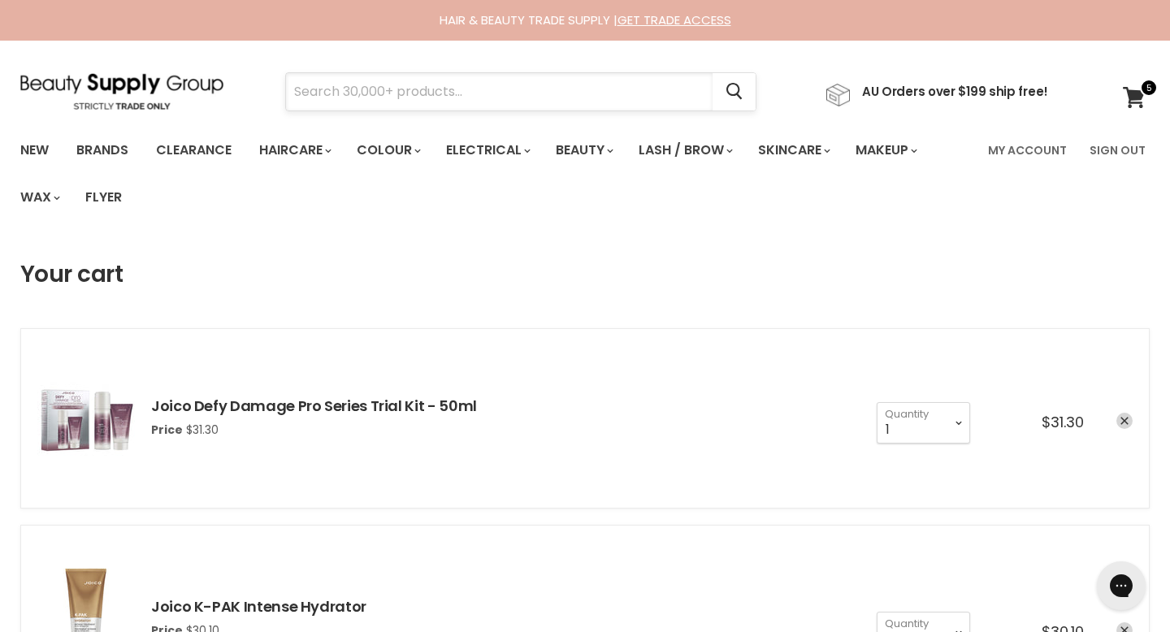
click at [513, 94] on input "Search" at bounding box center [499, 91] width 427 height 37
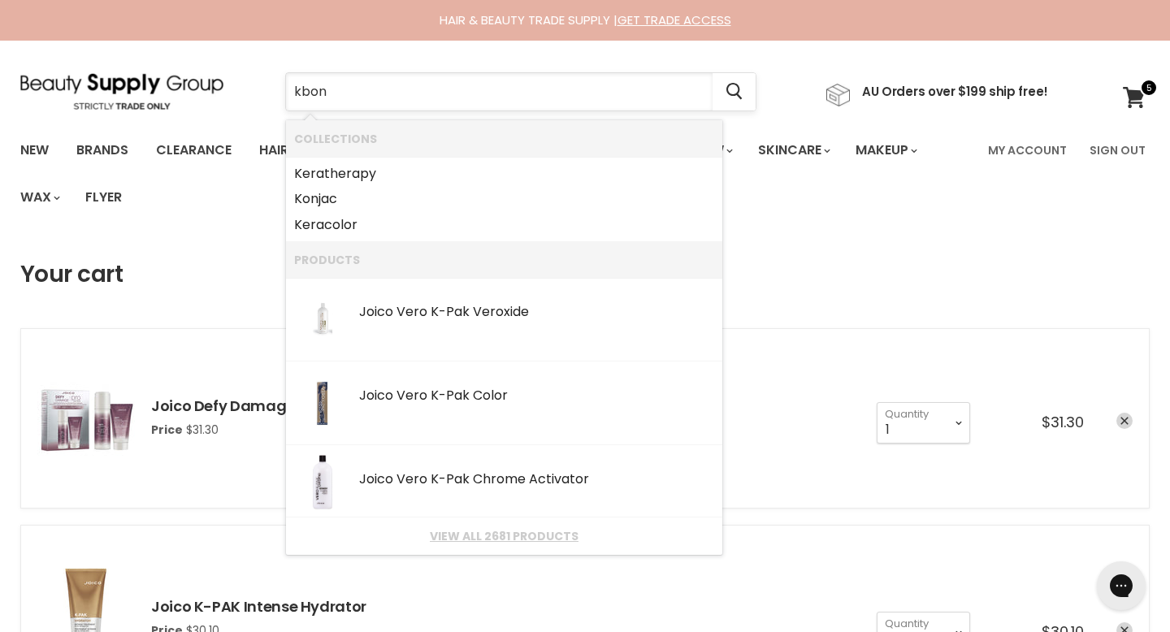
type input "kbond"
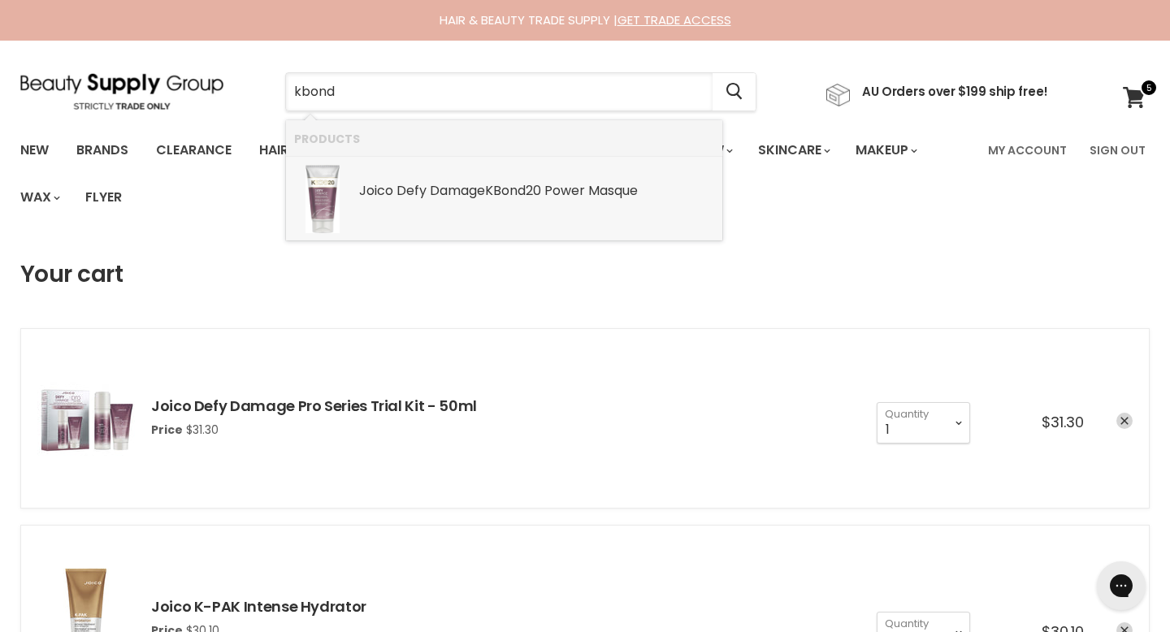
click at [561, 204] on link "Joico Defy Damage KBond 20 Power Masque SKU: 074469562430 Joico" at bounding box center [504, 199] width 420 height 68
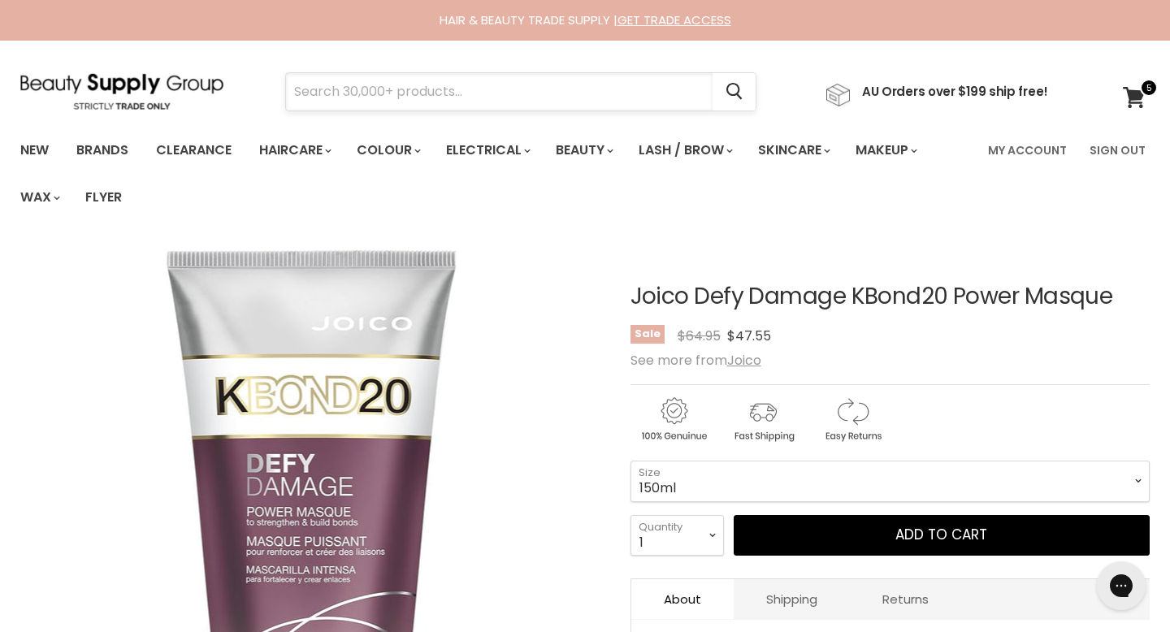
click at [508, 91] on input "Search" at bounding box center [499, 91] width 427 height 37
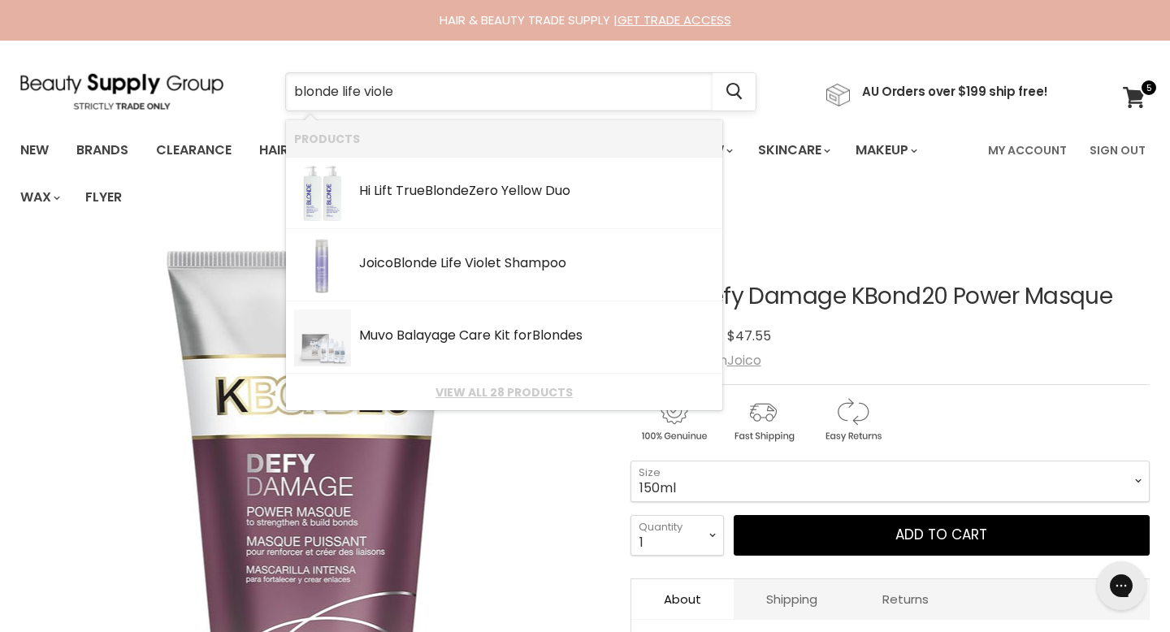
type input "blonde life violet"
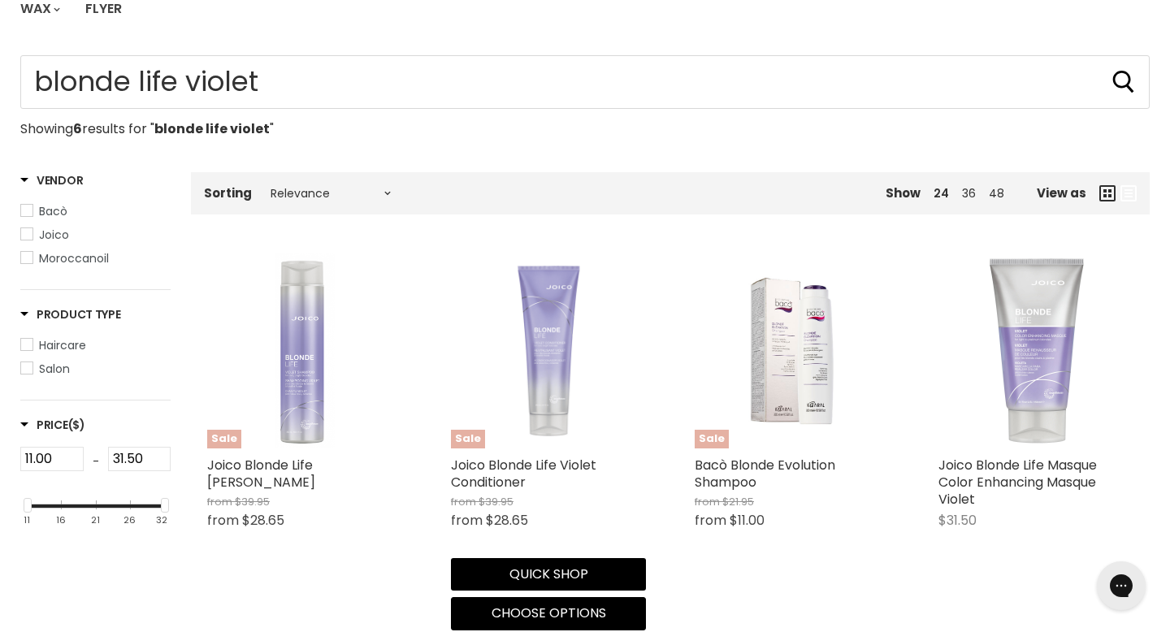
scroll to position [262, 0]
